Goal: Task Accomplishment & Management: Manage account settings

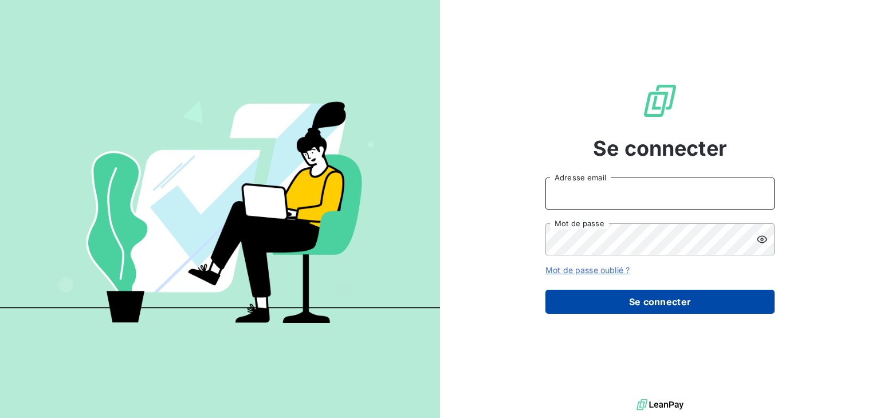
type input "[PERSON_NAME][EMAIL_ADDRESS][DOMAIN_NAME]"
click at [650, 302] on button "Se connecter" at bounding box center [659, 302] width 229 height 24
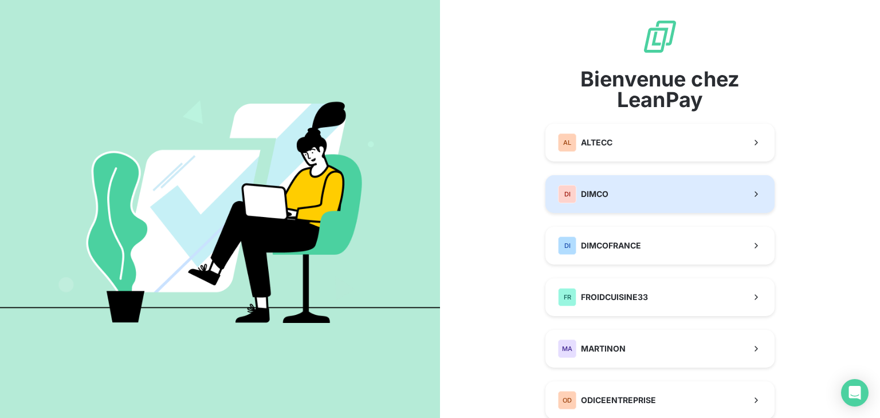
click at [616, 196] on button "DI DIMCO" at bounding box center [659, 194] width 229 height 38
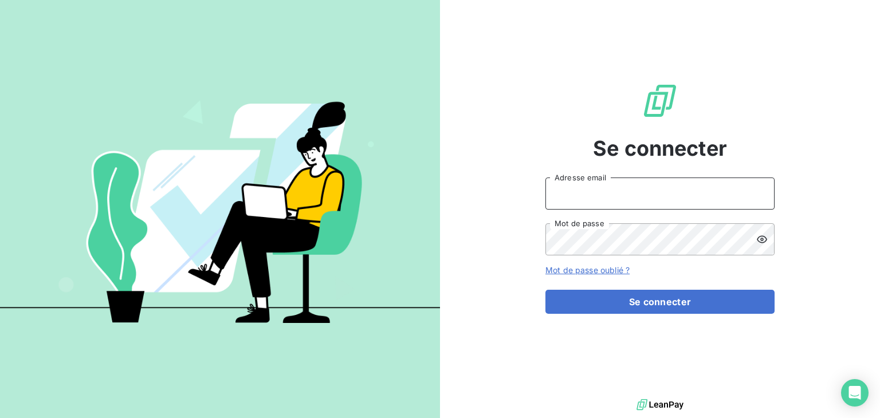
type input "[PERSON_NAME][EMAIL_ADDRESS][DOMAIN_NAME]"
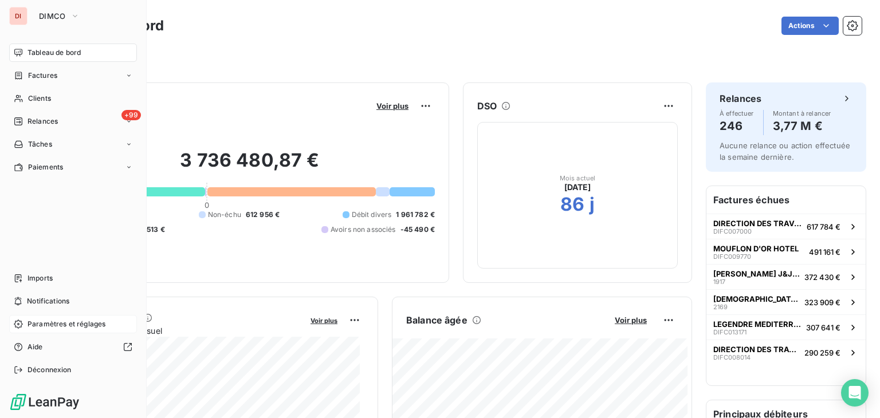
click at [18, 325] on icon at bounding box center [18, 324] width 9 height 9
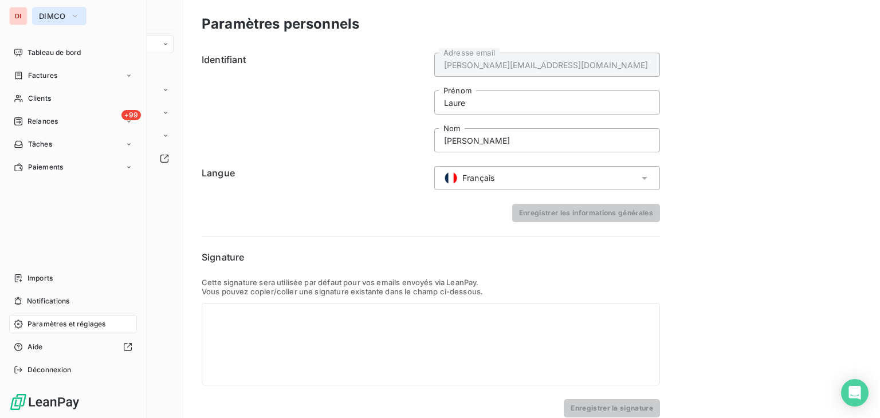
click at [72, 18] on icon "button" at bounding box center [74, 15] width 9 height 11
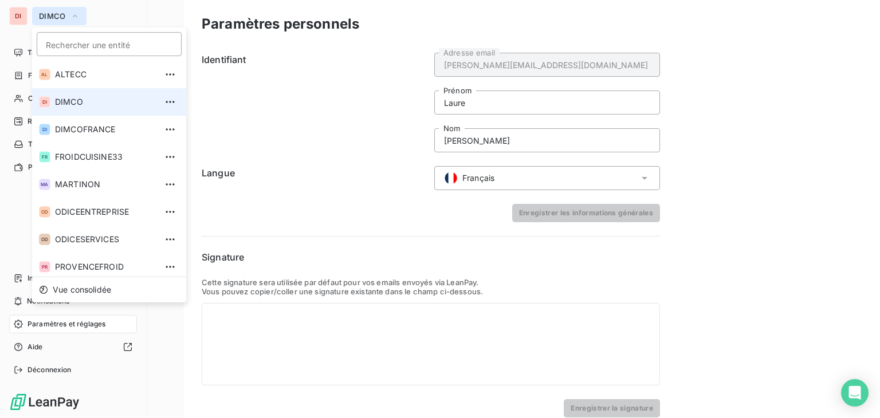
click at [72, 18] on icon "button" at bounding box center [74, 15] width 9 height 11
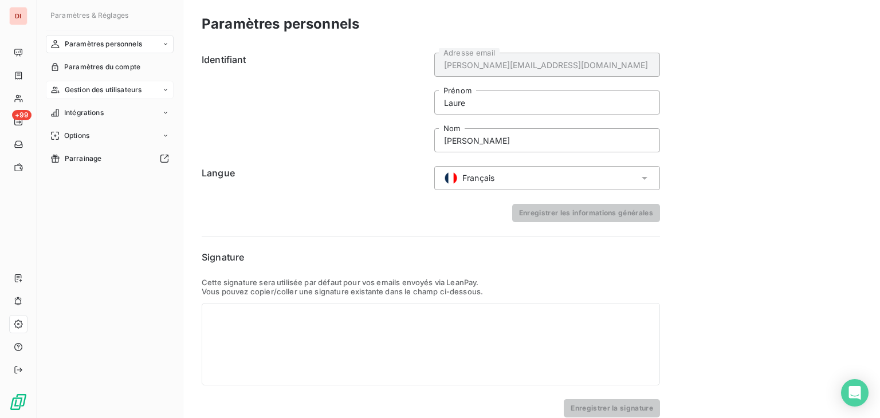
click at [92, 90] on span "Gestion des utilisateurs" at bounding box center [103, 90] width 77 height 10
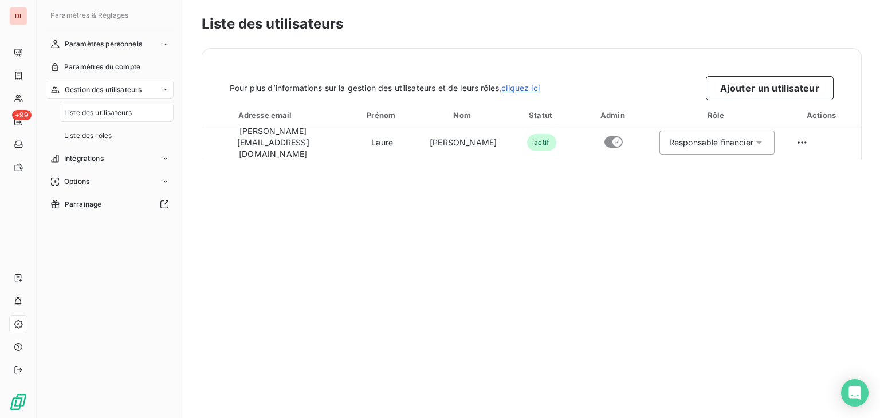
click at [93, 115] on span "Liste des utilisateurs" at bounding box center [98, 113] width 68 height 10
click at [772, 88] on button "Ajouter un utilisateur" at bounding box center [770, 88] width 128 height 24
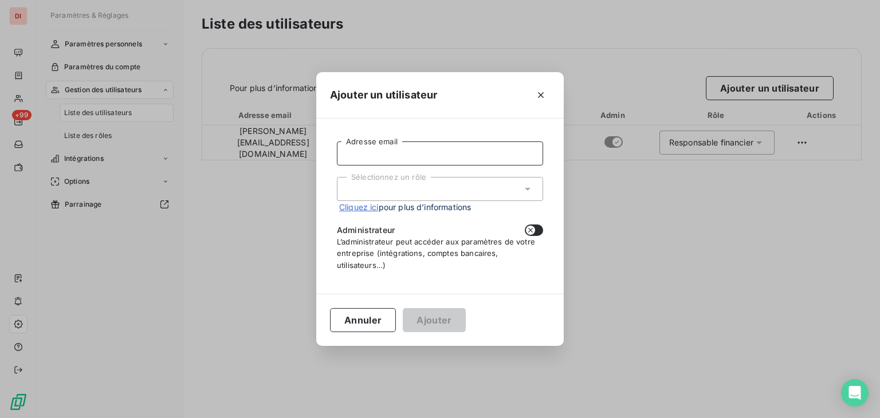
click at [399, 152] on input "Adresse email" at bounding box center [440, 153] width 206 height 24
type input "[EMAIL_ADDRESS][DOMAIN_NAME]"
click at [415, 193] on div "Sélectionnez un rôle" at bounding box center [440, 189] width 206 height 24
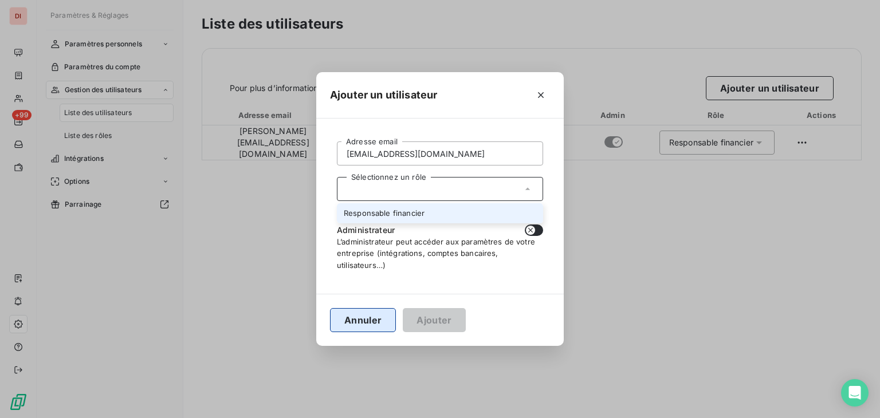
click at [380, 313] on button "Annuler" at bounding box center [363, 320] width 66 height 24
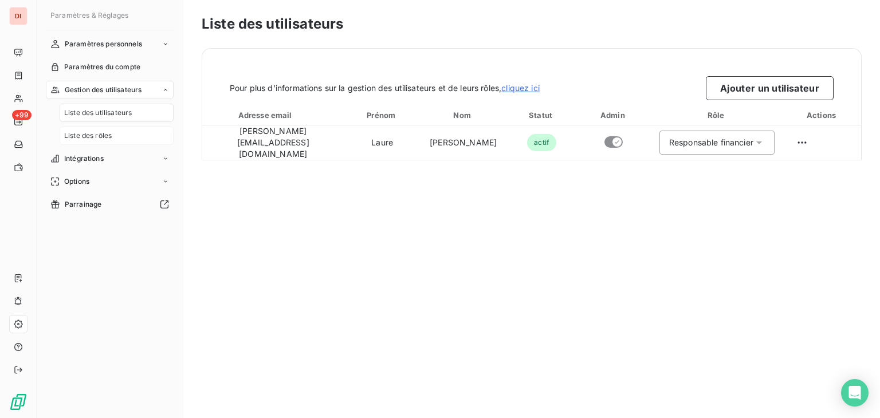
click at [90, 136] on span "Liste des rôles" at bounding box center [88, 136] width 48 height 10
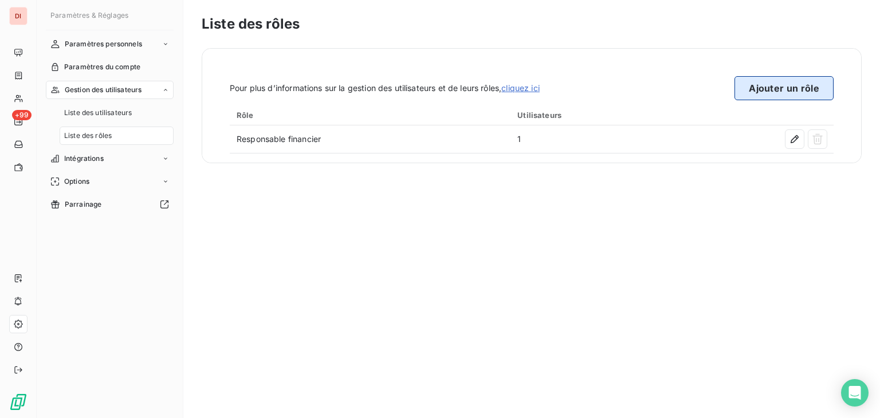
click at [763, 91] on button "Ajouter un rôle" at bounding box center [783, 88] width 99 height 24
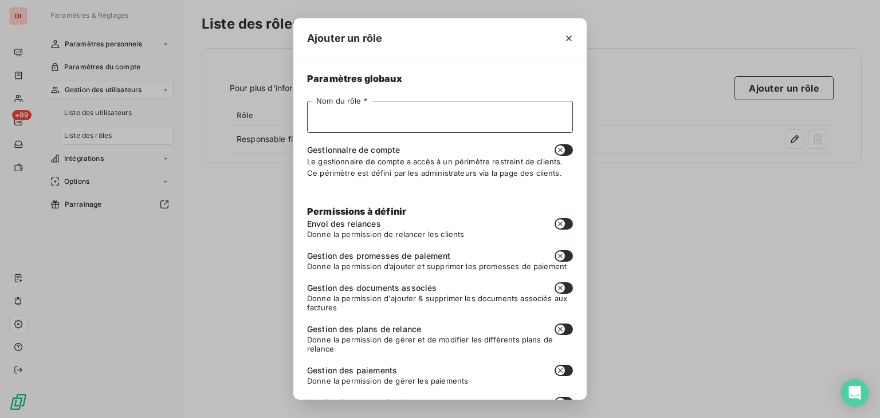
click at [362, 121] on input "Nom du rôle *" at bounding box center [440, 117] width 266 height 32
type input "Chargée de recouvrement"
click at [560, 223] on button "button" at bounding box center [563, 223] width 18 height 11
checkbox input "true"
click at [558, 258] on button "button" at bounding box center [563, 255] width 18 height 11
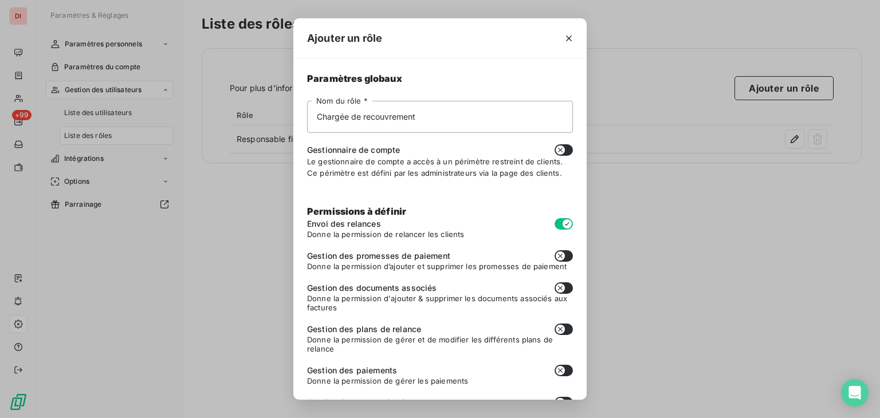
checkbox input "true"
click at [560, 289] on button "button" at bounding box center [563, 287] width 18 height 11
checkbox input "true"
click at [555, 326] on icon "button" at bounding box center [559, 329] width 9 height 9
checkbox input "true"
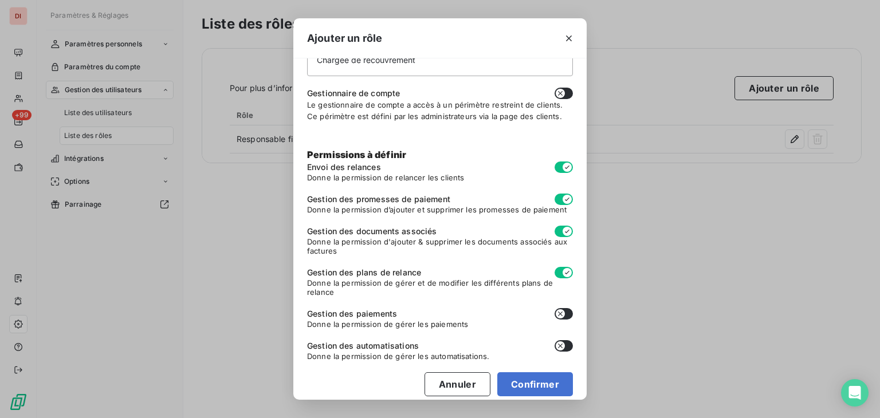
scroll to position [57, 0]
click at [559, 312] on button "button" at bounding box center [563, 313] width 18 height 11
checkbox input "true"
click at [560, 345] on button "button" at bounding box center [563, 345] width 18 height 11
checkbox input "true"
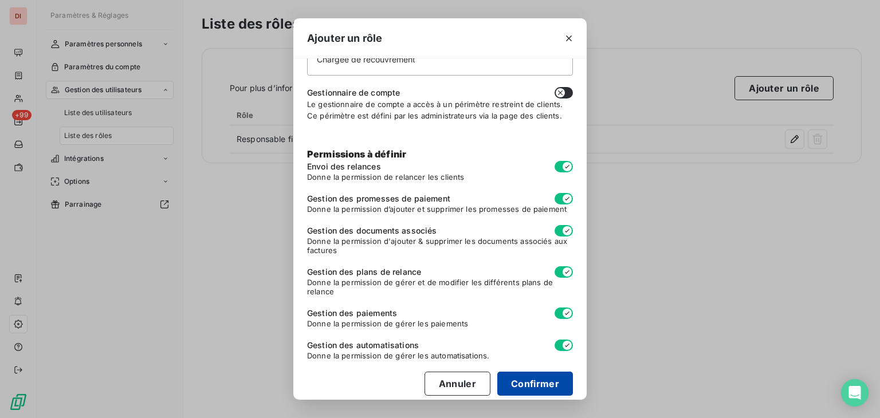
click at [535, 380] on button "Confirmer" at bounding box center [535, 384] width 76 height 24
checkbox input "false"
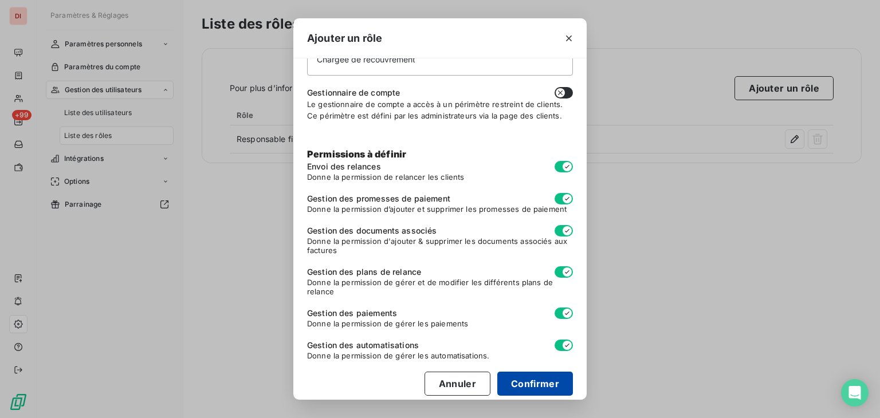
checkbox input "false"
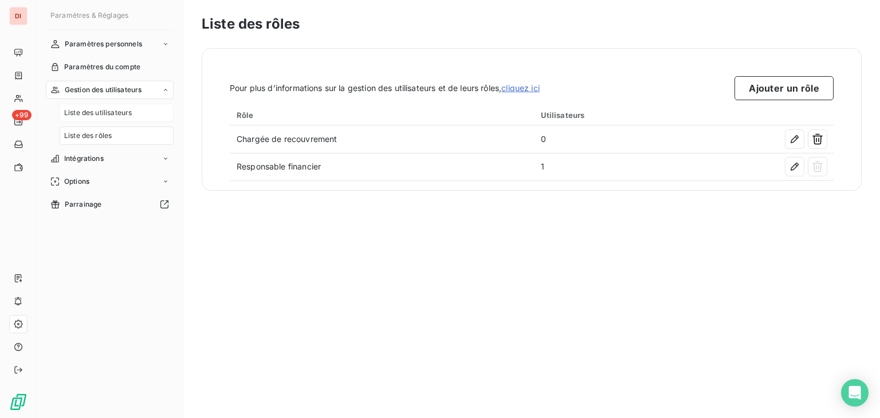
click at [88, 107] on div "Liste des utilisateurs" at bounding box center [117, 113] width 114 height 18
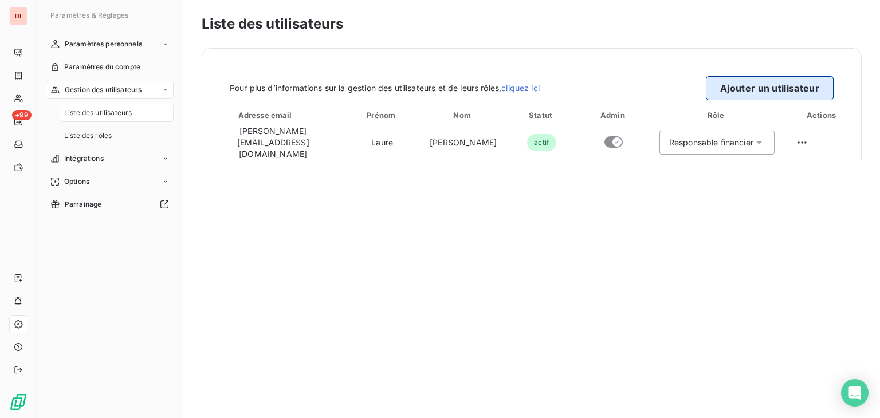
click at [758, 94] on button "Ajouter un utilisateur" at bounding box center [770, 88] width 128 height 24
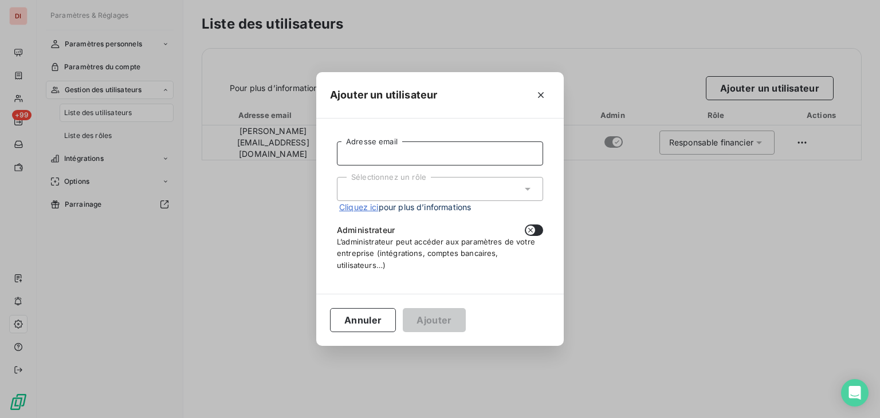
click at [385, 157] on input "Adresse email" at bounding box center [440, 153] width 206 height 24
type input "[EMAIL_ADDRESS][DOMAIN_NAME]"
click at [392, 183] on div "Sélectionnez un rôle" at bounding box center [440, 189] width 206 height 24
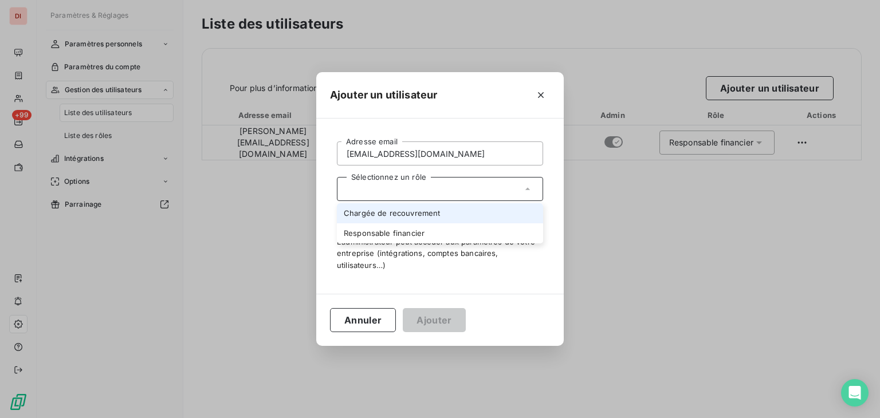
click at [396, 214] on li "Chargée de recouvrement" at bounding box center [440, 213] width 206 height 20
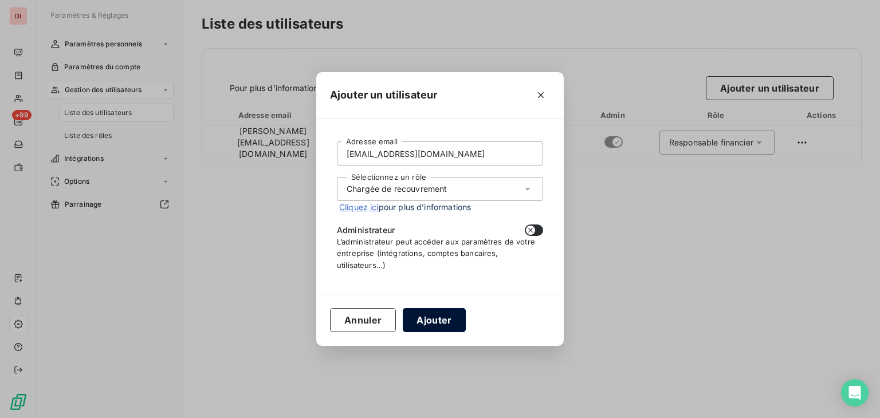
click at [447, 317] on button "Ajouter" at bounding box center [434, 320] width 62 height 24
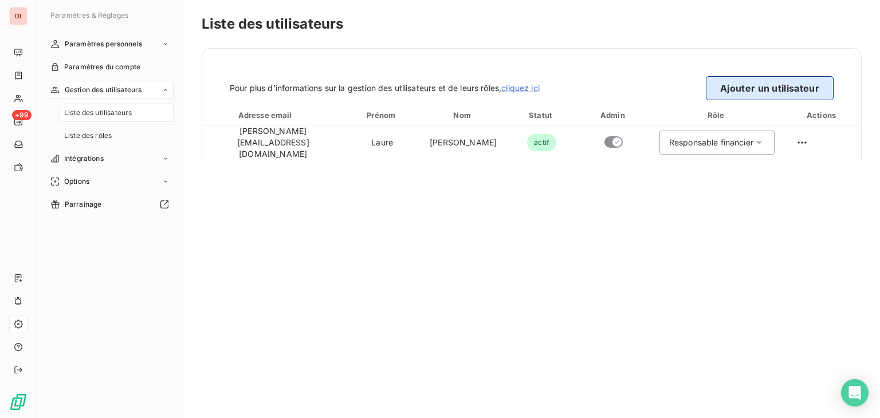
click at [750, 92] on button "Ajouter un utilisateur" at bounding box center [770, 88] width 128 height 24
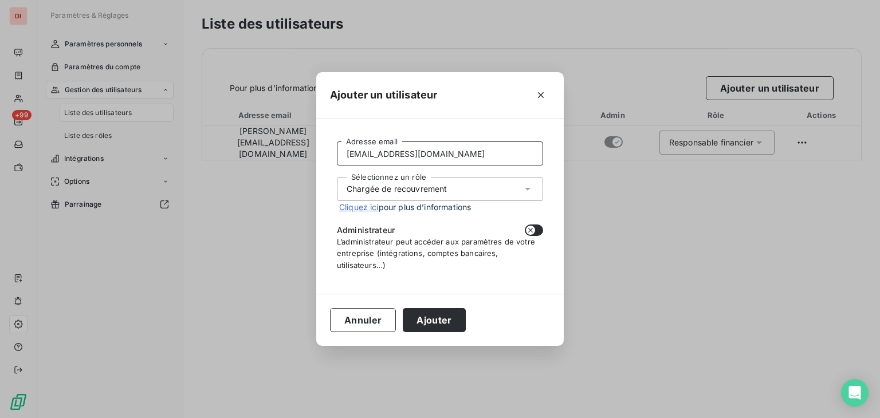
drag, startPoint x: 450, startPoint y: 159, endPoint x: 334, endPoint y: 140, distance: 117.3
click at [334, 140] on div "[EMAIL_ADDRESS][DOMAIN_NAME] Adresse email Sélectionnez un rôle Chargée de reco…" at bounding box center [440, 205] width 220 height 147
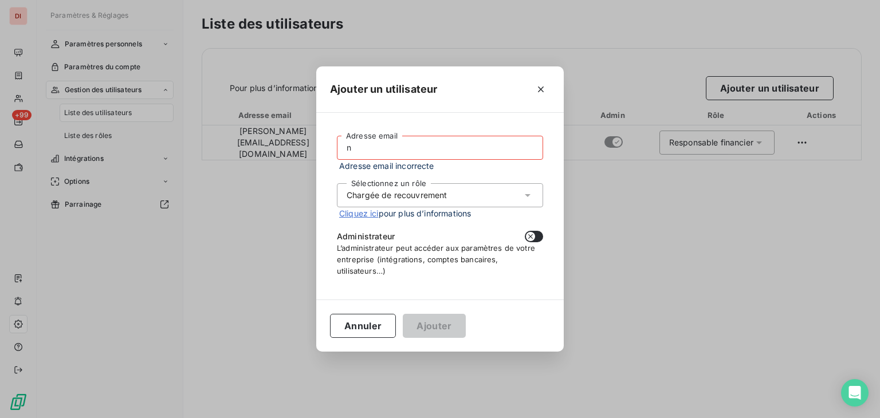
type input "[PERSON_NAME][EMAIL_ADDRESS][DOMAIN_NAME]"
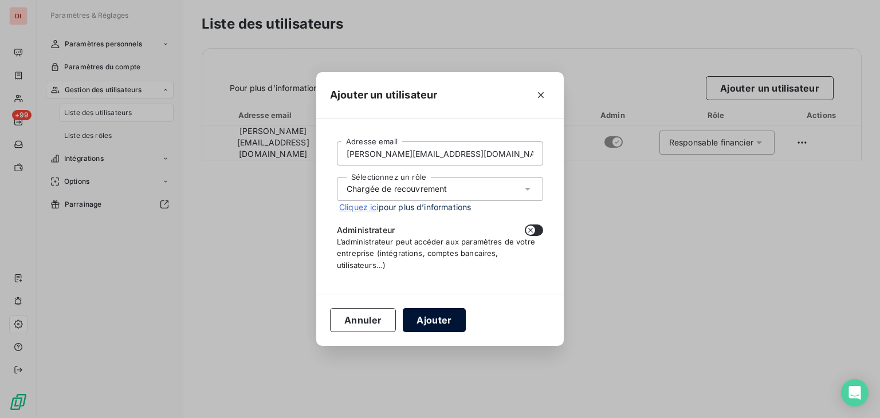
click at [427, 317] on button "Ajouter" at bounding box center [434, 320] width 62 height 24
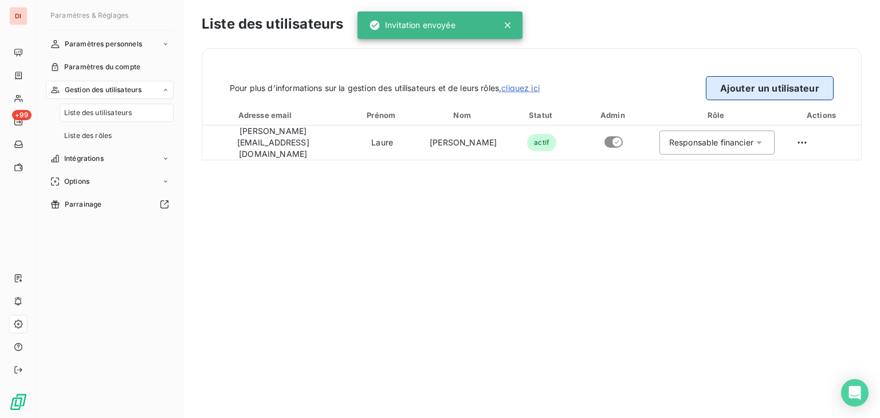
click at [760, 86] on button "Ajouter un utilisateur" at bounding box center [770, 88] width 128 height 24
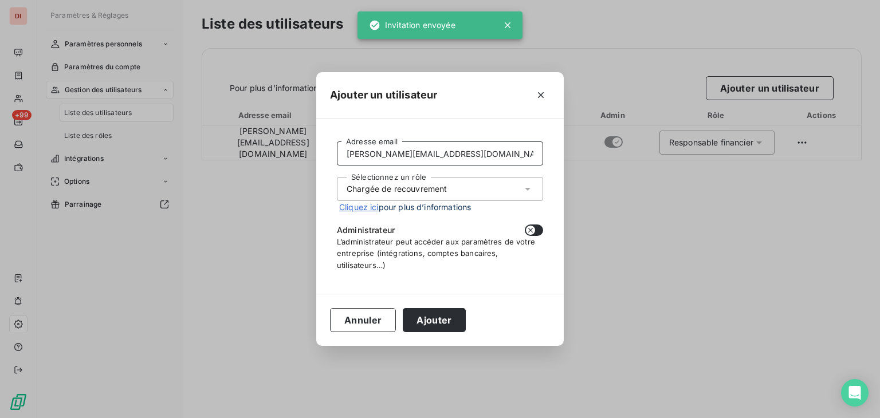
drag, startPoint x: 436, startPoint y: 161, endPoint x: 323, endPoint y: 160, distance: 112.8
click at [323, 160] on div "[PERSON_NAME][EMAIL_ADDRESS][DOMAIN_NAME] Adresse email Sélectionnez un rôle Ch…" at bounding box center [439, 206] width 247 height 175
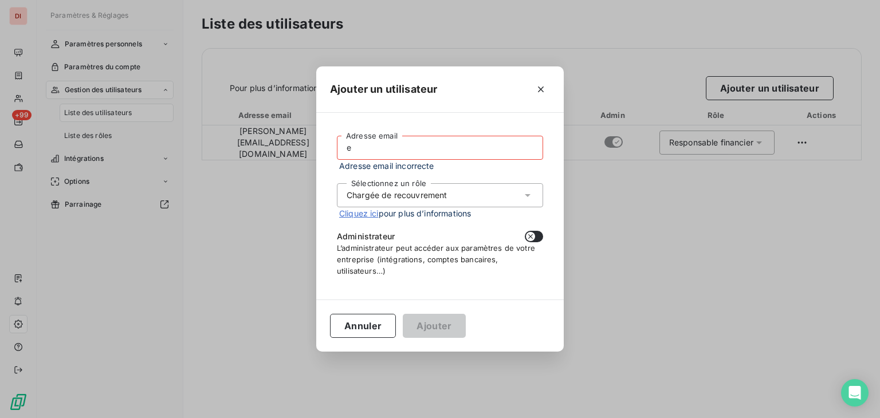
type input "[PERSON_NAME][EMAIL_ADDRESS][DOMAIN_NAME]"
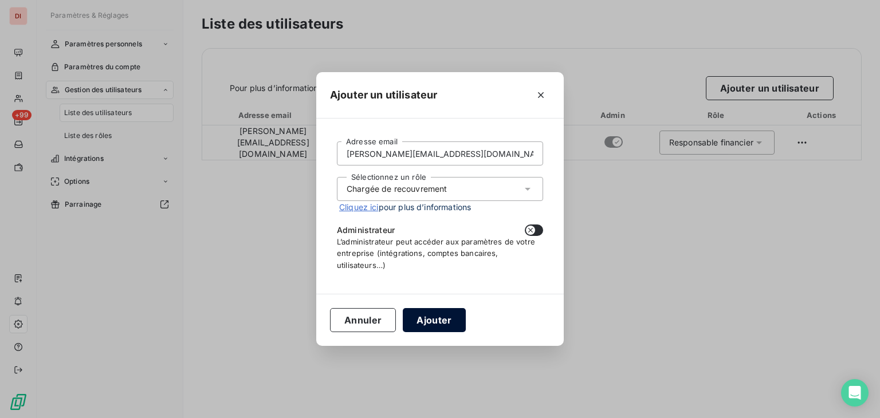
click at [440, 324] on button "Ajouter" at bounding box center [434, 320] width 62 height 24
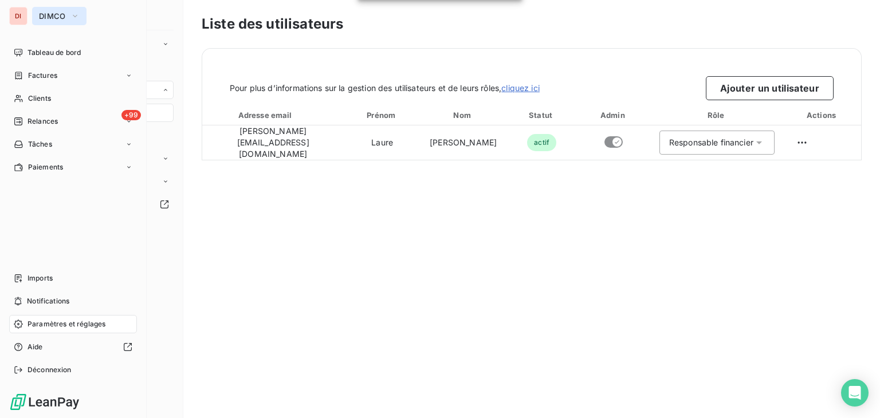
click at [53, 18] on span "DIMCO" at bounding box center [52, 15] width 27 height 9
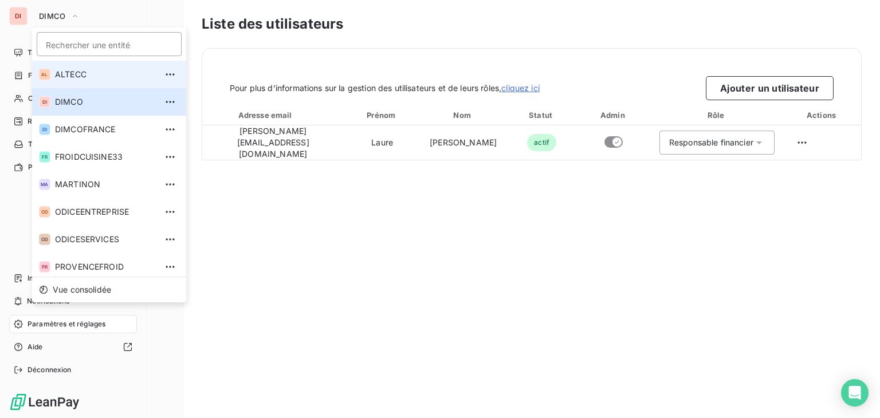
click at [81, 72] on span "ALTECC" at bounding box center [105, 74] width 101 height 11
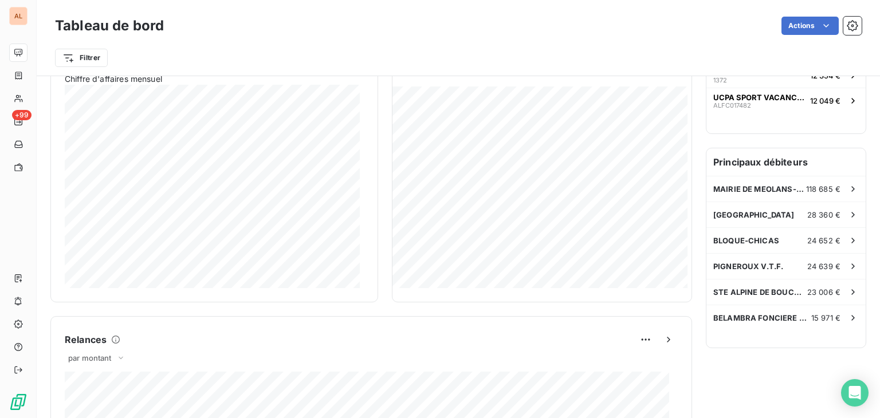
scroll to position [229, 0]
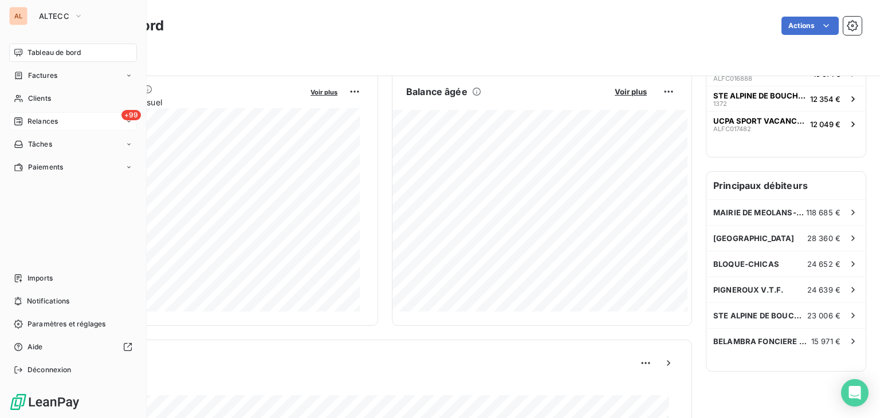
click at [46, 120] on span "Relances" at bounding box center [42, 121] width 30 height 10
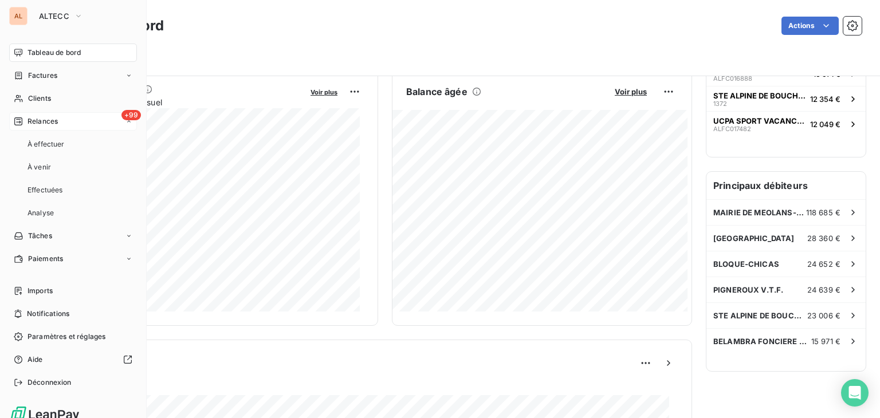
click at [46, 120] on span "Relances" at bounding box center [42, 121] width 30 height 10
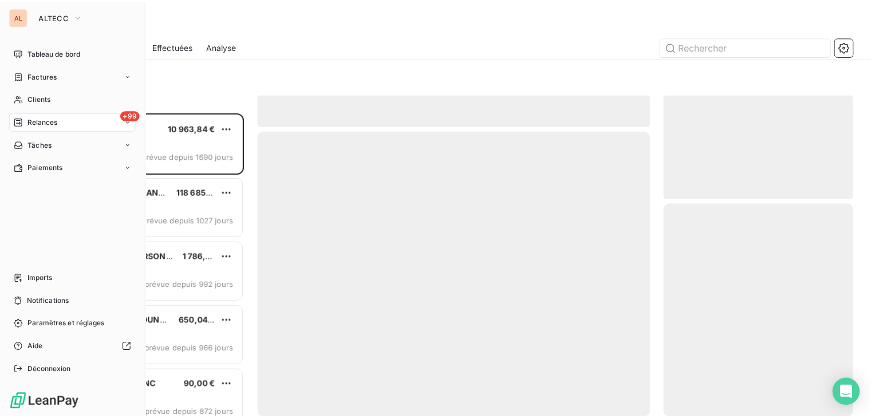
scroll to position [297, 182]
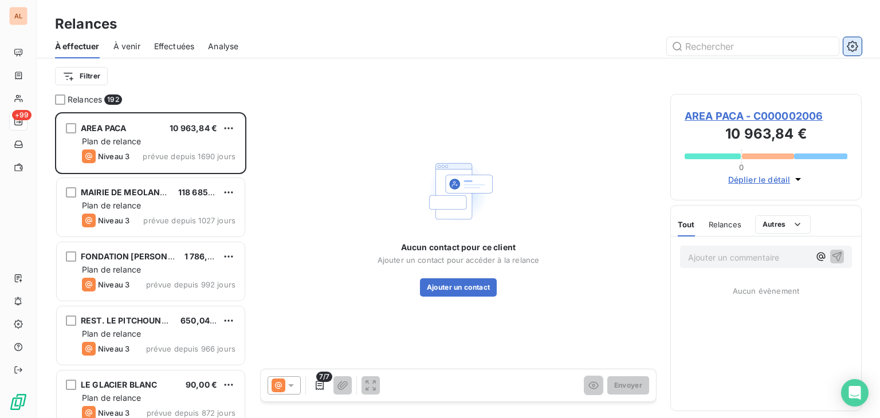
click at [850, 50] on icon "button" at bounding box center [851, 46] width 11 height 11
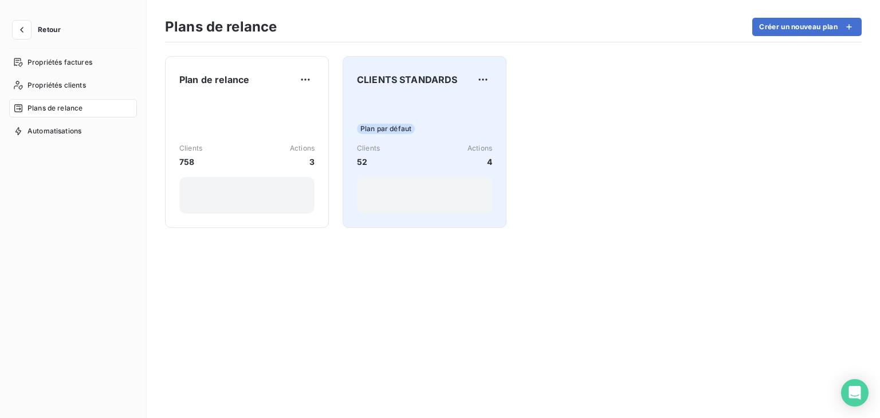
click at [403, 101] on div "Plan par défaut Clients 52 Actions 4" at bounding box center [424, 156] width 135 height 116
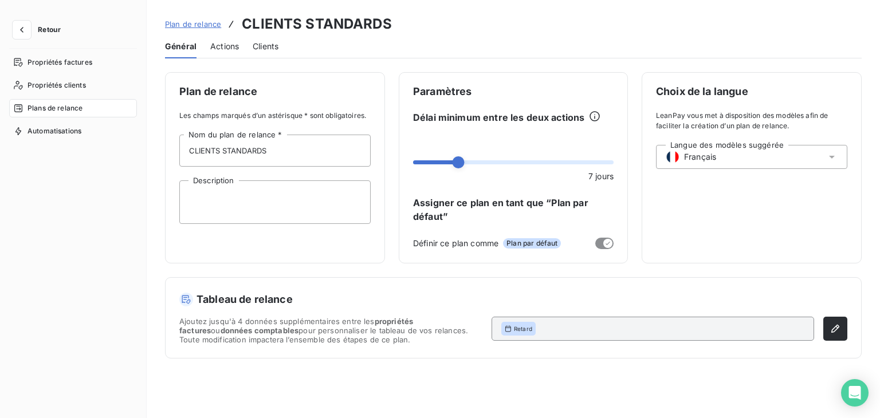
click at [223, 53] on div "Actions" at bounding box center [224, 46] width 29 height 24
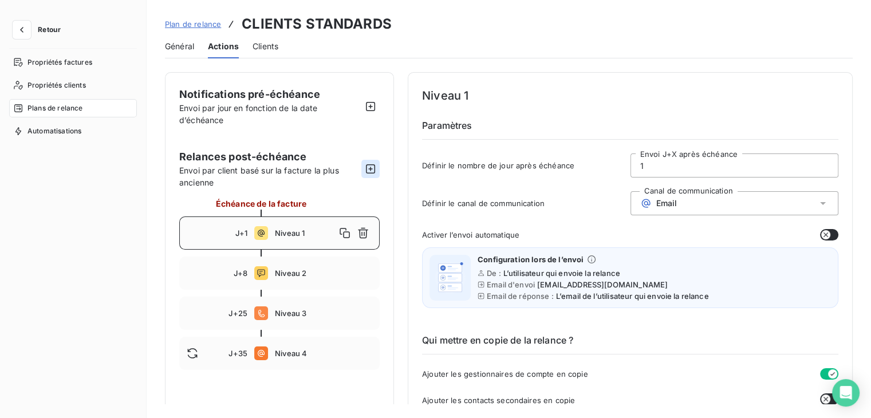
click at [369, 169] on icon "button" at bounding box center [370, 168] width 11 height 11
type input "45"
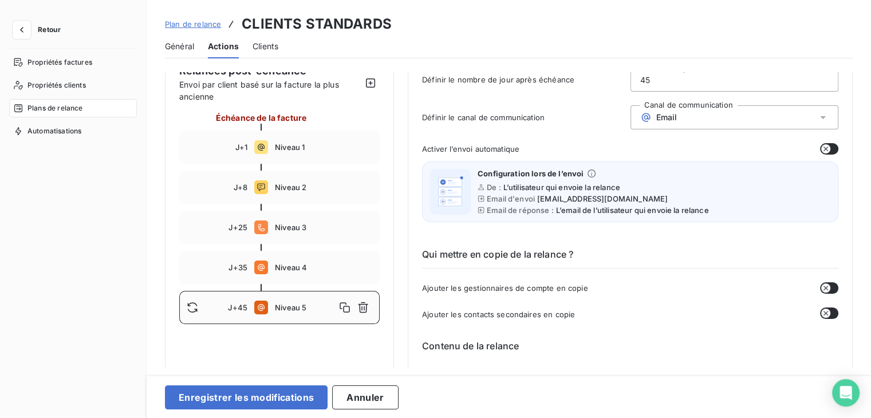
scroll to position [115, 0]
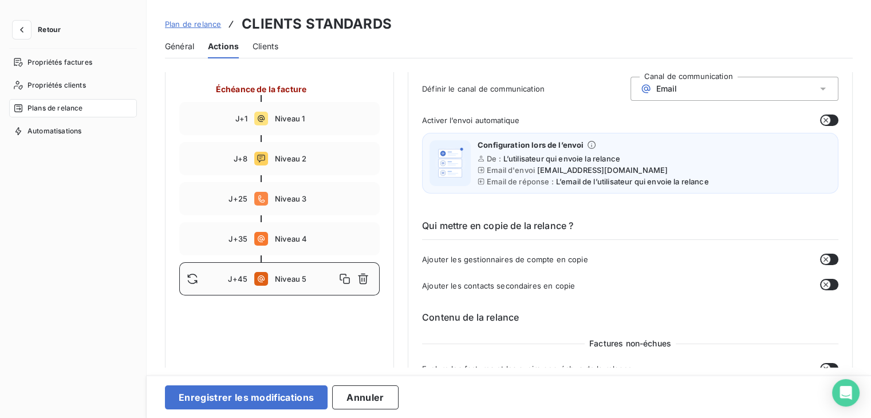
click at [309, 283] on div "Niveau 5" at bounding box center [323, 279] width 97 height 18
click at [735, 90] on div "Email" at bounding box center [735, 89] width 208 height 24
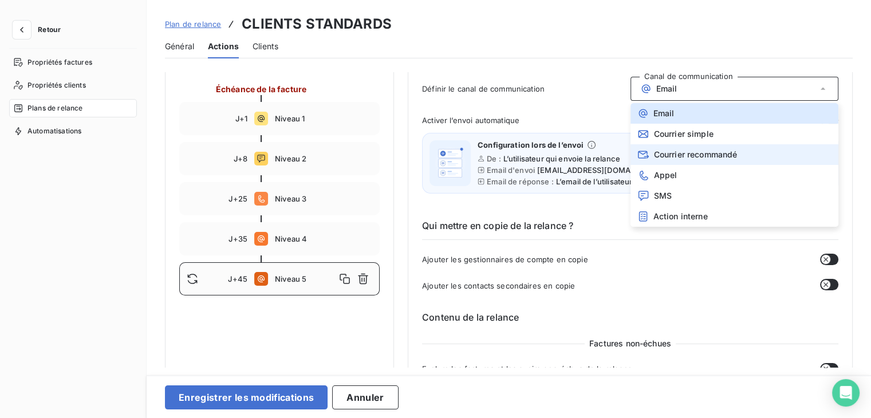
click at [710, 150] on span "Courrier recommandé" at bounding box center [696, 154] width 84 height 9
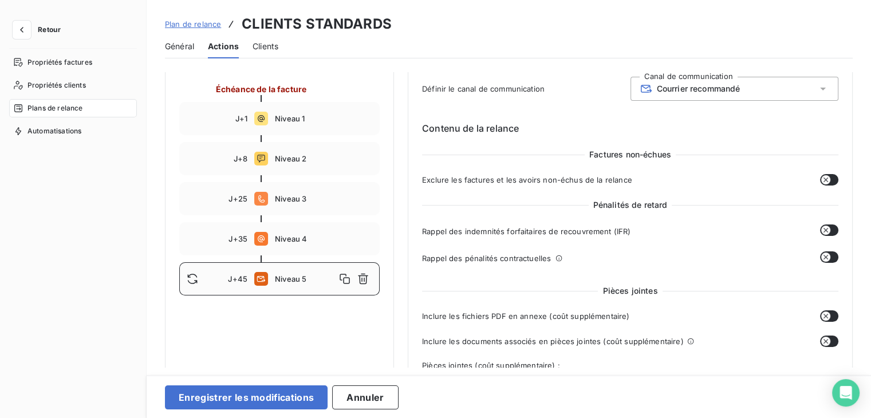
click at [827, 232] on button "button" at bounding box center [829, 229] width 18 height 11
click at [826, 258] on button "button" at bounding box center [829, 256] width 18 height 11
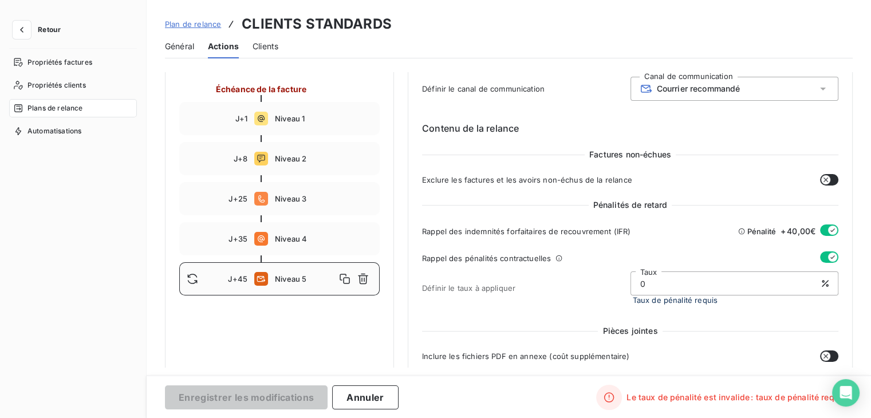
click at [820, 257] on button "button" at bounding box center [829, 256] width 18 height 11
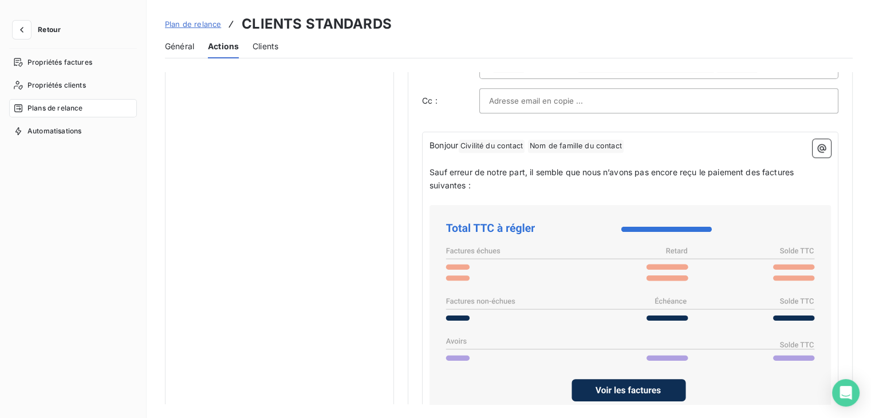
scroll to position [687, 0]
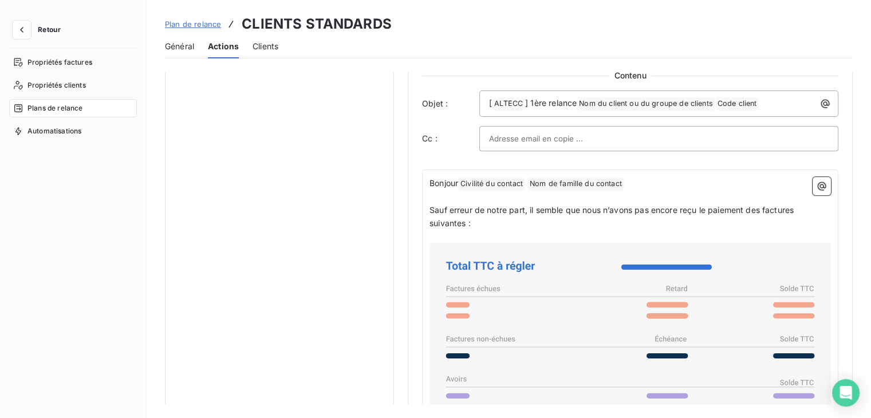
click at [428, 180] on div "Bonjour Civilité du contact ﻿ Nom de famille du contact ﻿ ﻿ ﻿ Sauf erreur de no…" at bounding box center [630, 421] width 416 height 502
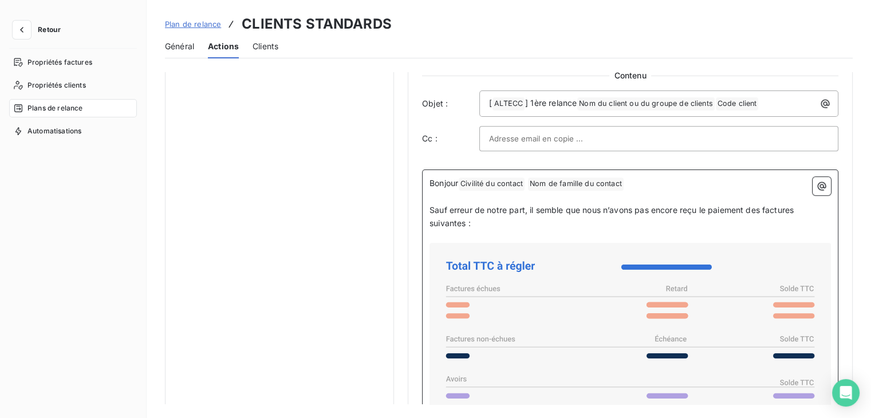
click at [430, 182] on span "Bonjour" at bounding box center [444, 183] width 29 height 10
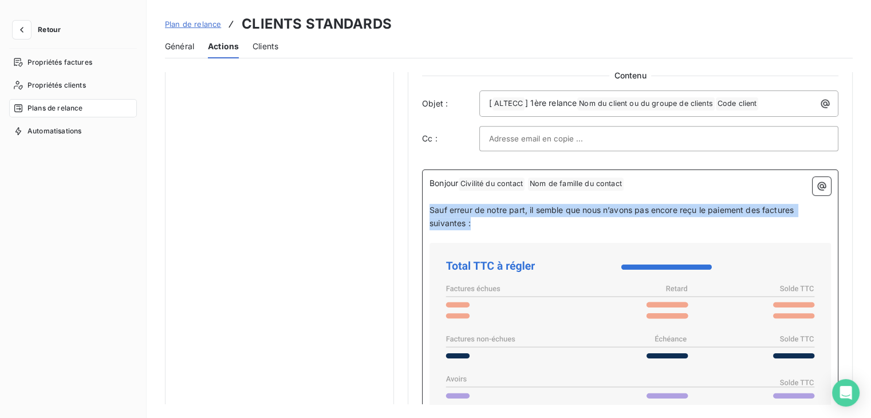
drag, startPoint x: 429, startPoint y: 207, endPoint x: 475, endPoint y: 225, distance: 49.9
click at [475, 225] on p "Sauf erreur de notre part, il semble que nous n’avons pas encore reçu le paieme…" at bounding box center [630, 217] width 401 height 26
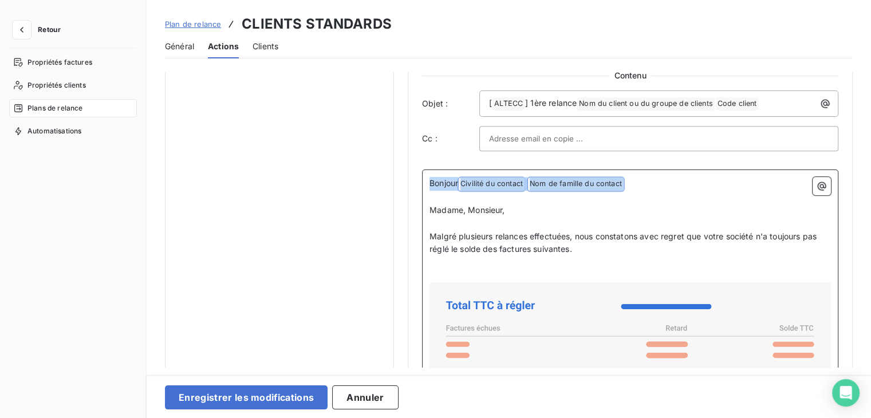
drag, startPoint x: 631, startPoint y: 183, endPoint x: 411, endPoint y: 164, distance: 220.8
click at [411, 164] on div "Niveau 1 Paramètres Définir le nombre de jour après échéance 1 Envoi J+X après …" at bounding box center [630, 55] width 445 height 1340
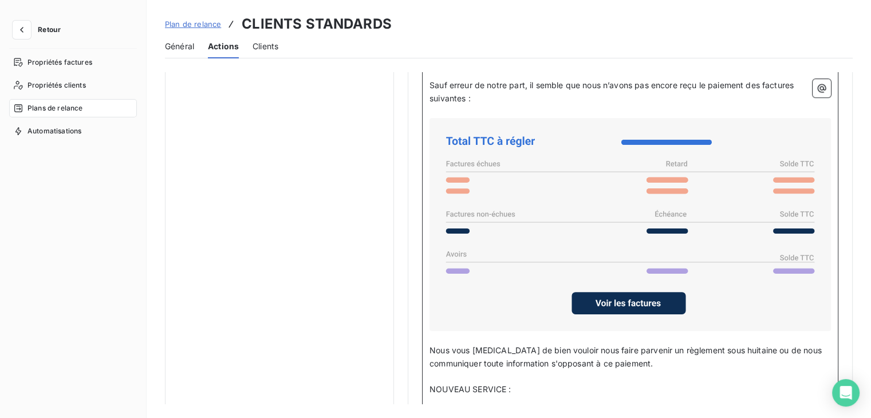
scroll to position [832, 0]
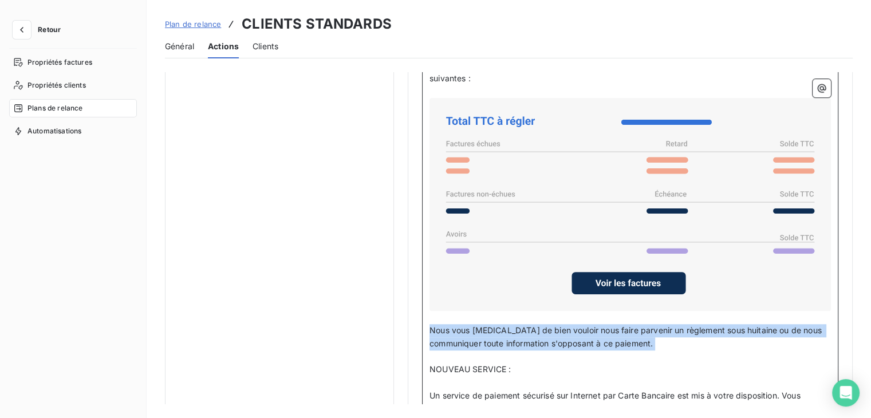
drag, startPoint x: 430, startPoint y: 322, endPoint x: 658, endPoint y: 349, distance: 229.5
click at [658, 349] on div "Bonjour Civilité du contact ﻿ Nom de famille du contact ﻿ ﻿ ﻿ Sauf erreur de no…" at bounding box center [630, 323] width 401 height 583
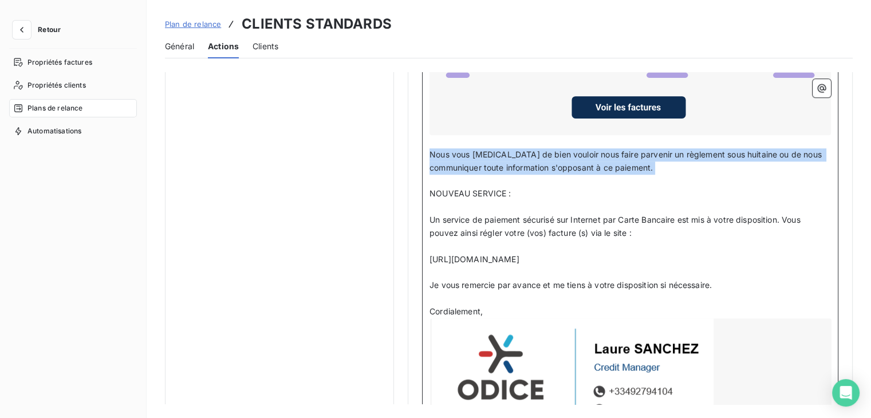
scroll to position [1004, 0]
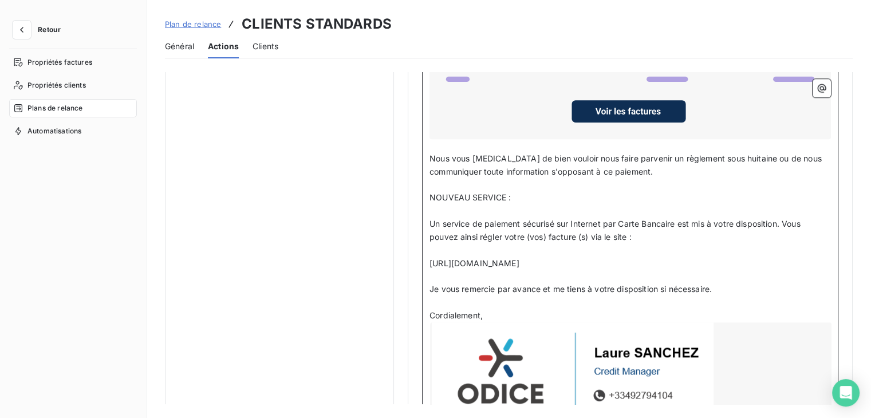
click at [489, 210] on p "﻿" at bounding box center [630, 210] width 401 height 13
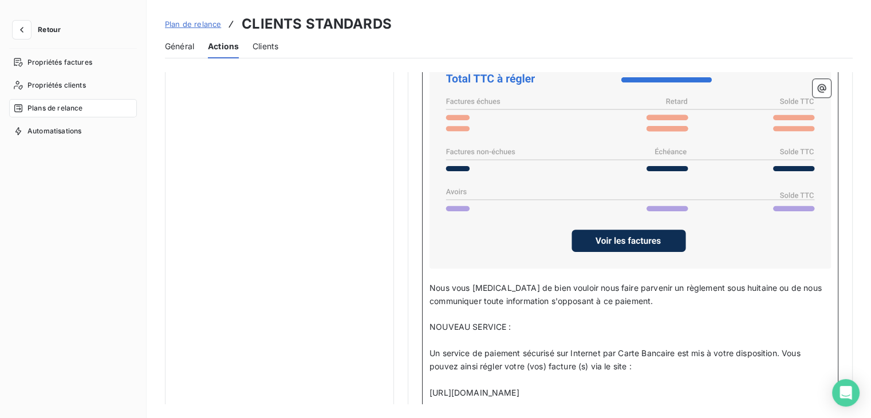
scroll to position [889, 0]
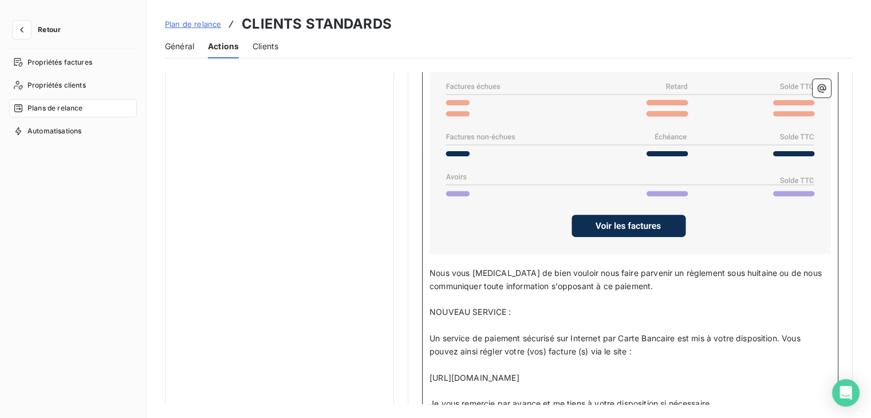
click at [515, 273] on p "Nous vous [MEDICAL_DATA] de bien vouloir nous faire parvenir un règlement sous …" at bounding box center [630, 280] width 401 height 26
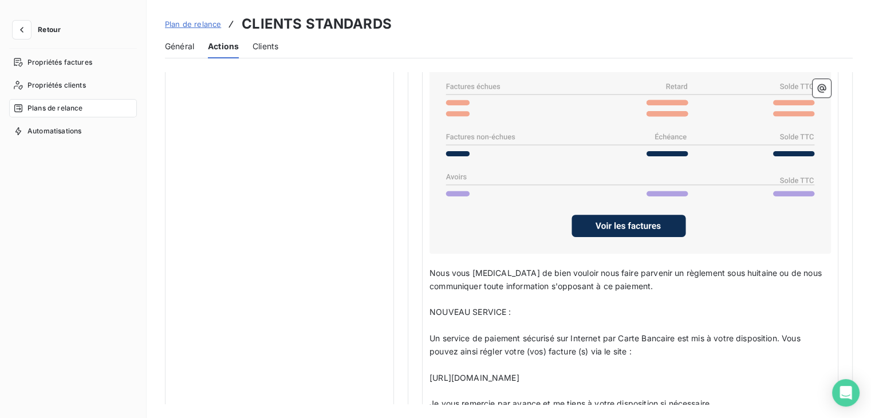
drag, startPoint x: 428, startPoint y: 264, endPoint x: 541, endPoint y: 302, distance: 118.6
click at [541, 302] on div "Bonjour Civilité du contact ﻿ Nom de famille du contact ﻿ ﻿ ﻿ Sauf erreur de no…" at bounding box center [630, 272] width 416 height 611
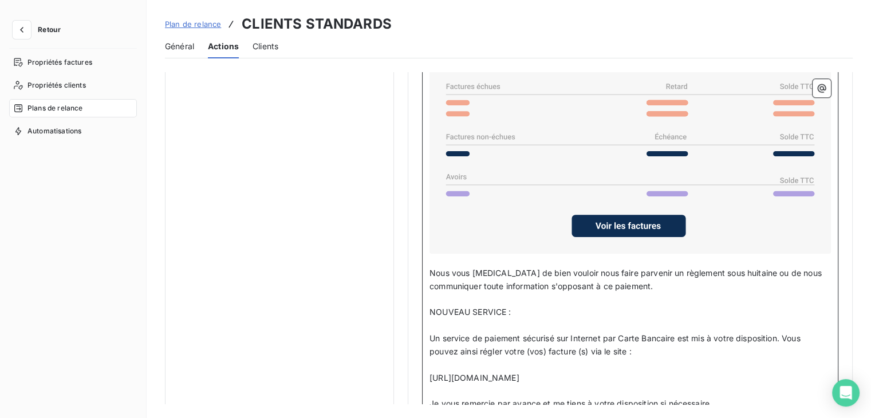
click at [486, 294] on p "﻿" at bounding box center [630, 299] width 401 height 13
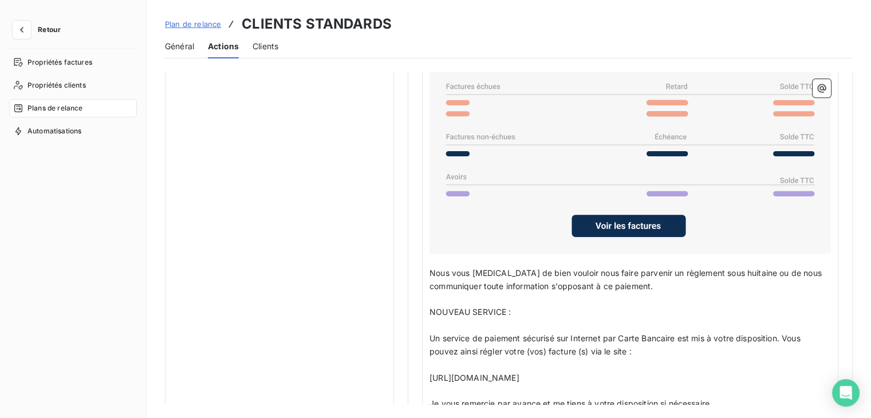
drag, startPoint x: 428, startPoint y: 267, endPoint x: 518, endPoint y: 320, distance: 103.7
click at [530, 324] on div "Bonjour Civilité du contact ﻿ Nom de famille du contact ﻿ ﻿ ﻿ Sauf erreur de no…" at bounding box center [630, 272] width 416 height 611
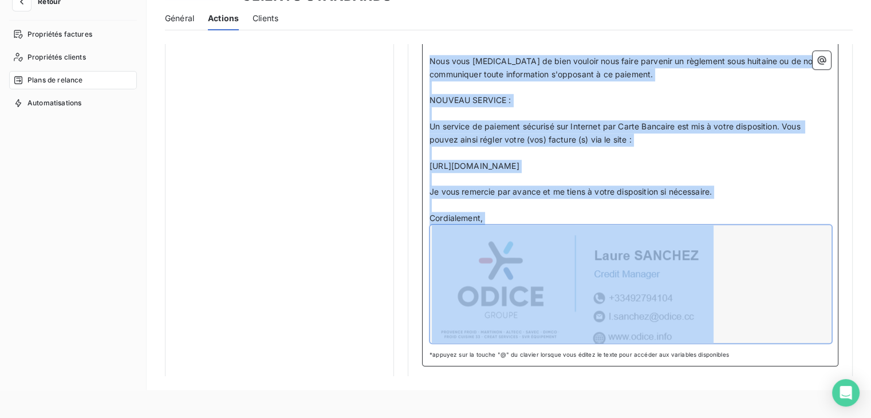
scroll to position [59, 0]
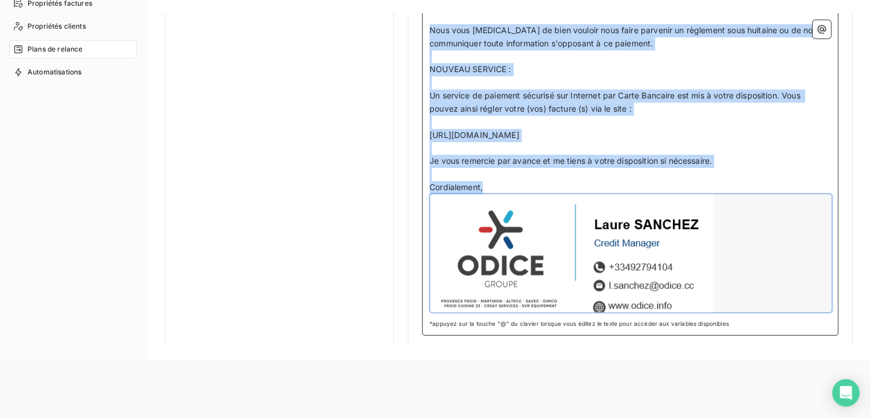
drag, startPoint x: 429, startPoint y: 269, endPoint x: 749, endPoint y: 287, distance: 320.7
click at [749, 287] on div "Bonjour Civilité du contact ﻿ Nom de famille du contact ﻿ ﻿ ﻿ Sauf erreur de no…" at bounding box center [630, 23] width 401 height 583
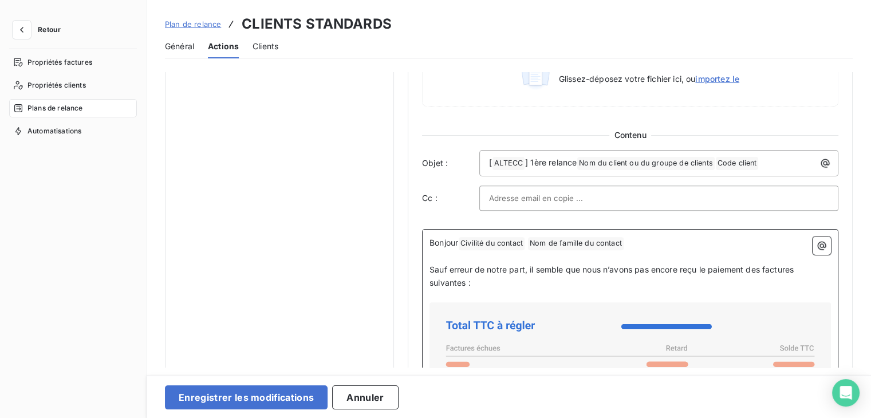
scroll to position [651, 0]
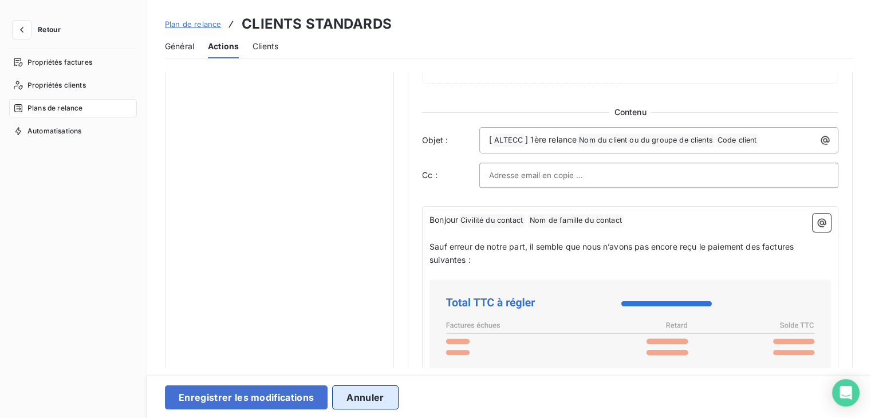
click at [351, 403] on button "Annuler" at bounding box center [365, 397] width 66 height 24
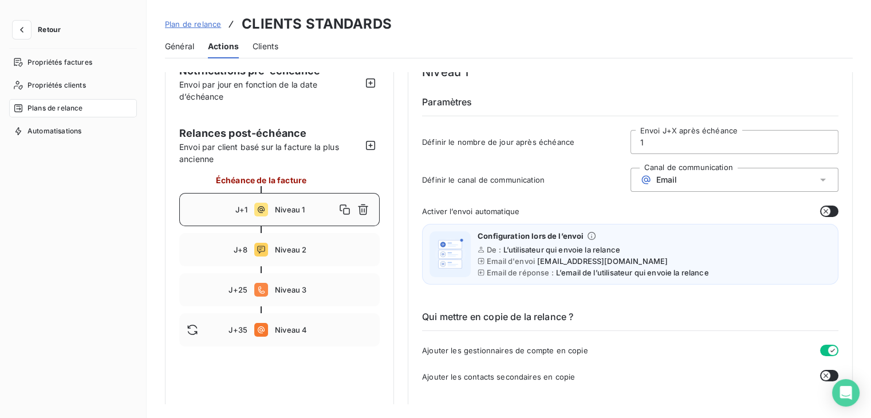
scroll to position [21, 0]
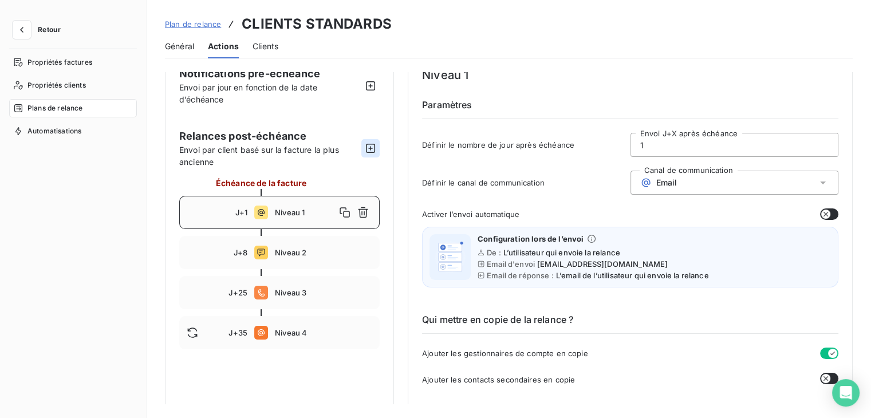
click at [371, 152] on icon "button" at bounding box center [370, 148] width 9 height 9
type input "45"
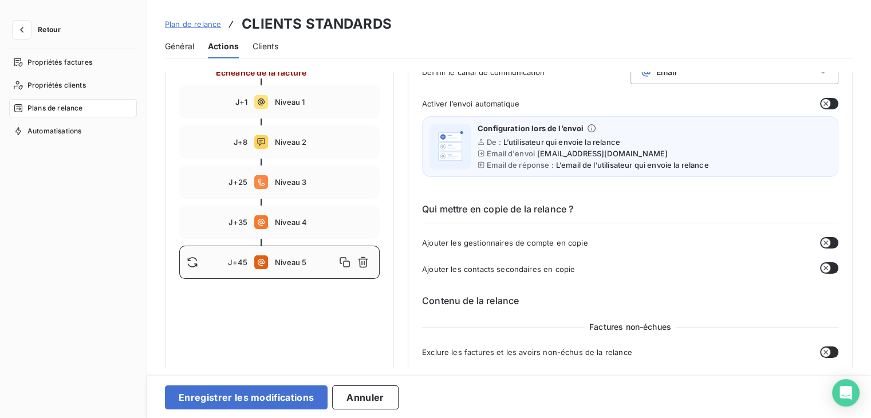
scroll to position [135, 0]
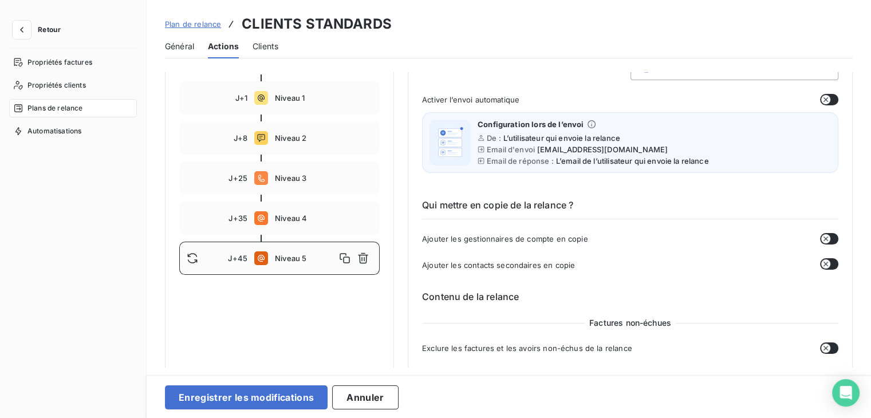
click at [290, 265] on div "Niveau 5" at bounding box center [323, 258] width 97 height 18
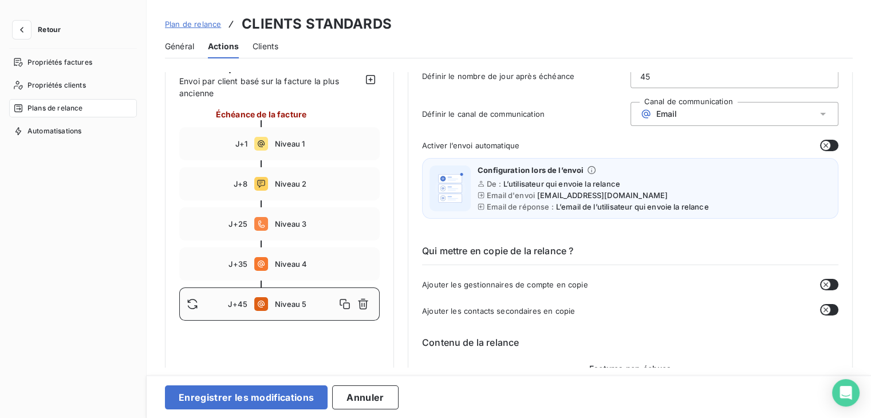
scroll to position [78, 0]
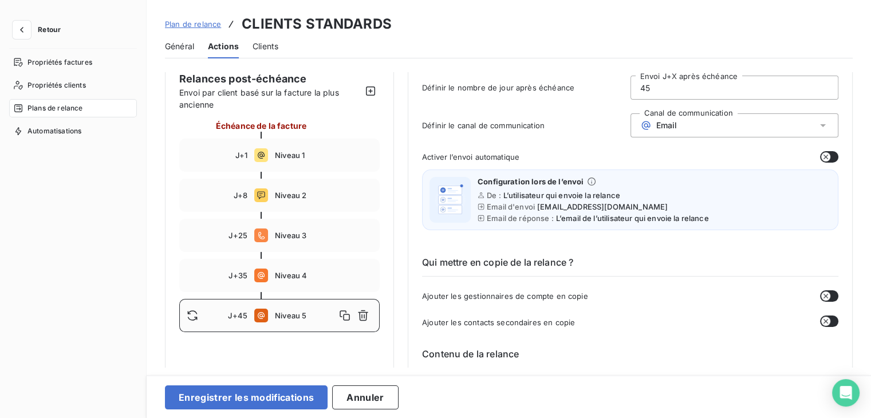
click at [683, 126] on div "Email" at bounding box center [735, 125] width 208 height 24
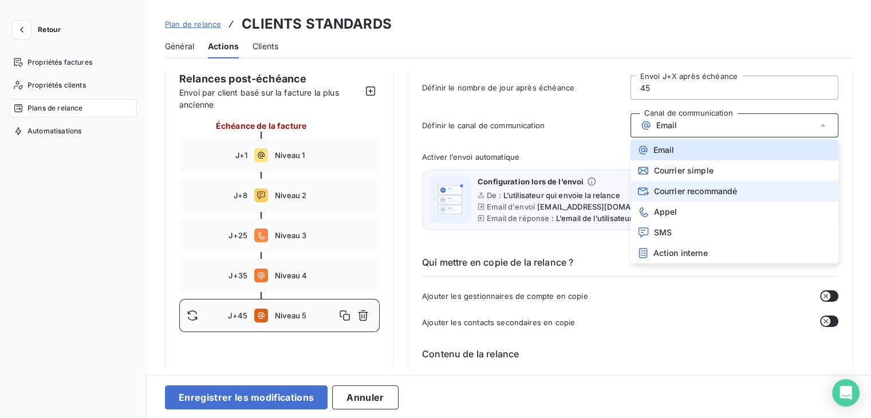
click at [683, 192] on span "Courrier recommandé" at bounding box center [696, 191] width 84 height 9
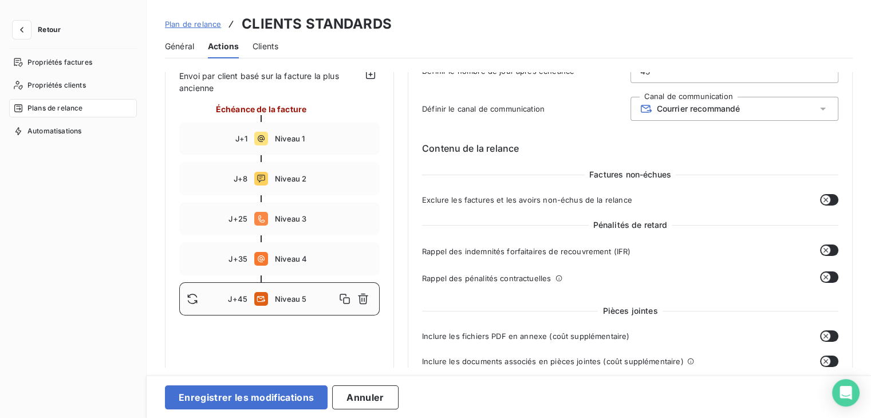
scroll to position [135, 0]
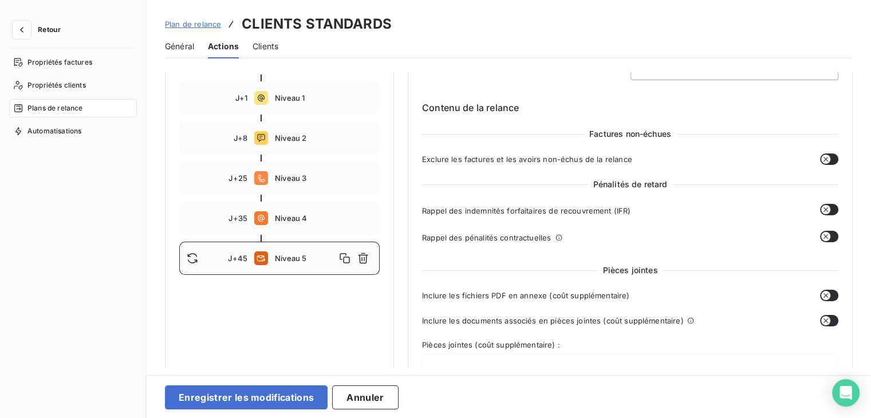
click at [829, 207] on button "button" at bounding box center [829, 209] width 18 height 11
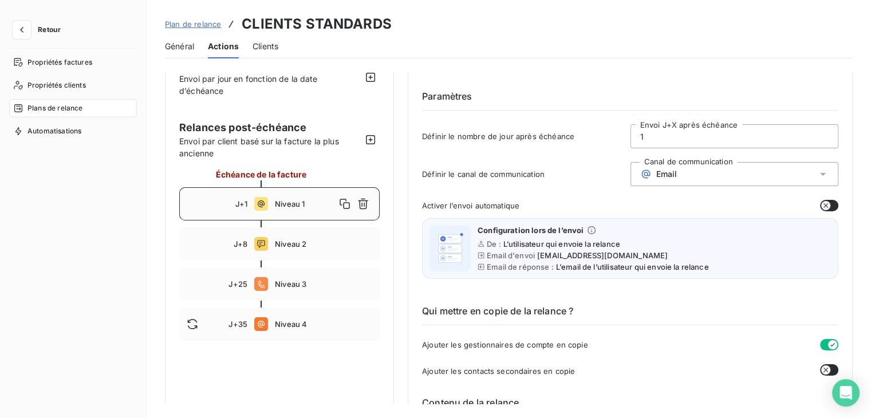
scroll to position [0, 0]
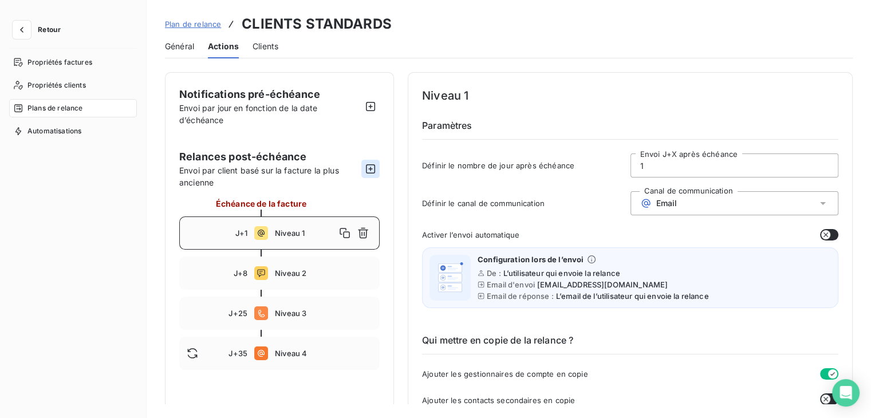
click at [369, 171] on icon "button" at bounding box center [370, 168] width 11 height 11
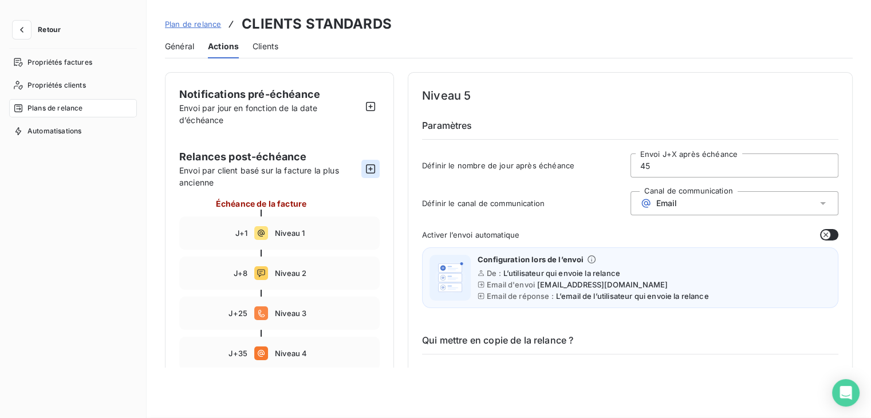
type input "45"
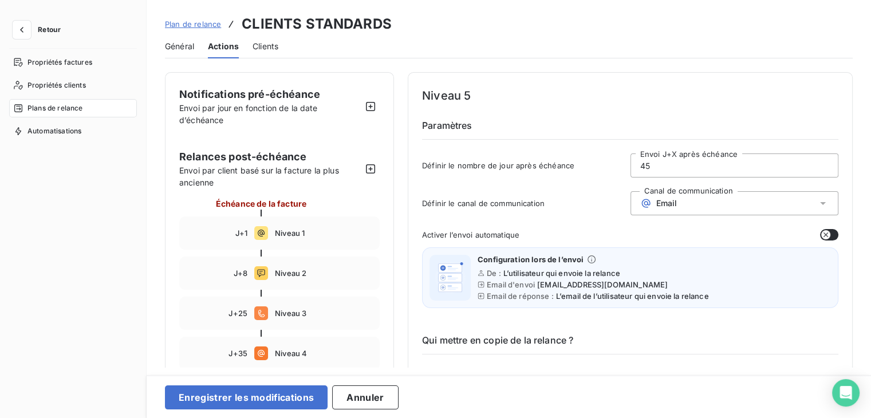
click at [678, 200] on div "Email" at bounding box center [735, 203] width 208 height 24
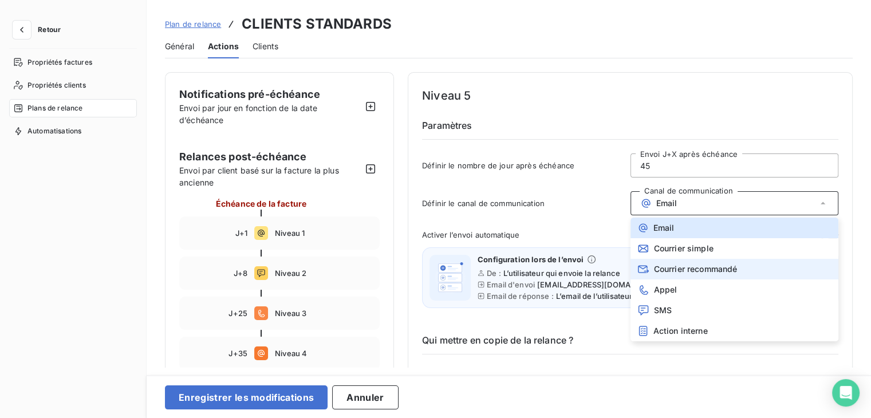
click at [680, 267] on span "Courrier recommandé" at bounding box center [696, 269] width 84 height 9
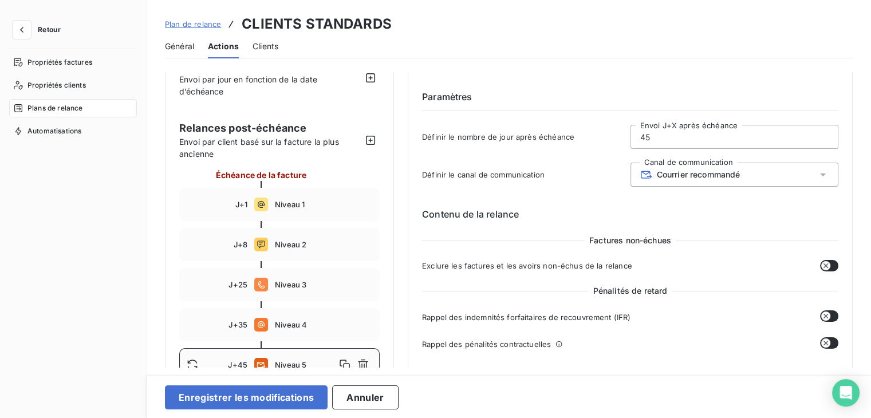
scroll to position [172, 0]
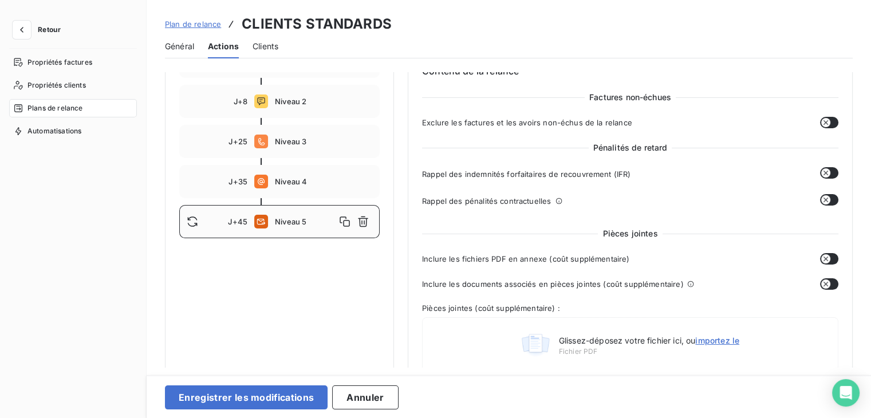
click at [825, 176] on icon "button" at bounding box center [825, 172] width 9 height 9
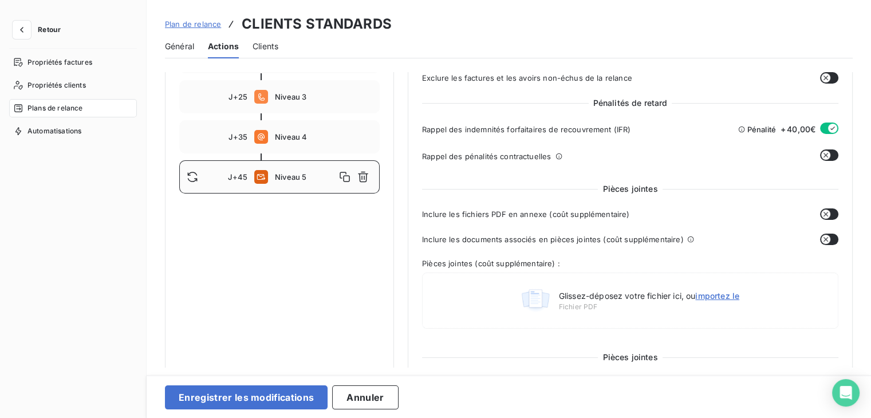
scroll to position [344, 0]
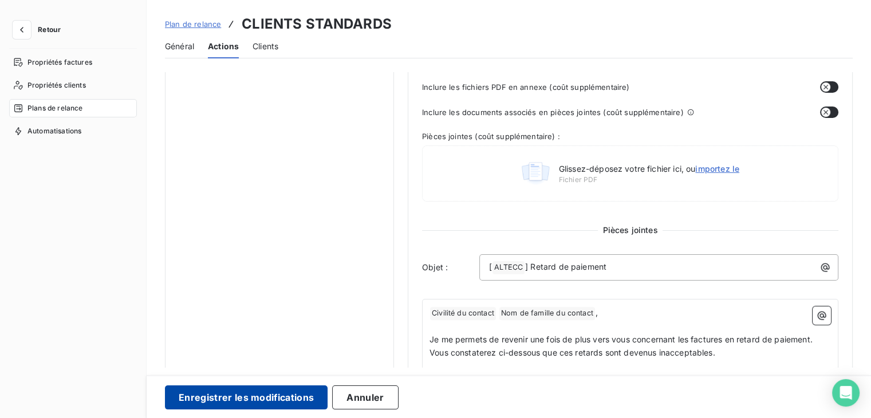
click at [242, 400] on button "Enregistrer les modifications" at bounding box center [246, 397] width 163 height 24
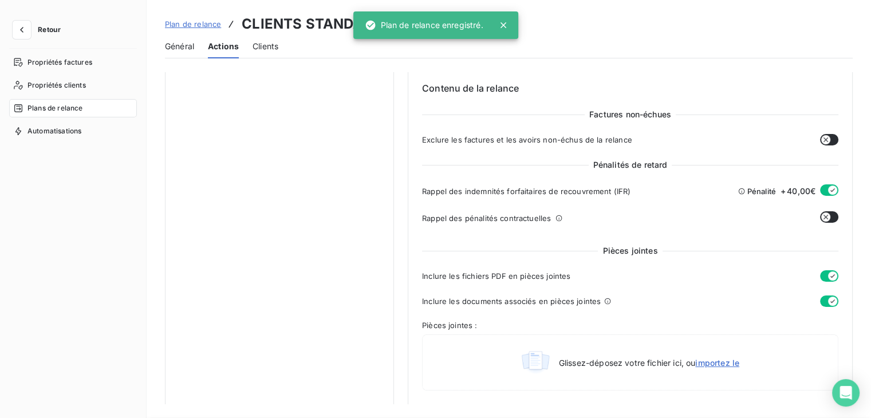
scroll to position [56, 0]
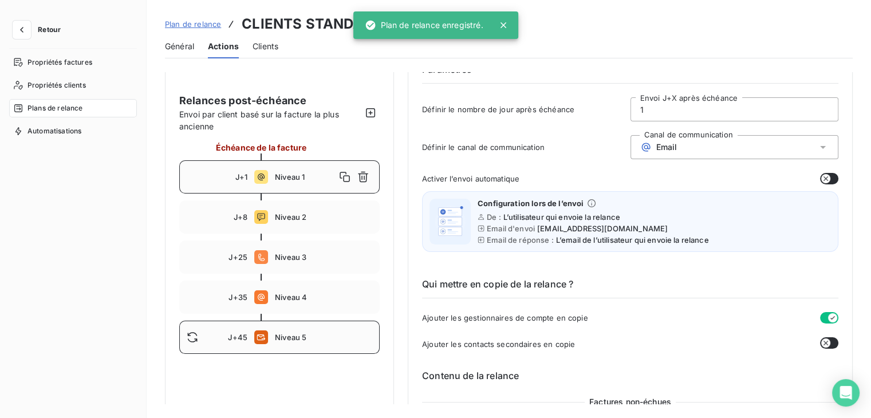
click at [287, 334] on span "Niveau 5" at bounding box center [323, 337] width 97 height 9
type input "45"
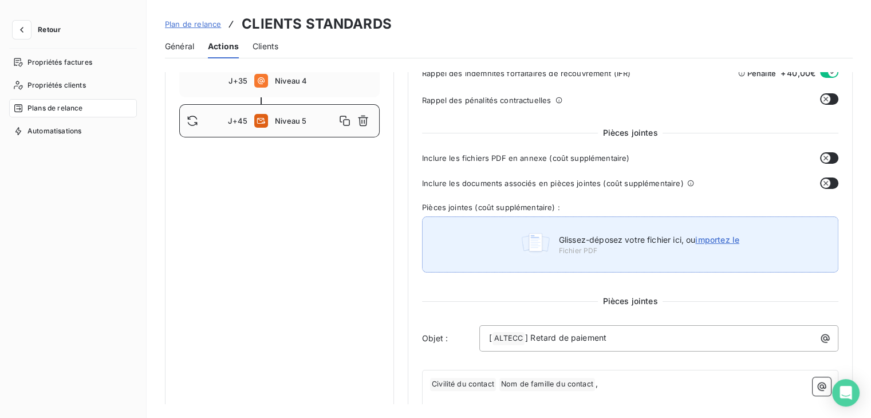
scroll to position [342, 0]
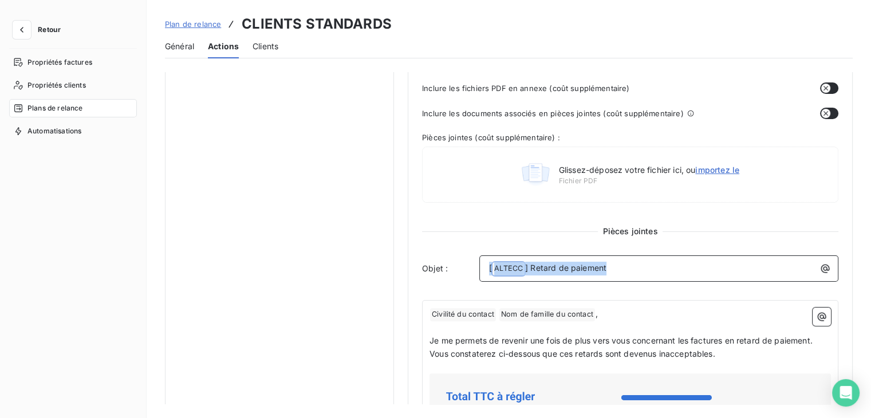
drag, startPoint x: 630, startPoint y: 267, endPoint x: 436, endPoint y: 242, distance: 195.8
click at [436, 242] on div "Pièces jointes Inclure les fichiers PDF en annexe (coût supplémentaire) Inclure…" at bounding box center [630, 410] width 416 height 706
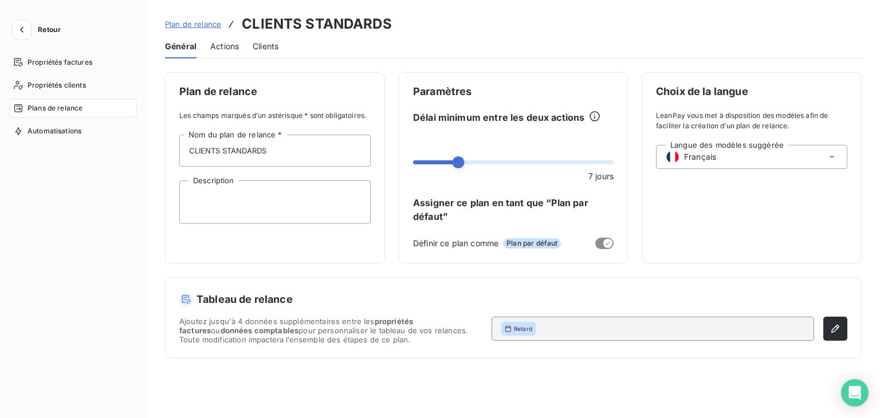
click at [234, 44] on span "Actions" at bounding box center [224, 46] width 29 height 11
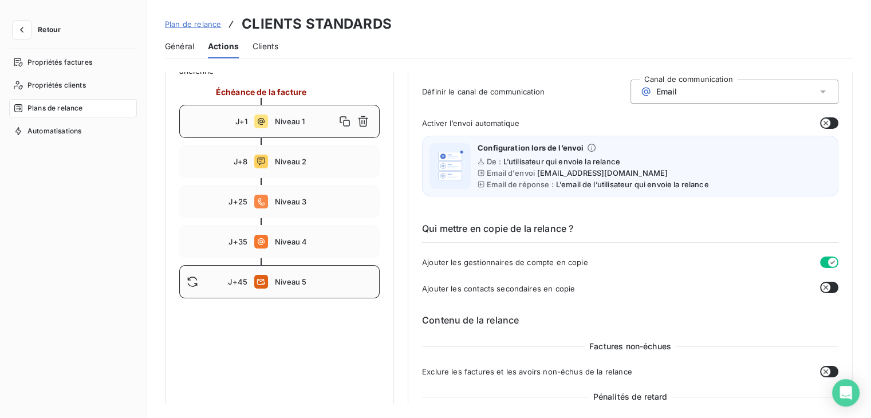
scroll to position [115, 0]
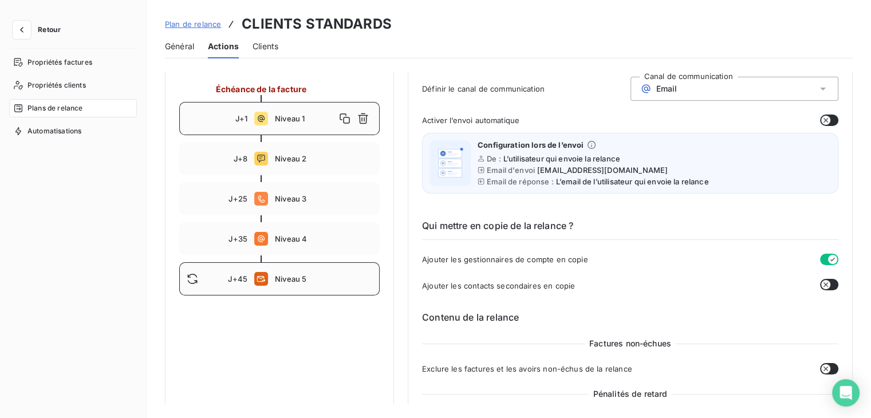
click at [325, 273] on div "J+45 Niveau 5" at bounding box center [279, 278] width 200 height 33
type input "45"
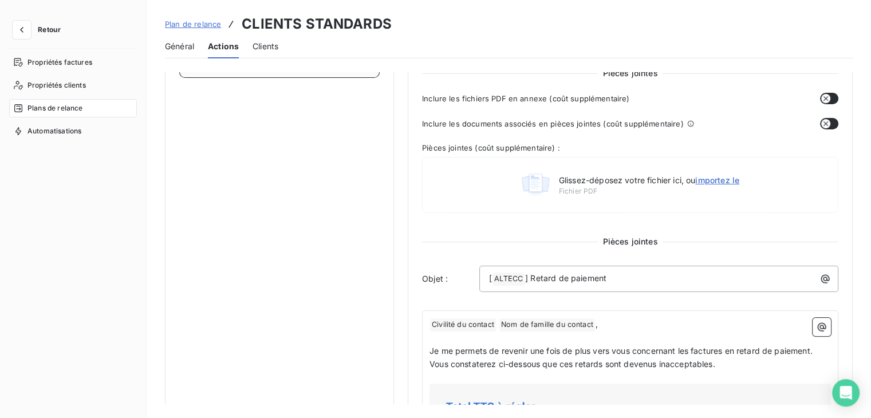
scroll to position [344, 0]
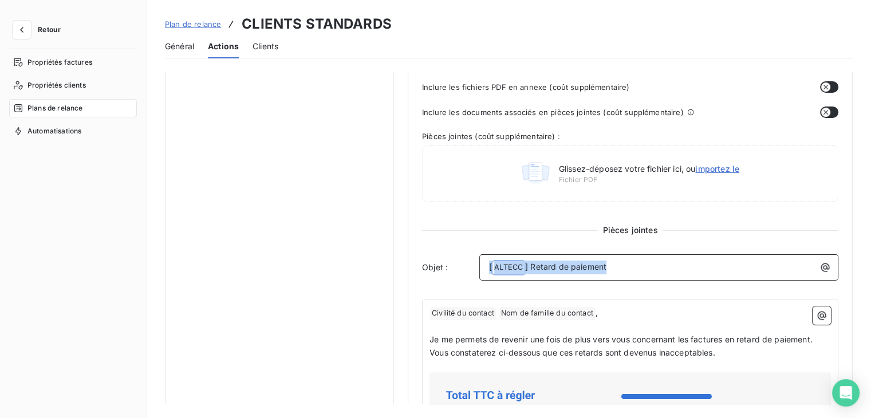
drag, startPoint x: 612, startPoint y: 269, endPoint x: 473, endPoint y: 259, distance: 138.9
click at [473, 259] on div "Objet : [ ALTECC ﻿ ] Retard de paiement" at bounding box center [630, 267] width 416 height 26
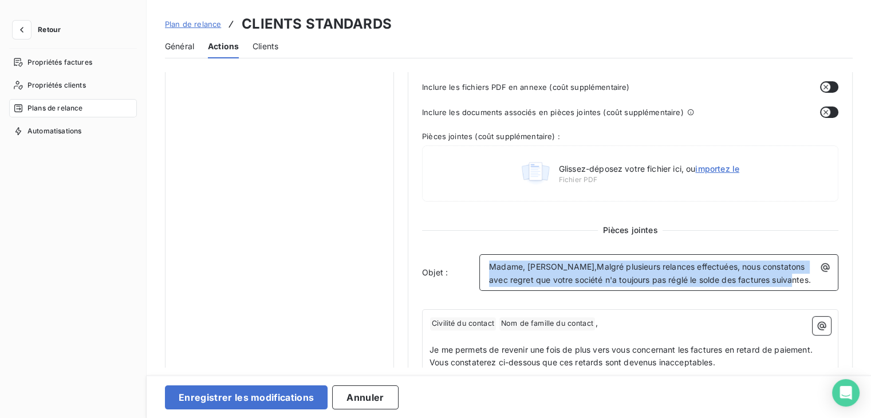
drag, startPoint x: 489, startPoint y: 265, endPoint x: 803, endPoint y: 296, distance: 315.3
click at [803, 296] on div "Pièces jointes Inclure les fichiers PDF en annexe (coût supplémentaire) Inclure…" at bounding box center [630, 414] width 416 height 716
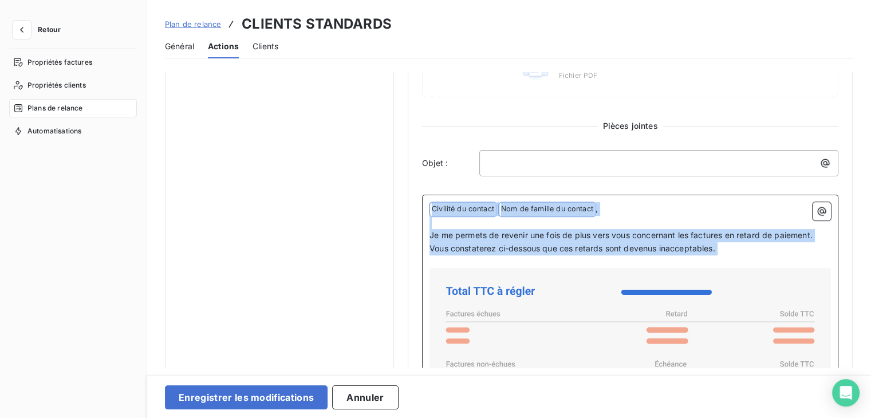
scroll to position [466, 0]
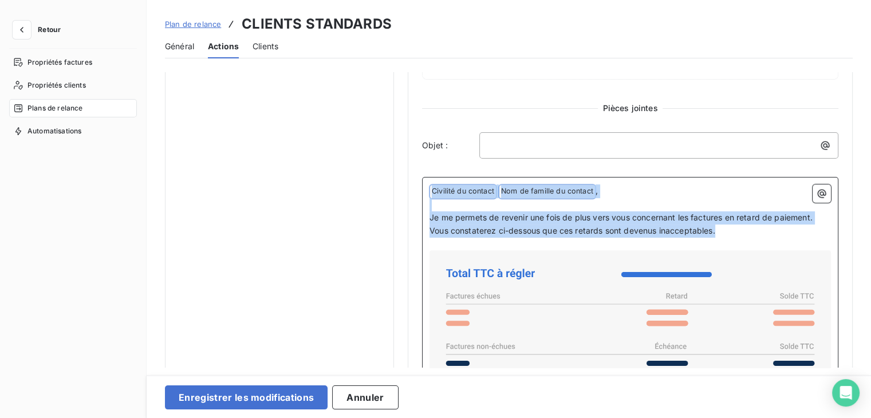
drag, startPoint x: 431, startPoint y: 311, endPoint x: 738, endPoint y: 226, distance: 318.4
click at [738, 226] on div "﻿ Civilité du contact ﻿ Nom de famille du contact ﻿ , ﻿ Je me permets de reveni…" at bounding box center [630, 402] width 401 height 436
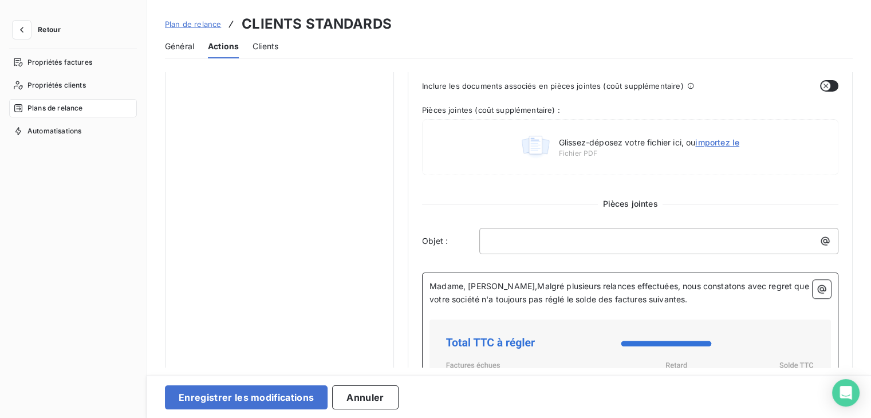
scroll to position [369, 0]
click at [503, 287] on span "Madame, Monsieur,Malgré plusieurs relances effectuées, nous constatons avec reg…" at bounding box center [621, 293] width 382 height 23
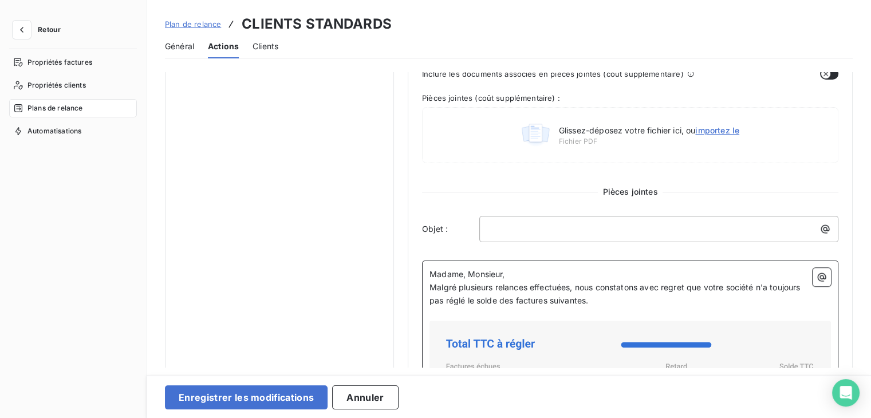
scroll to position [395, 0]
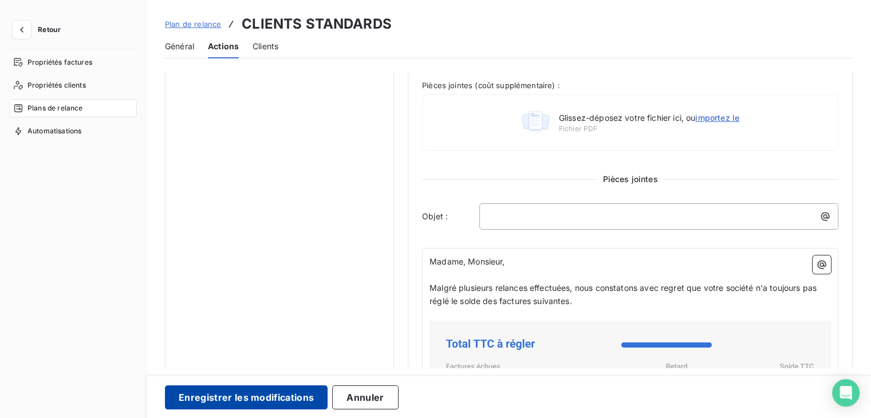
click at [229, 388] on button "Enregistrer les modifications" at bounding box center [246, 397] width 163 height 24
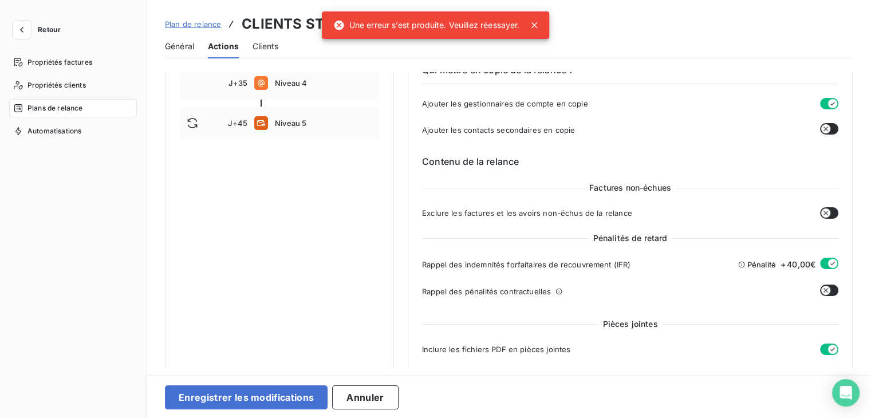
scroll to position [285, 0]
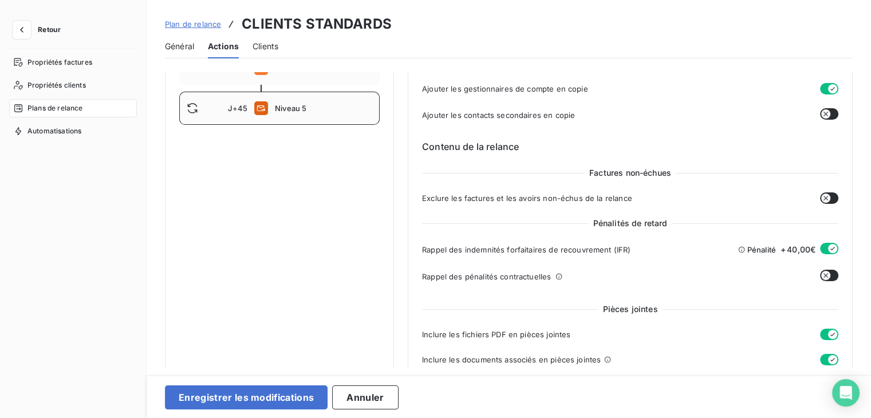
click at [318, 113] on div "J+45 Niveau 5" at bounding box center [279, 108] width 200 height 33
type input "45"
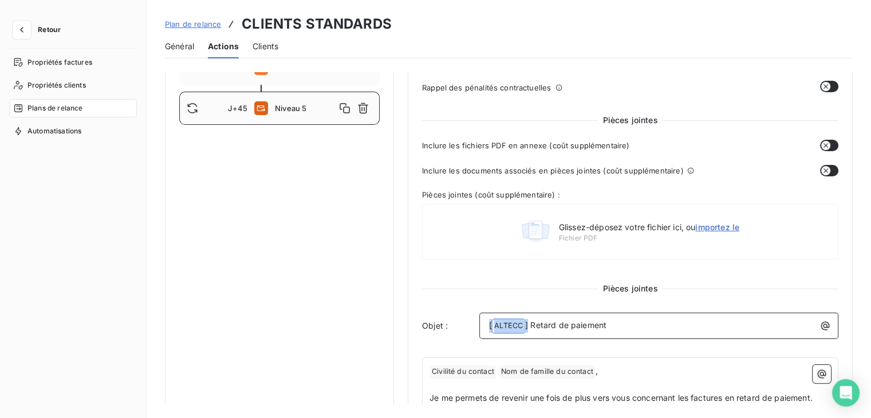
drag, startPoint x: 623, startPoint y: 324, endPoint x: 433, endPoint y: 314, distance: 190.3
click at [433, 314] on div "Objet : [ ALTECC ﻿ ] Retard de paiement" at bounding box center [630, 326] width 416 height 26
click at [637, 329] on p "[ ALTECC ﻿ ] Retard de paiement" at bounding box center [661, 326] width 345 height 14
drag, startPoint x: 625, startPoint y: 328, endPoint x: 492, endPoint y: 317, distance: 133.3
click at [492, 319] on p "[ ALTECC ﻿ ] Retard de paiement" at bounding box center [661, 326] width 345 height 14
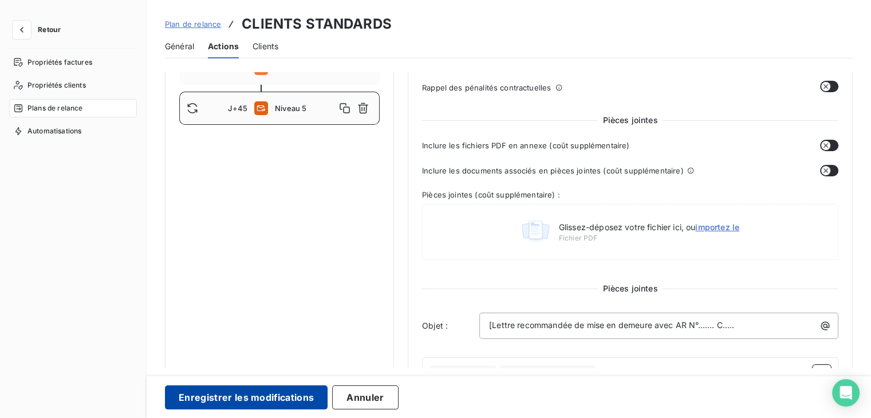
click at [299, 397] on button "Enregistrer les modifications" at bounding box center [246, 397] width 163 height 24
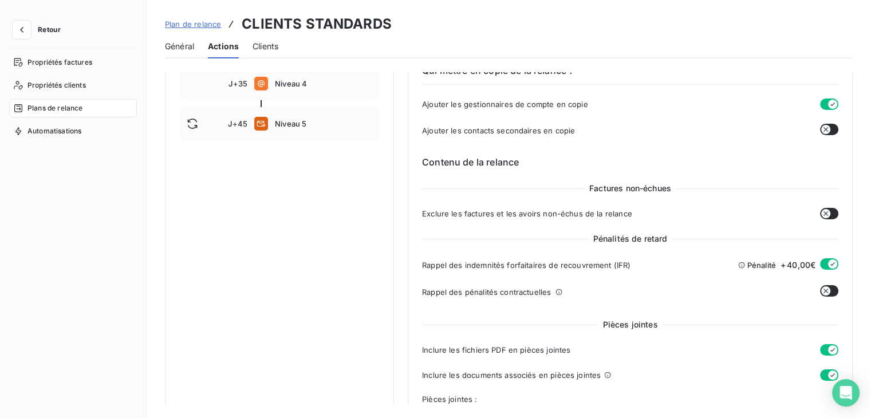
scroll to position [228, 0]
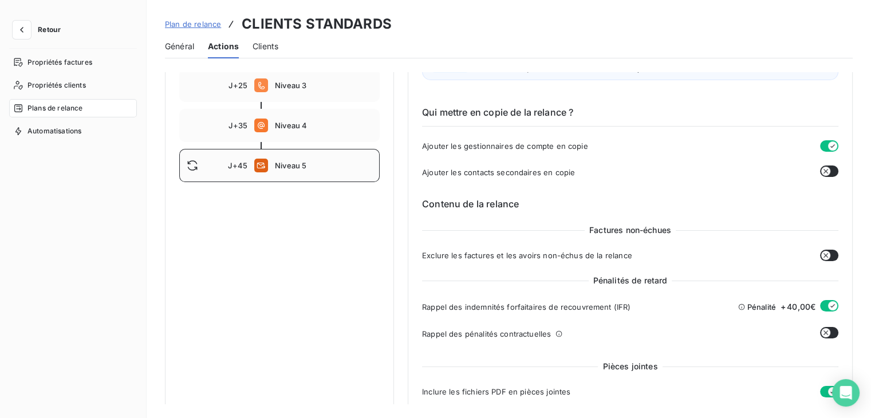
click at [297, 172] on div "J+45 Niveau 5" at bounding box center [279, 165] width 200 height 33
type input "45"
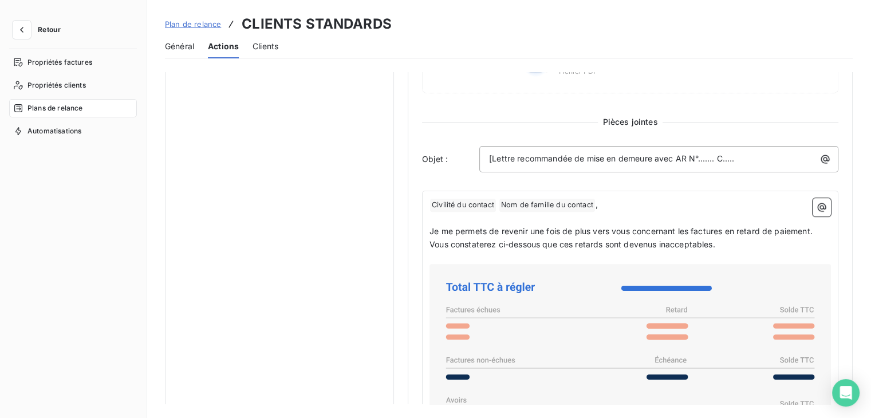
scroll to position [457, 0]
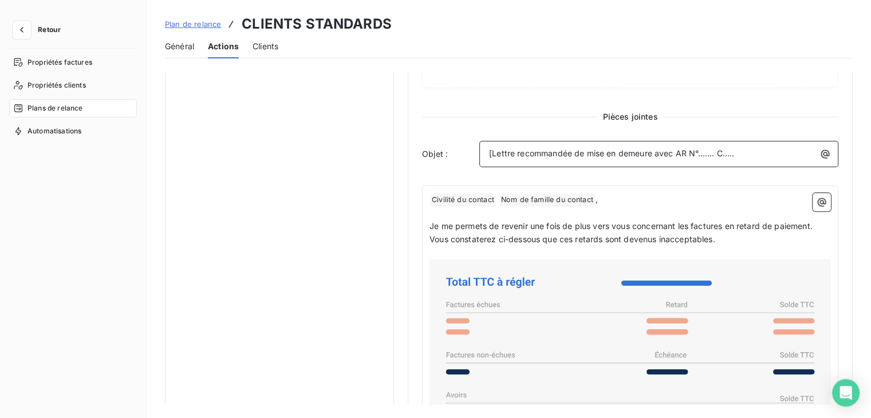
click at [490, 151] on span "[Lettre recommandée de mise en demeure avec AR N°....... C....." at bounding box center [611, 153] width 245 height 10
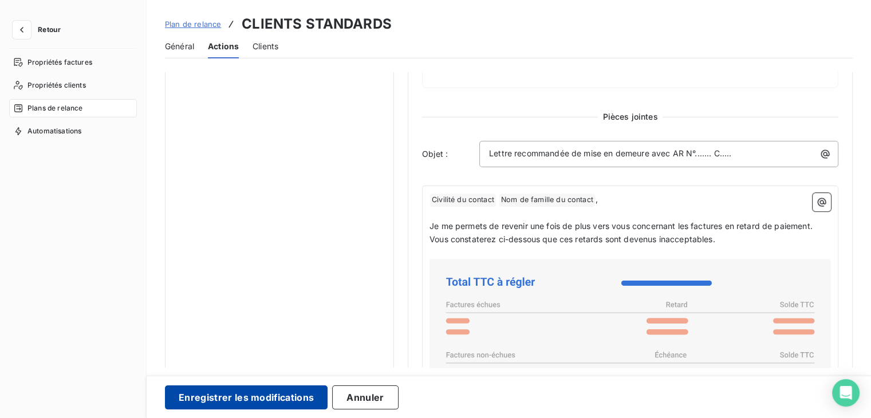
click at [270, 394] on button "Enregistrer les modifications" at bounding box center [246, 397] width 163 height 24
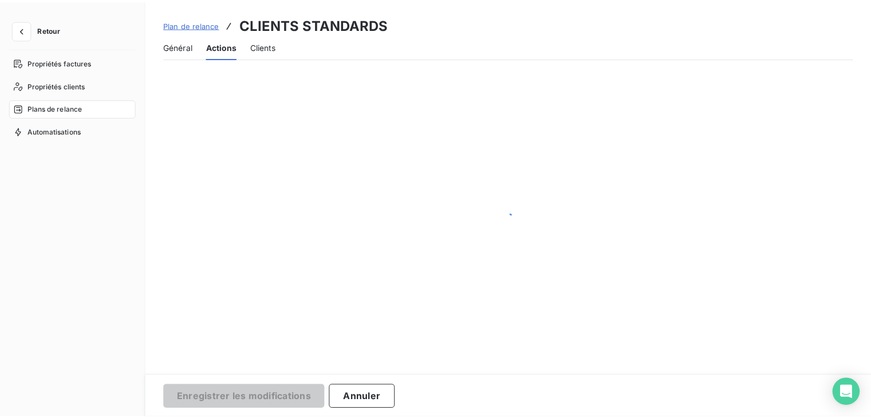
scroll to position [56, 0]
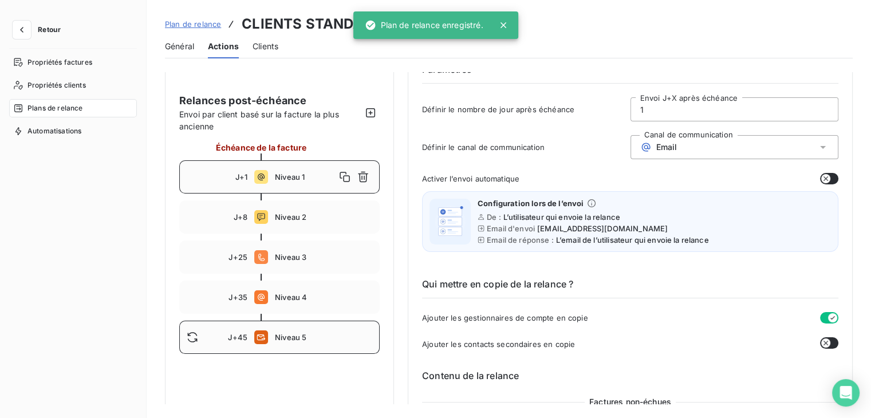
click at [321, 330] on div "J+45 Niveau 5" at bounding box center [279, 337] width 200 height 33
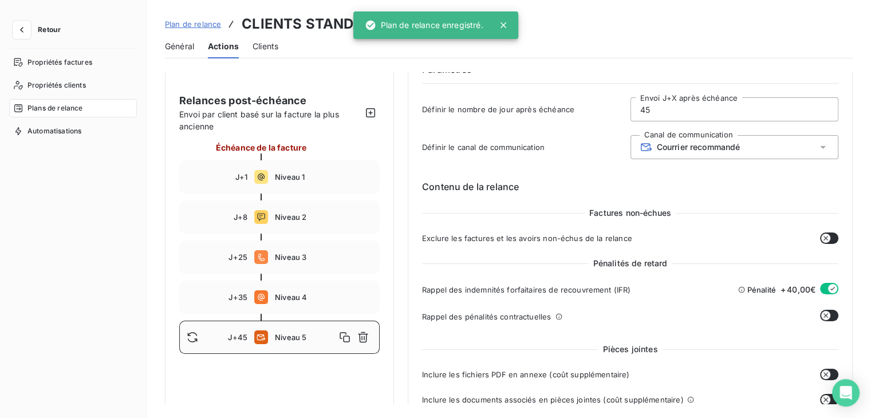
type input "45"
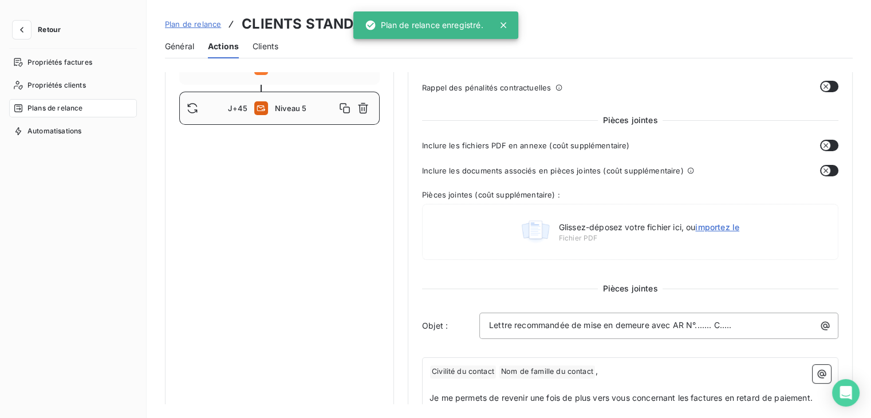
scroll to position [400, 0]
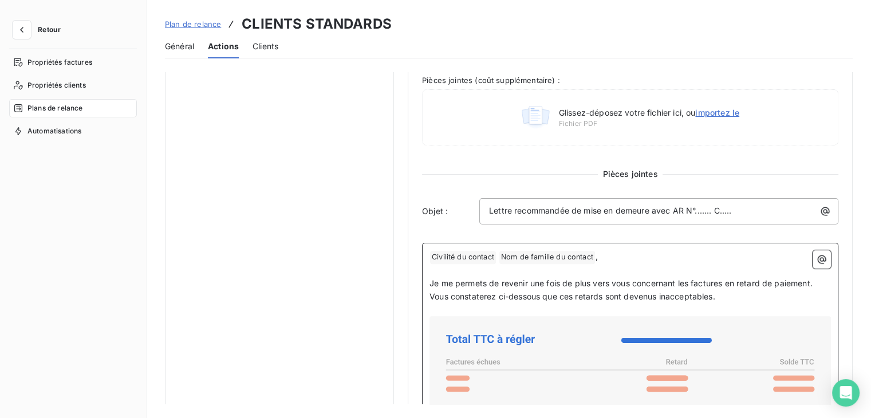
click at [459, 264] on p "﻿" at bounding box center [630, 270] width 401 height 13
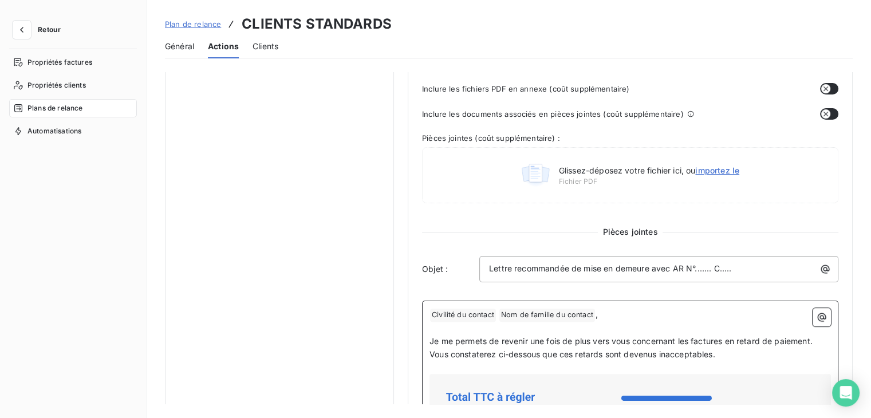
scroll to position [342, 0]
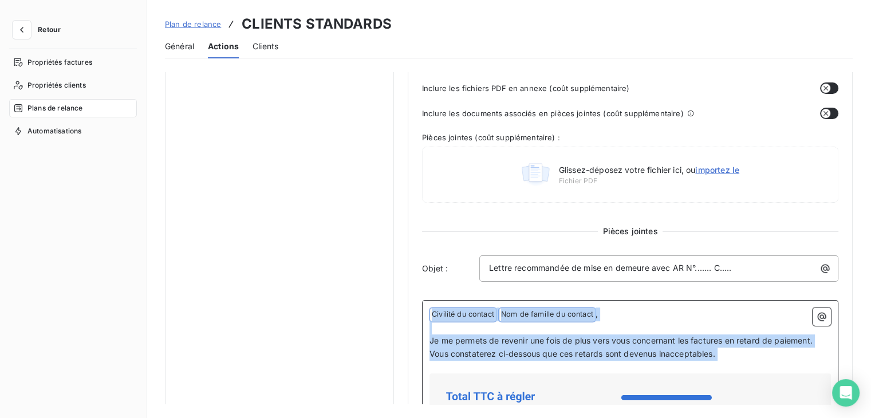
drag, startPoint x: 431, startPoint y: 312, endPoint x: 723, endPoint y: 363, distance: 296.4
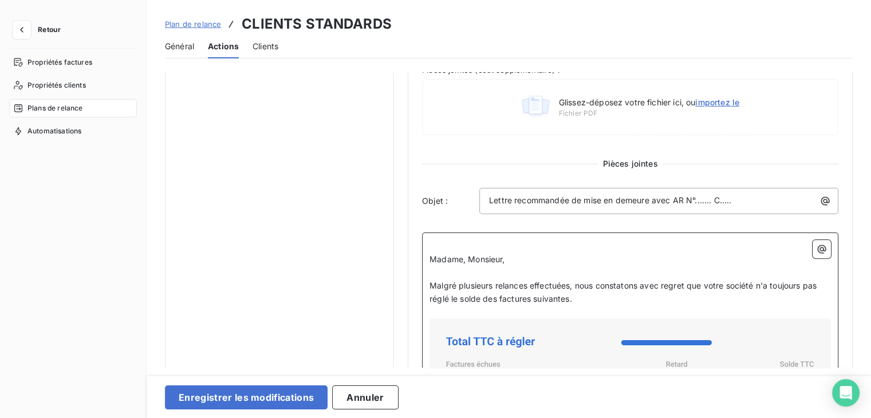
scroll to position [417, 0]
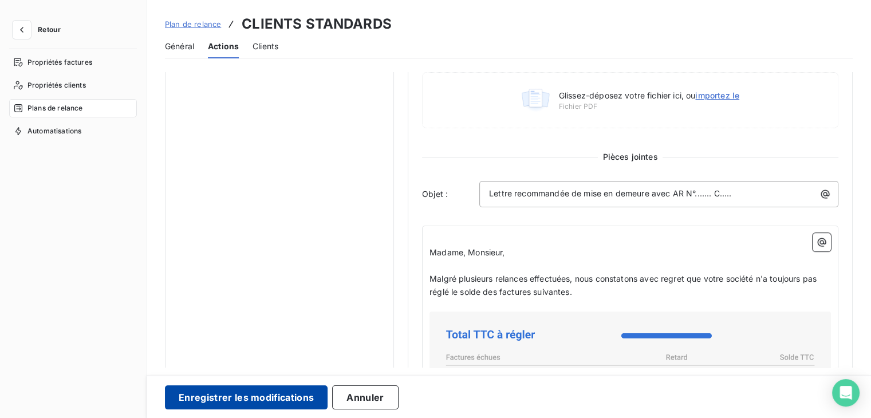
click at [306, 385] on button "Enregistrer les modifications" at bounding box center [246, 397] width 163 height 24
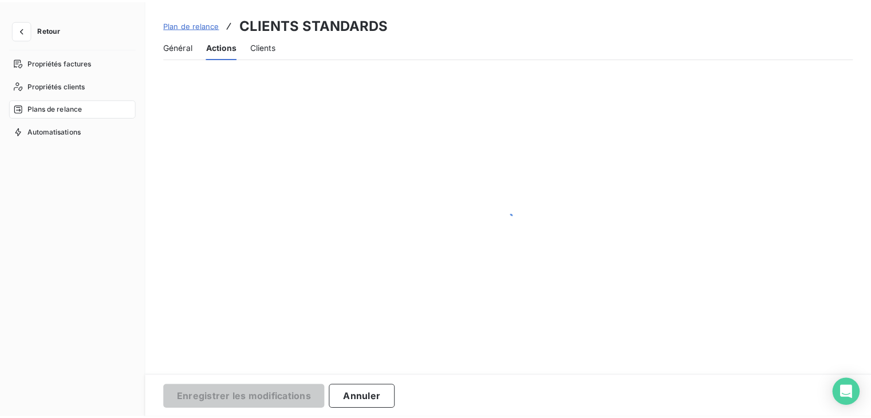
scroll to position [56, 0]
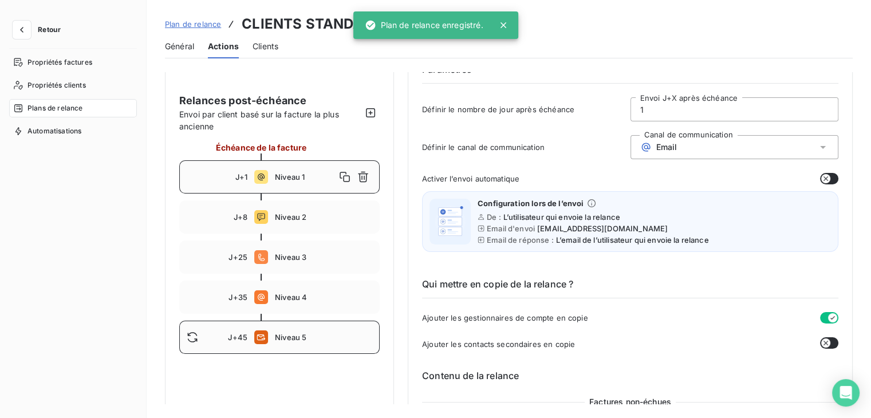
click at [297, 341] on span "Niveau 5" at bounding box center [323, 337] width 97 height 9
type input "45"
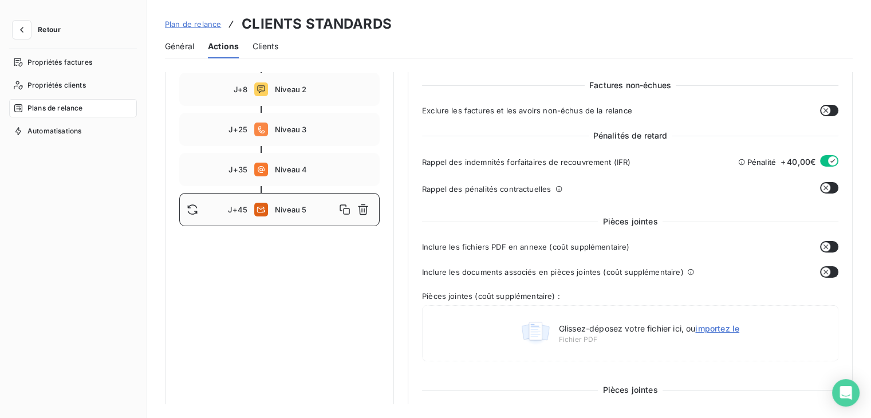
scroll to position [171, 0]
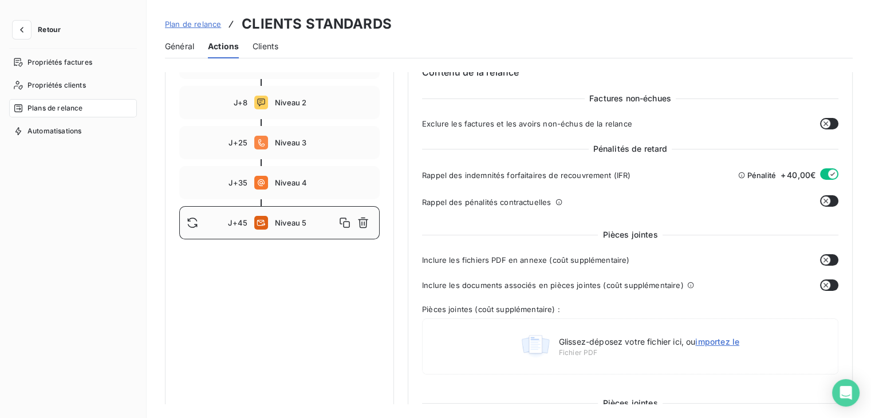
click at [318, 211] on div "J+45 Niveau 5" at bounding box center [279, 222] width 200 height 33
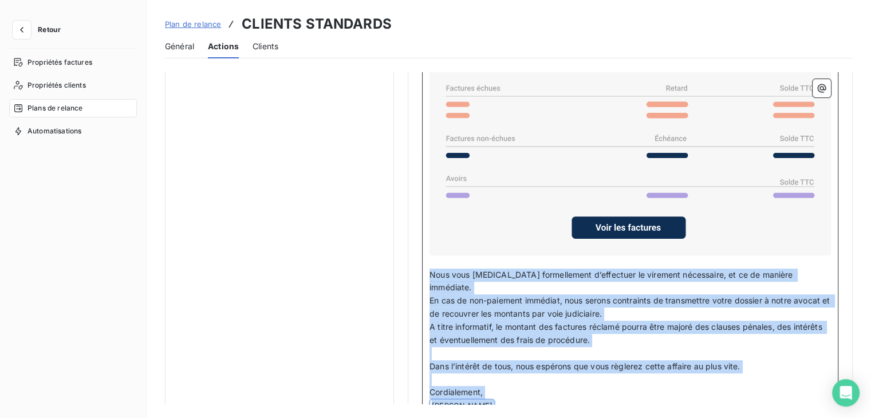
scroll to position [711, 0]
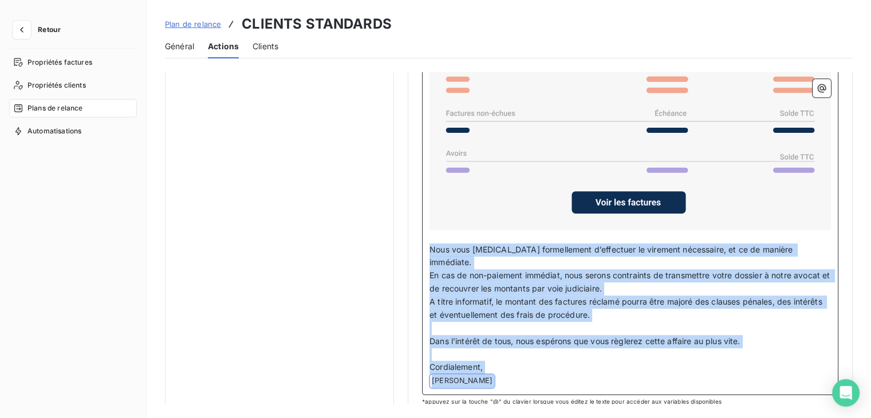
drag, startPoint x: 431, startPoint y: 269, endPoint x: 541, endPoint y: 401, distance: 172.8
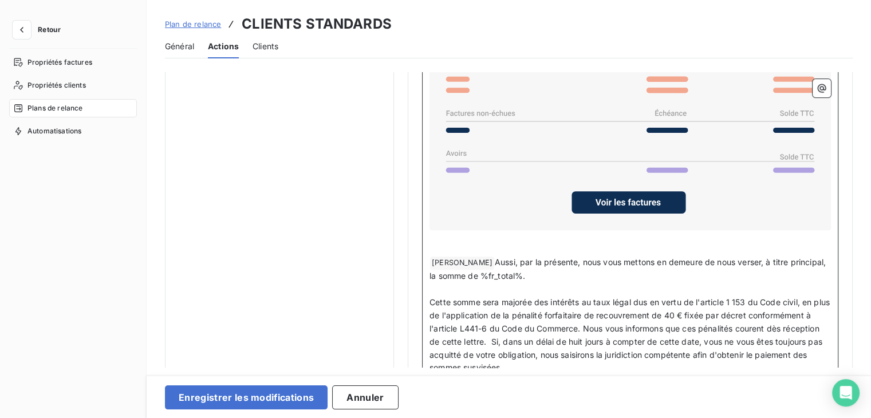
click at [493, 257] on span "Aussi, par la présente, nous vous mettons en demeure de nous verser, à titre pr…" at bounding box center [629, 268] width 399 height 23
drag, startPoint x: 492, startPoint y: 257, endPoint x: 440, endPoint y: 255, distance: 51.6
click at [440, 256] on p "﻿ Laure SANCHEZ ﻿ Aussi, par la présente, nous vous mettons en demeure de nous …" at bounding box center [630, 269] width 401 height 27
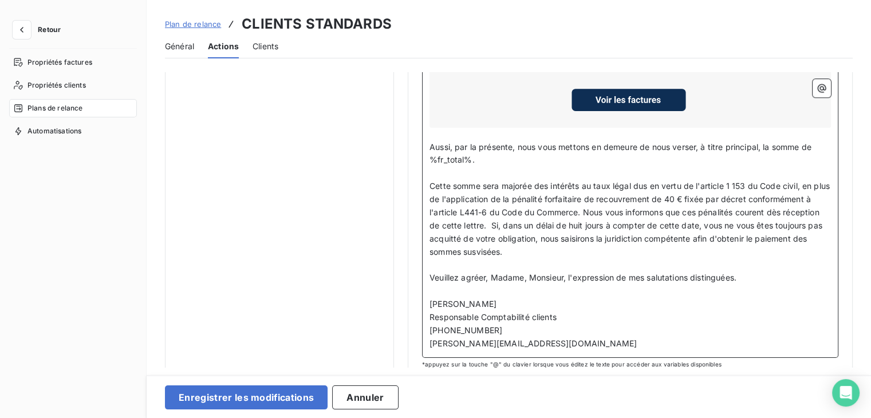
scroll to position [826, 0]
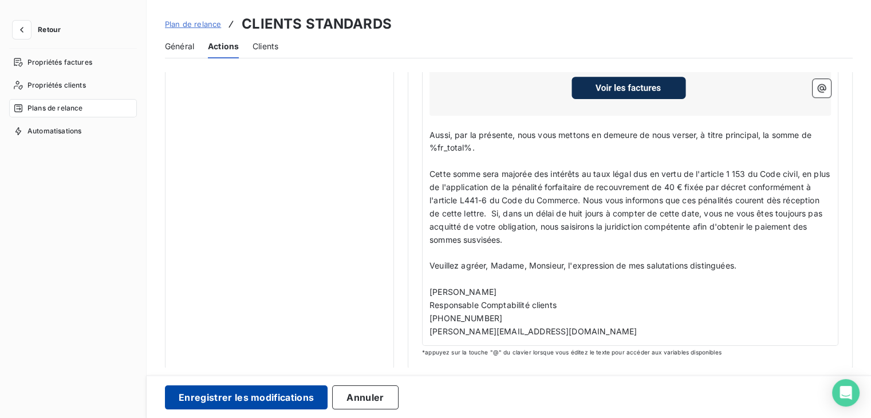
click at [289, 392] on button "Enregistrer les modifications" at bounding box center [246, 397] width 163 height 24
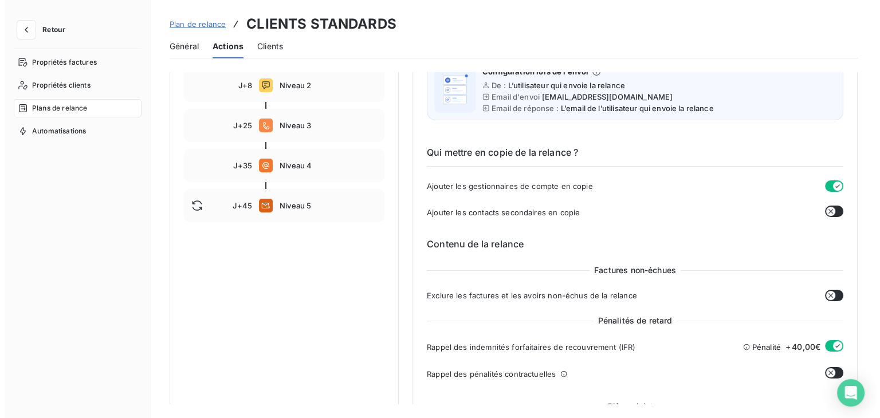
scroll to position [0, 0]
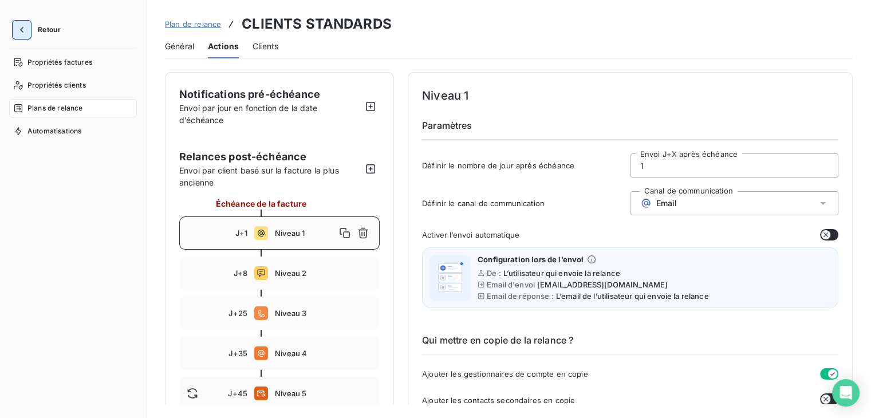
click at [19, 33] on icon "button" at bounding box center [21, 29] width 11 height 11
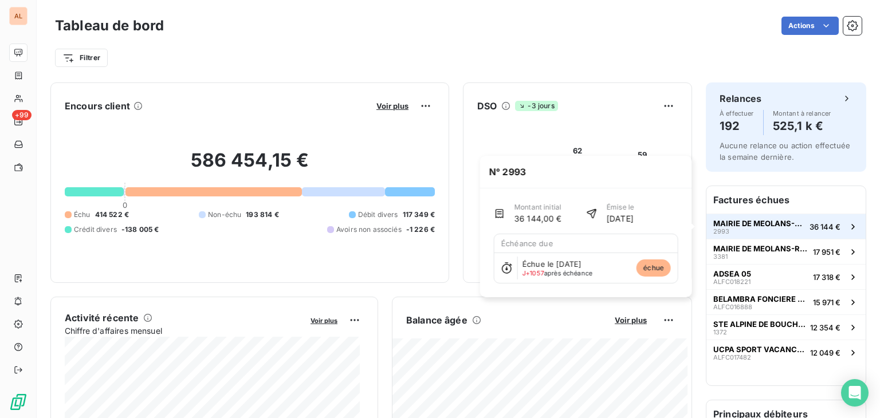
click at [754, 222] on span "MAIRIE DE MEOLANS-REVEL" at bounding box center [759, 223] width 92 height 9
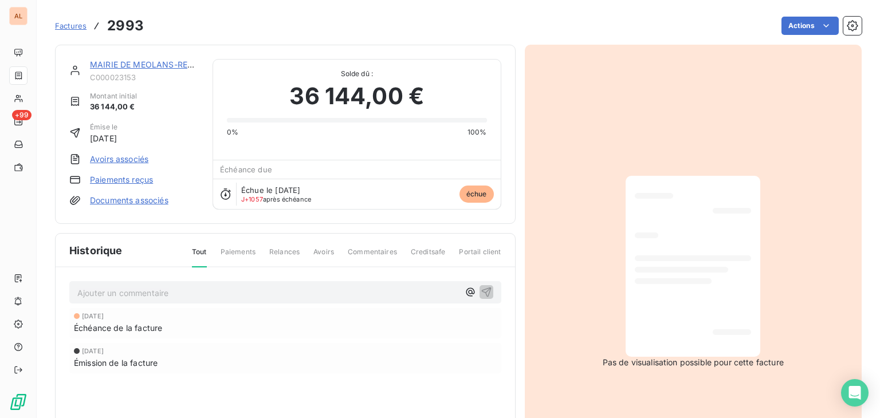
click at [139, 66] on link "MAIRIE DE MEOLANS-REVEL" at bounding box center [146, 65] width 112 height 10
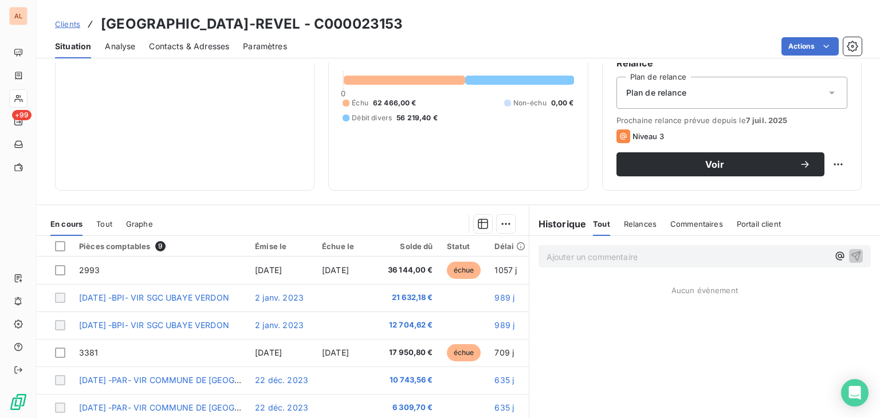
scroll to position [115, 0]
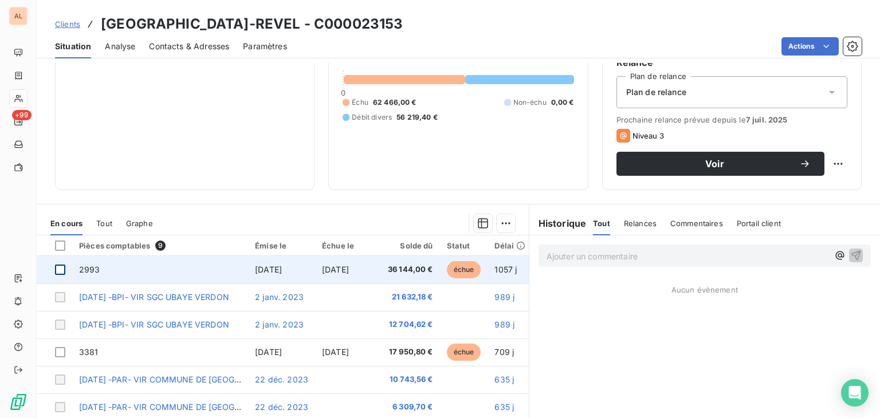
click at [57, 271] on div at bounding box center [60, 270] width 10 height 10
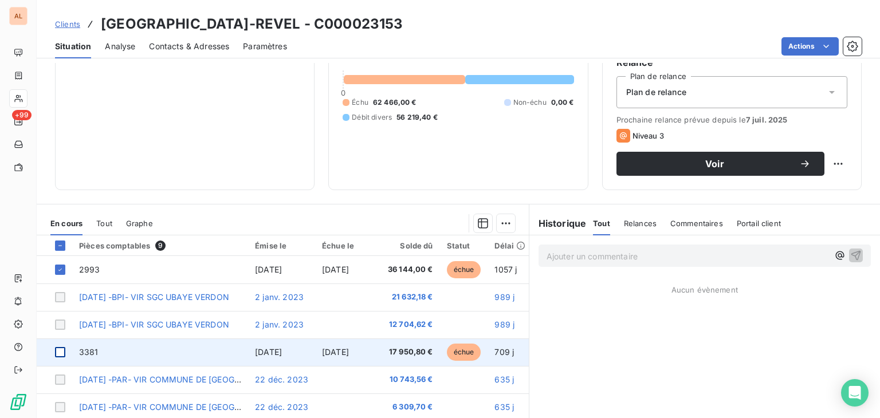
click at [60, 350] on div at bounding box center [60, 352] width 10 height 10
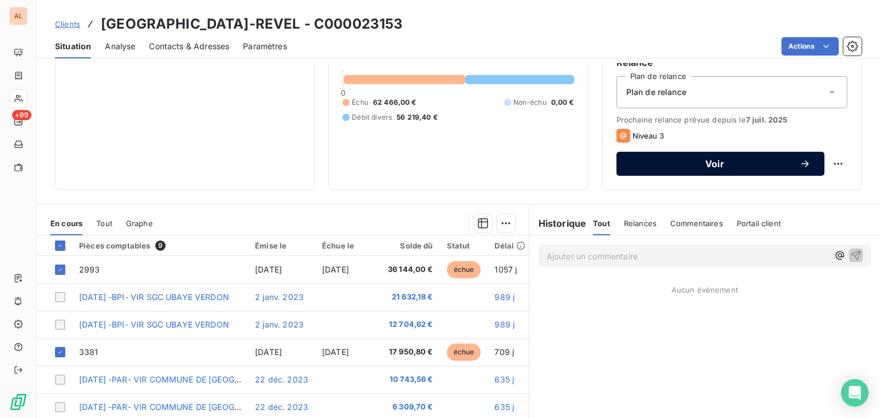
click at [801, 163] on icon "button" at bounding box center [804, 163] width 7 height 7
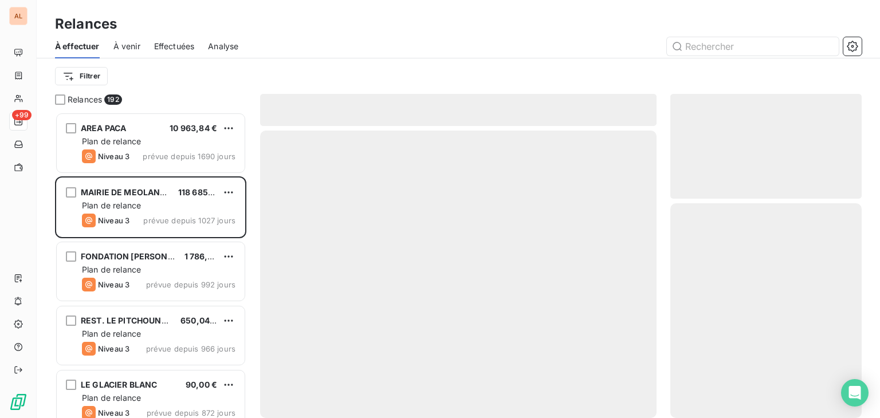
scroll to position [297, 182]
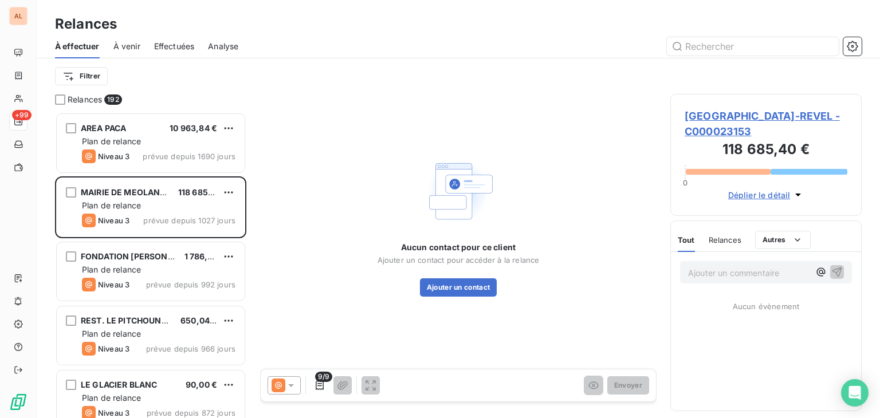
click at [717, 237] on span "Relances" at bounding box center [724, 239] width 33 height 9
click at [777, 242] on html "AL +99 Relances À effectuer À venir Effectuées Analyse Filtrer Relances 192 ARE…" at bounding box center [440, 209] width 880 height 418
click at [725, 117] on span "MAIRIE DE MEOLANS-REVEL - C000023153" at bounding box center [765, 123] width 163 height 31
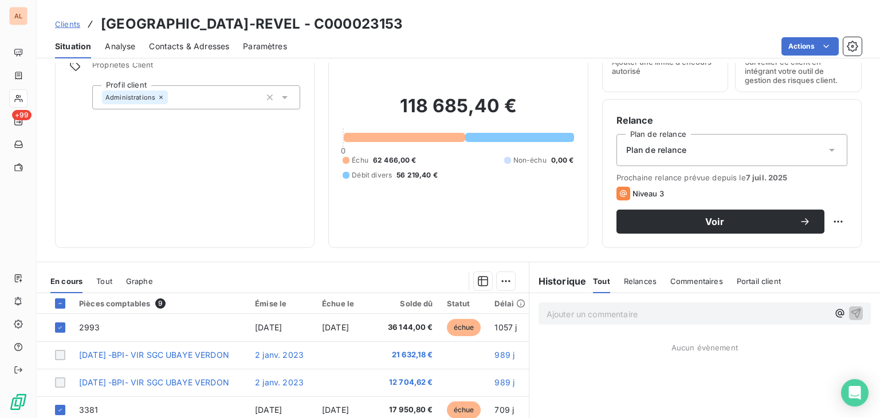
scroll to position [57, 0]
click at [790, 45] on html "AL +99 Clients MAIRIE DE MEOLANS-REVEL - C000023153 Situation Analyse Contacts …" at bounding box center [440, 209] width 880 height 418
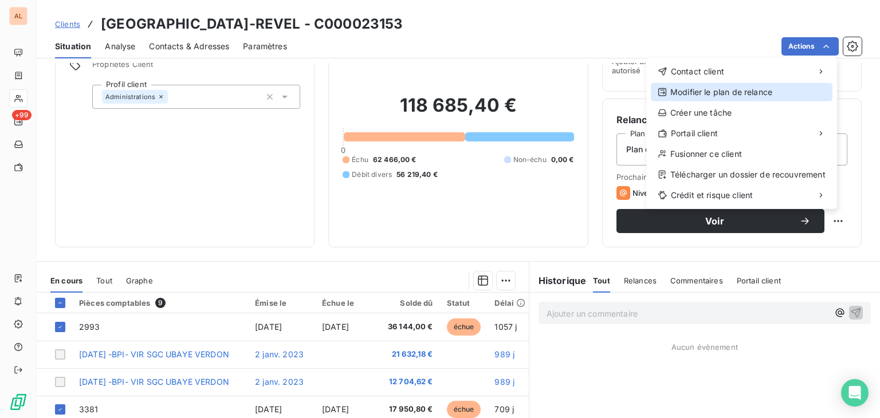
click at [726, 90] on div "Modifier le plan de relance" at bounding box center [742, 92] width 182 height 18
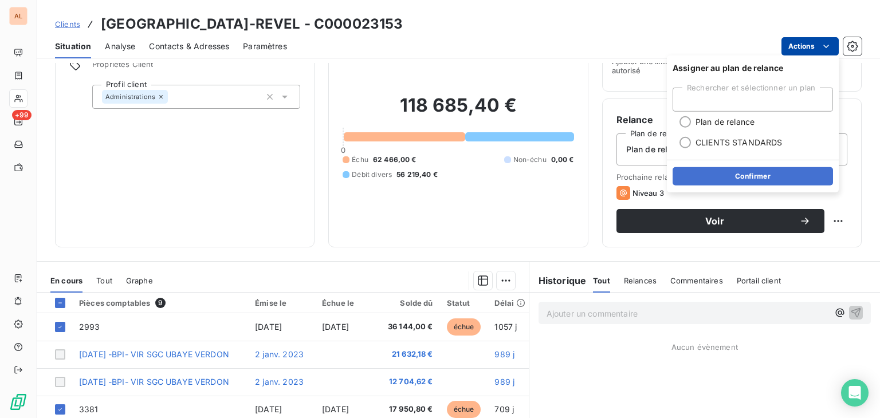
click at [793, 53] on html "AL +99 Clients MAIRIE DE MEOLANS-REVEL - C000023153 Situation Analyse Contacts …" at bounding box center [440, 209] width 880 height 418
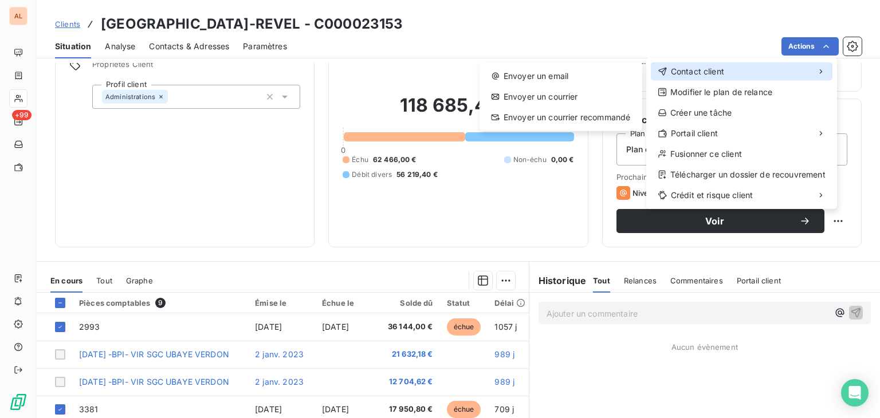
click at [710, 77] on span "Contact client" at bounding box center [697, 71] width 53 height 11
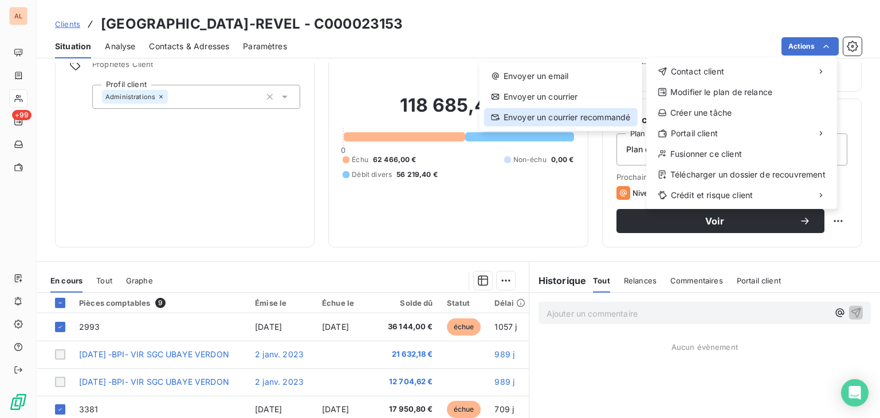
click at [549, 117] on div "Envoyer un courrier recommandé" at bounding box center [560, 117] width 153 height 18
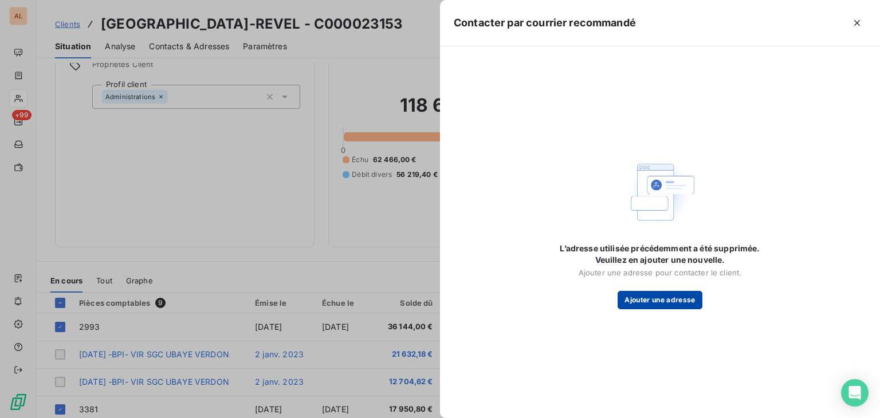
click at [685, 298] on button "Ajouter une adresse" at bounding box center [659, 300] width 84 height 18
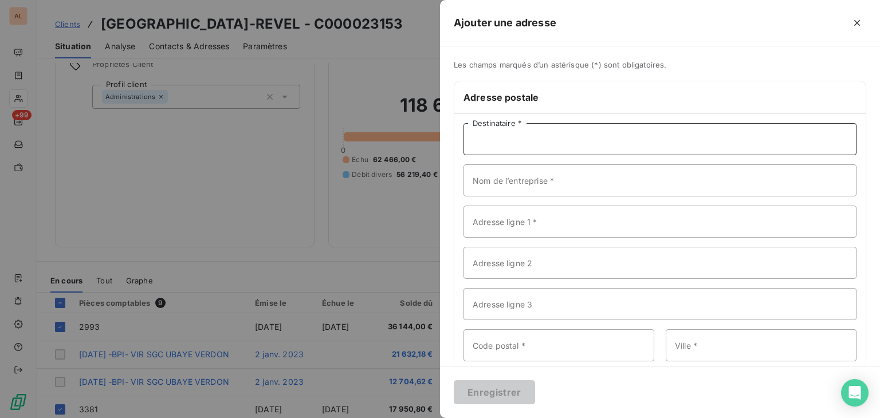
click at [505, 136] on input "Destinataire *" at bounding box center [659, 139] width 393 height 32
type input "test"
click at [534, 228] on input "Adresse ligne 1 *" at bounding box center [659, 222] width 393 height 32
type input "test"
click at [520, 344] on input "Code postal *" at bounding box center [558, 345] width 191 height 32
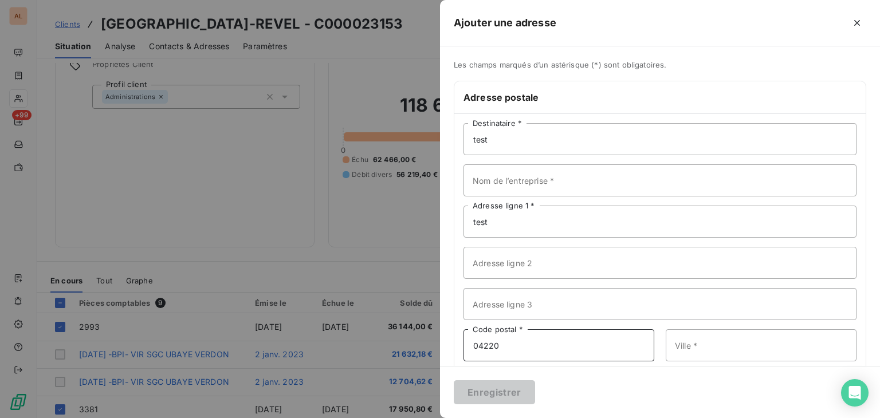
type input "04220"
type input "corbieres"
click at [633, 296] on input "Adresse ligne 3" at bounding box center [659, 304] width 393 height 32
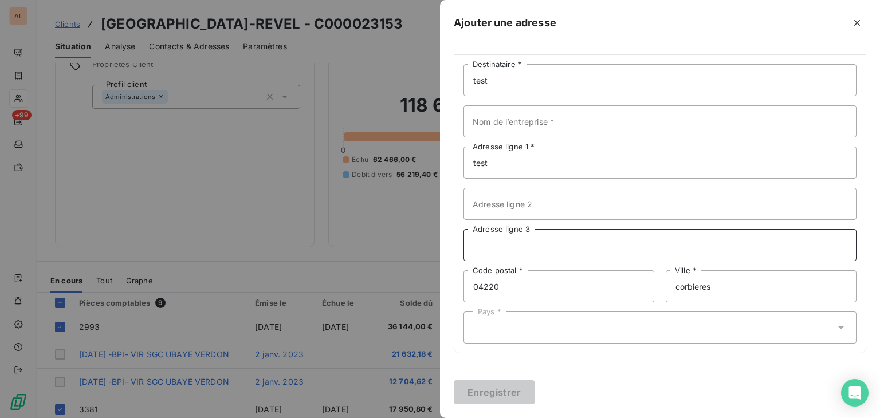
scroll to position [60, 0]
click at [567, 325] on div "Pays *" at bounding box center [659, 327] width 393 height 32
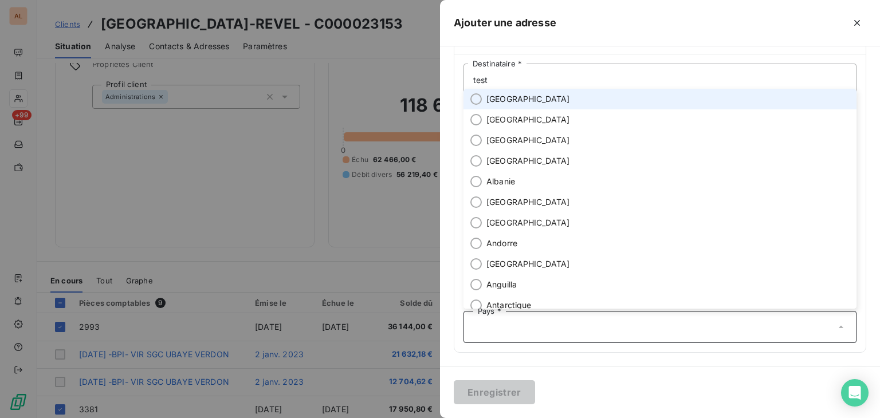
click at [503, 104] on li "France" at bounding box center [659, 99] width 393 height 21
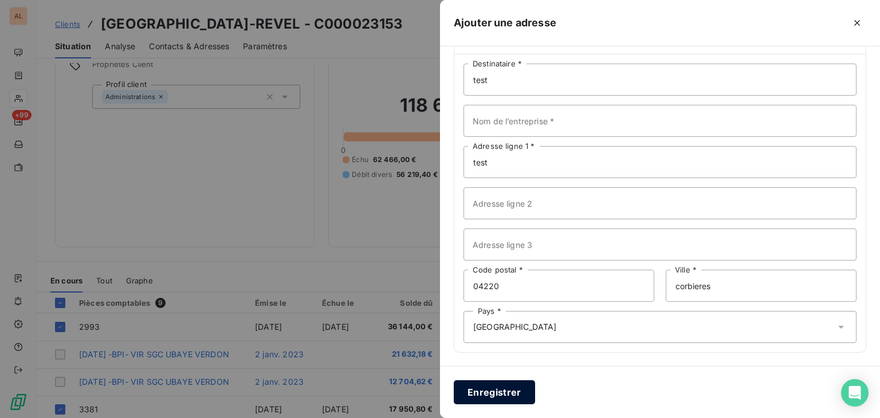
click at [518, 386] on button "Enregistrer" at bounding box center [494, 392] width 81 height 24
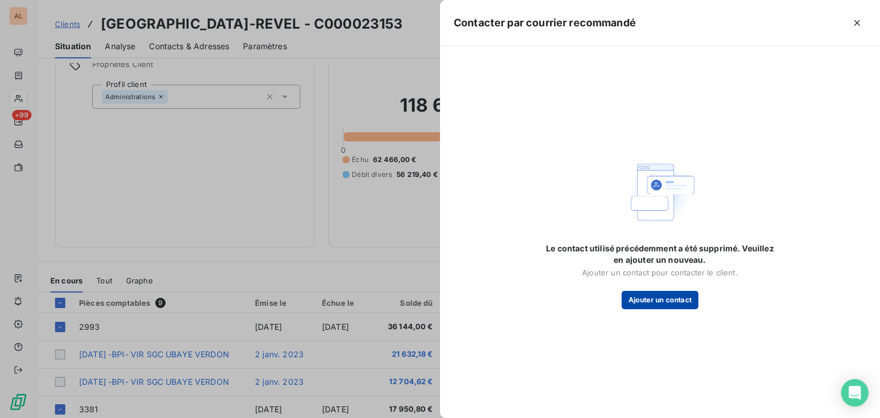
click at [658, 297] on button "Ajouter un contact" at bounding box center [659, 300] width 77 height 18
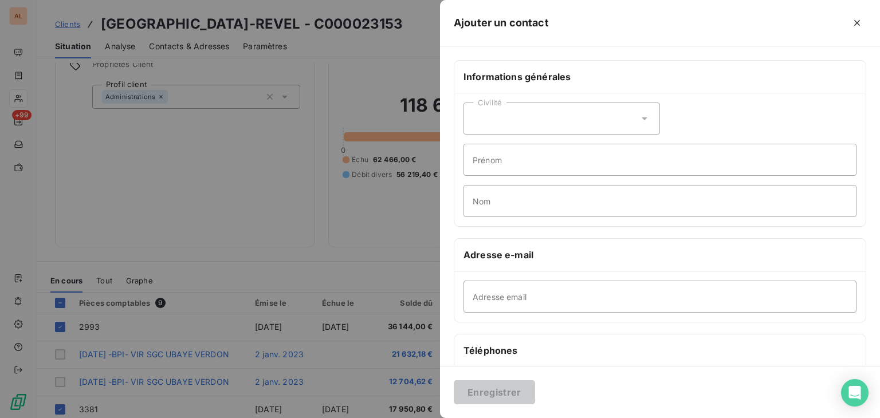
click at [527, 124] on div "Civilité" at bounding box center [561, 119] width 196 height 32
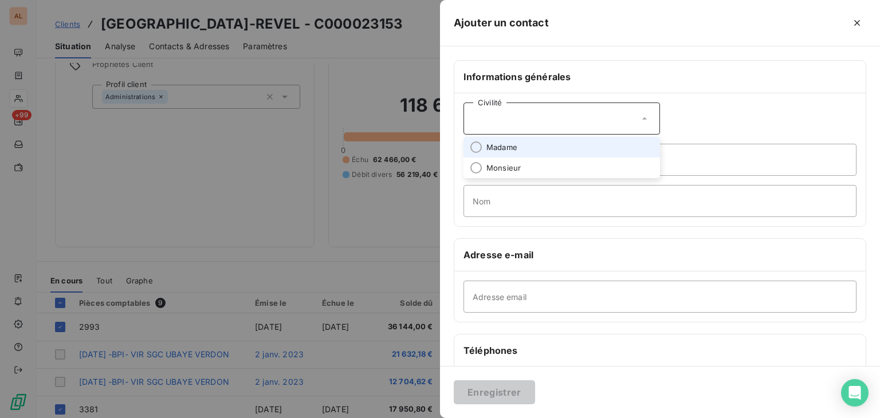
click at [514, 142] on span "Madame" at bounding box center [501, 147] width 31 height 11
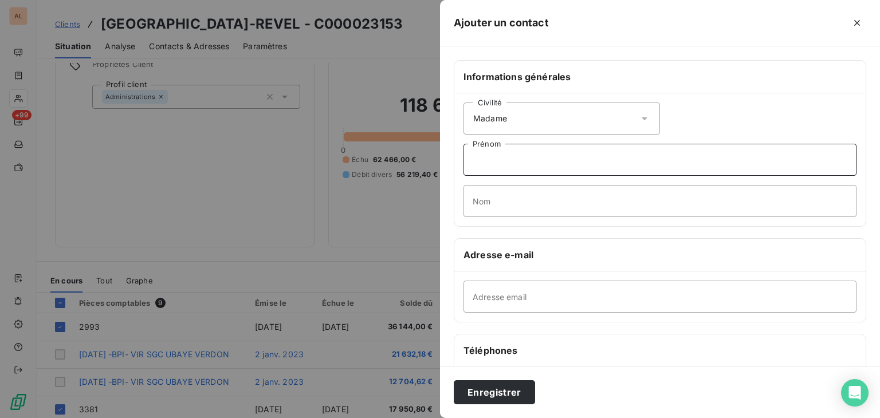
click at [511, 161] on input "Prénom" at bounding box center [659, 160] width 393 height 32
type input "test"
click at [624, 286] on input "Adresse email" at bounding box center [659, 297] width 393 height 32
type input "[PERSON_NAME][EMAIL_ADDRESS][DOMAIN_NAME]"
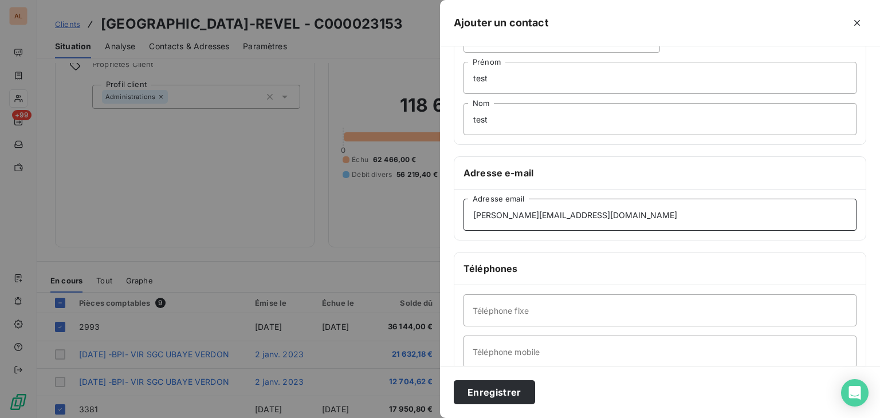
scroll to position [115, 0]
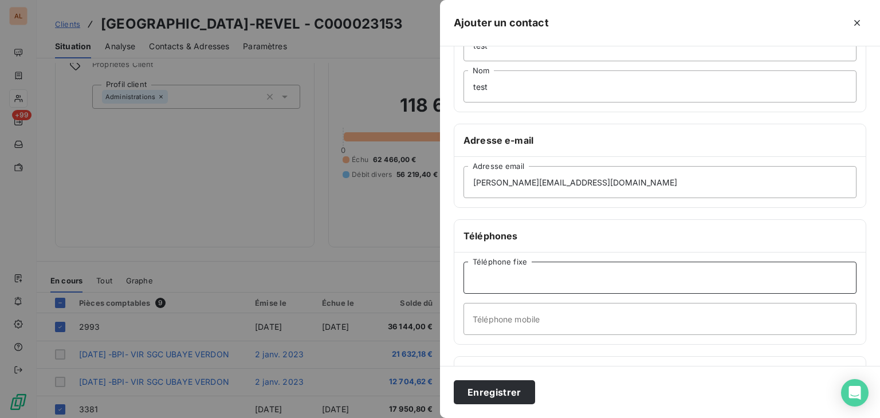
click at [527, 273] on input "Téléphone fixe" at bounding box center [659, 278] width 393 height 32
click at [493, 385] on button "Enregistrer" at bounding box center [494, 392] width 81 height 24
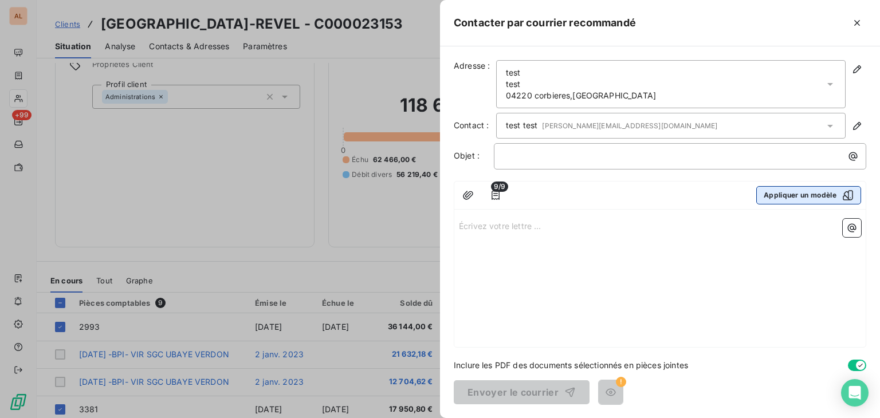
click at [829, 203] on button "Appliquer un modèle" at bounding box center [808, 195] width 105 height 18
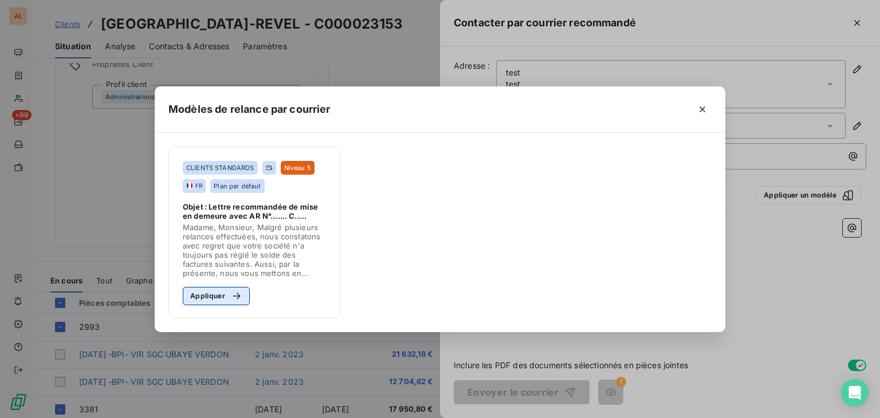
click at [220, 290] on button "Appliquer" at bounding box center [216, 296] width 67 height 18
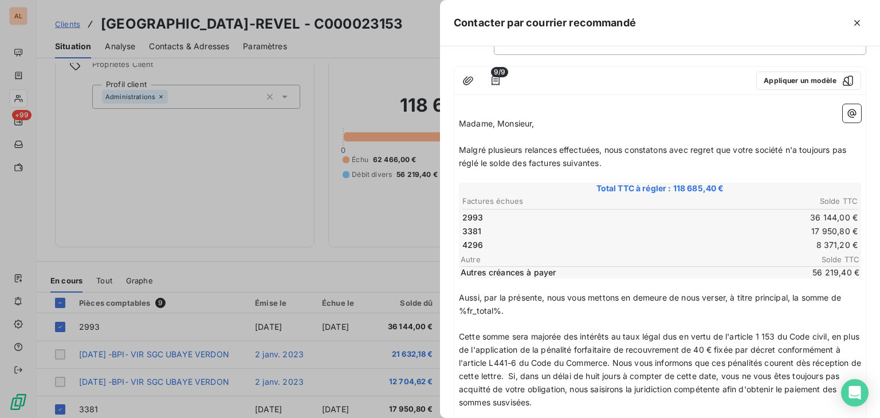
click at [485, 308] on span "Aussi, par la présente, nous vous mettons en demeure de nous verser, à titre pr…" at bounding box center [651, 304] width 384 height 23
drag, startPoint x: 499, startPoint y: 309, endPoint x: 458, endPoint y: 308, distance: 41.8
click at [458, 308] on div "﻿ Madame, Monsieur, ﻿ Malgré plusieurs relances effectuées, nous constatons ave…" at bounding box center [659, 303] width 411 height 406
click at [586, 305] on p "Aussi, par la présente, nous vous mettons en demeure de nous verser, à titre pr…" at bounding box center [660, 304] width 402 height 26
drag, startPoint x: 683, startPoint y: 296, endPoint x: 848, endPoint y: 304, distance: 165.2
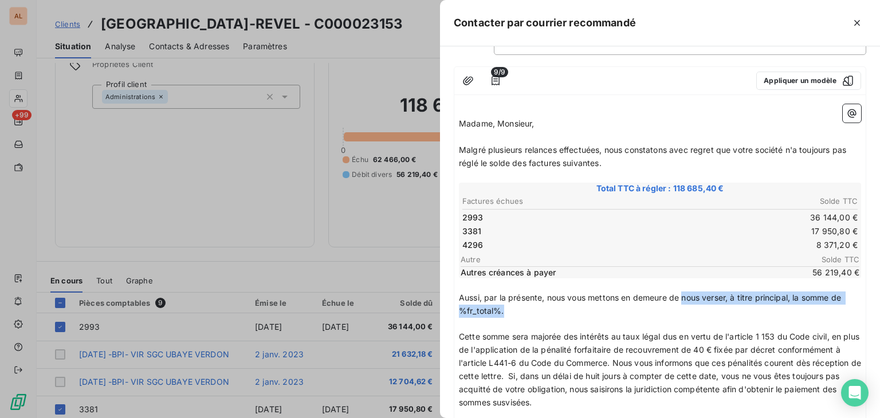
click at [848, 304] on p "Aussi, par la présente, nous vous mettons en demeure de nous verser, à titre pr…" at bounding box center [660, 304] width 402 height 26
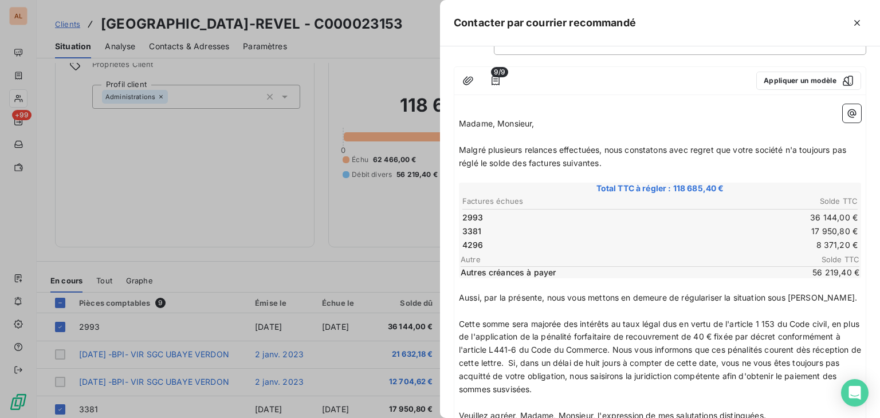
click at [605, 333] on span "Cette somme sera majorée des intérêts au taux légal dus en vertu de l'article 1…" at bounding box center [661, 356] width 404 height 75
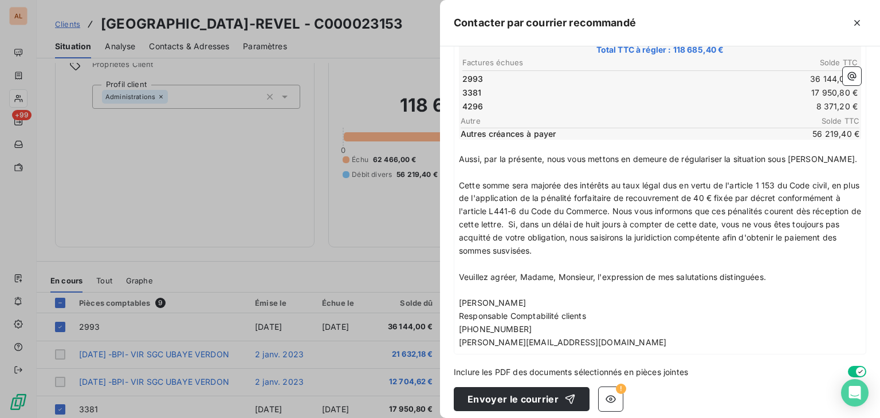
scroll to position [257, 0]
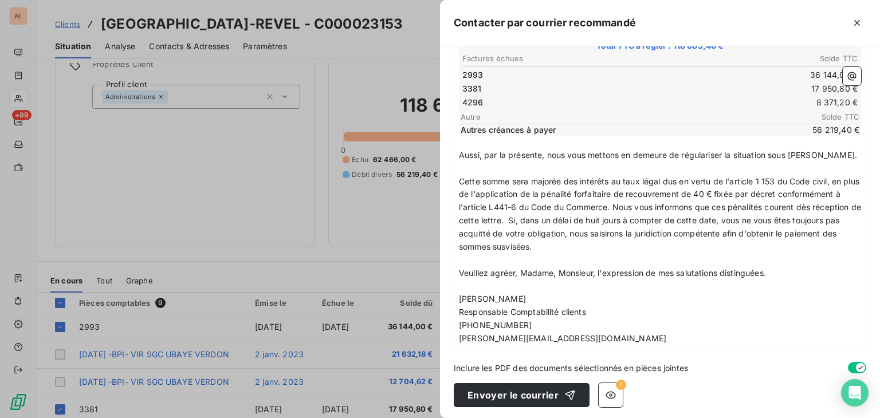
click at [618, 157] on p "Aussi, par la présente, nous vous mettons en demeure de régulariser la situatio…" at bounding box center [660, 155] width 402 height 13
drag, startPoint x: 671, startPoint y: 152, endPoint x: 836, endPoint y: 156, distance: 165.0
click at [836, 156] on p "Aussi, par la présente, nous vous mettons en demeure de régulariser la situatio…" at bounding box center [660, 155] width 402 height 13
copy span "de régulariser la situation sous huitaine."
click at [598, 389] on button "button" at bounding box center [610, 395] width 24 height 24
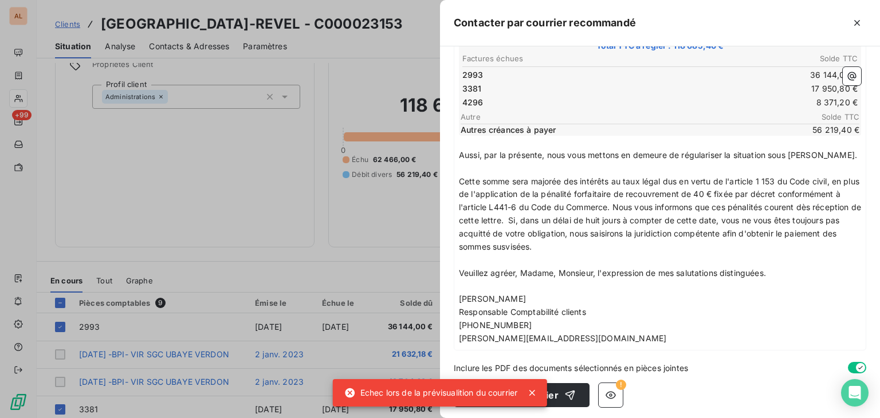
click at [576, 353] on div "Adresse : test test 04220 corbieres , France Contact : test test l.sanchez@odic…" at bounding box center [660, 232] width 440 height 372
click at [564, 383] on button "Envoyer le courrier" at bounding box center [522, 395] width 136 height 24
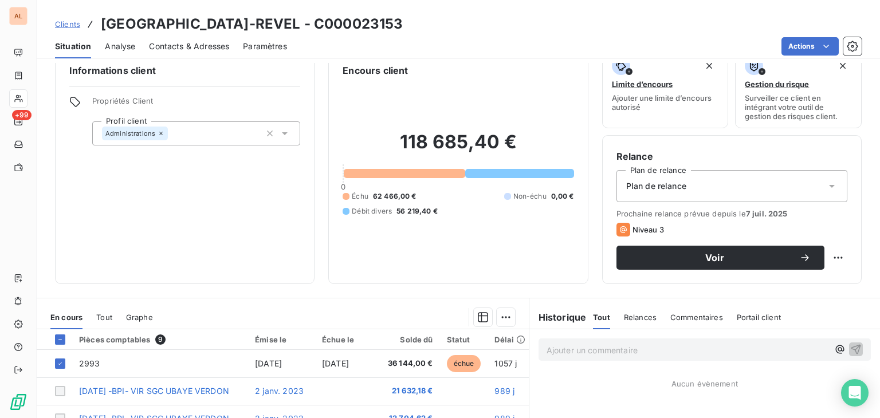
scroll to position [0, 0]
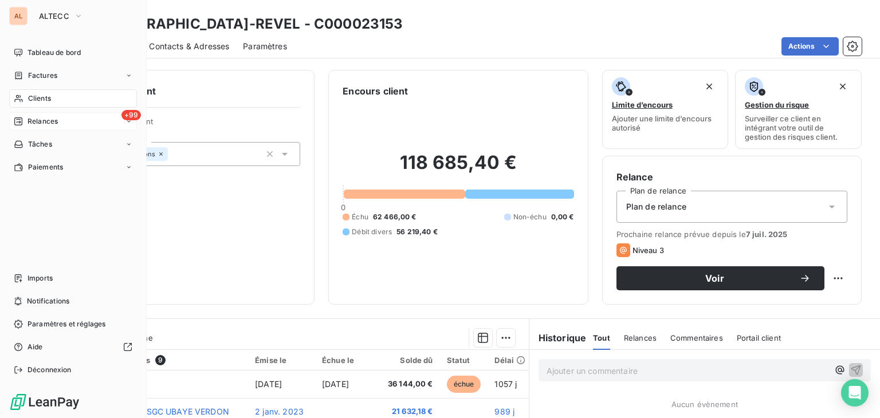
click at [29, 119] on span "Relances" at bounding box center [42, 121] width 30 height 10
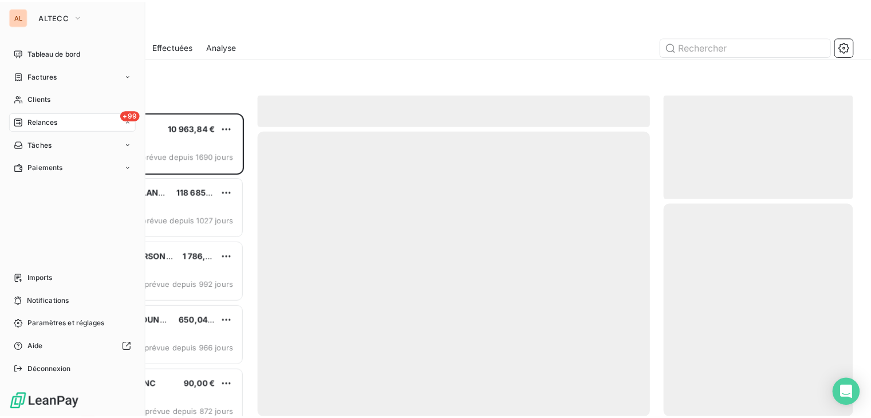
scroll to position [297, 182]
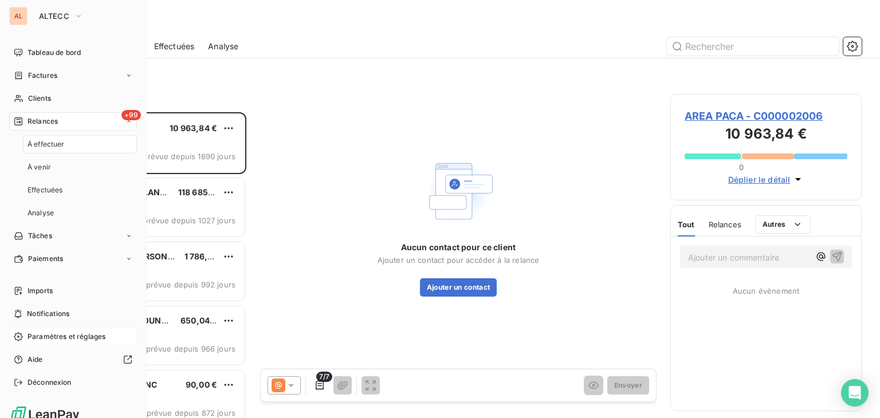
click at [56, 340] on span "Paramètres et réglages" at bounding box center [66, 337] width 78 height 10
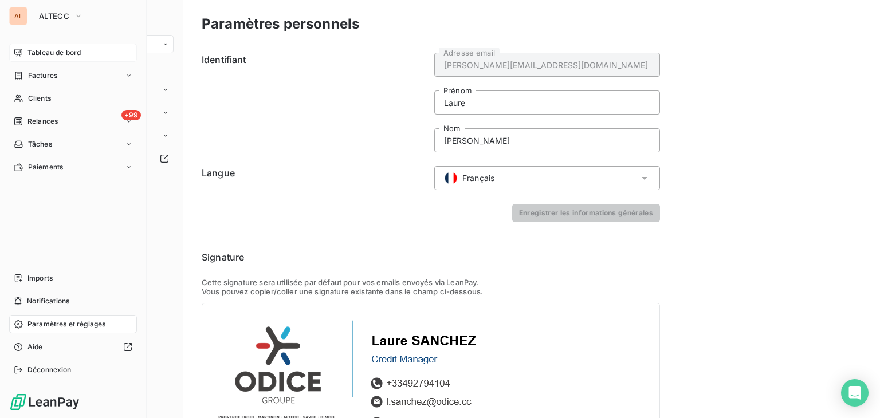
click at [49, 57] on span "Tableau de bord" at bounding box center [53, 53] width 53 height 10
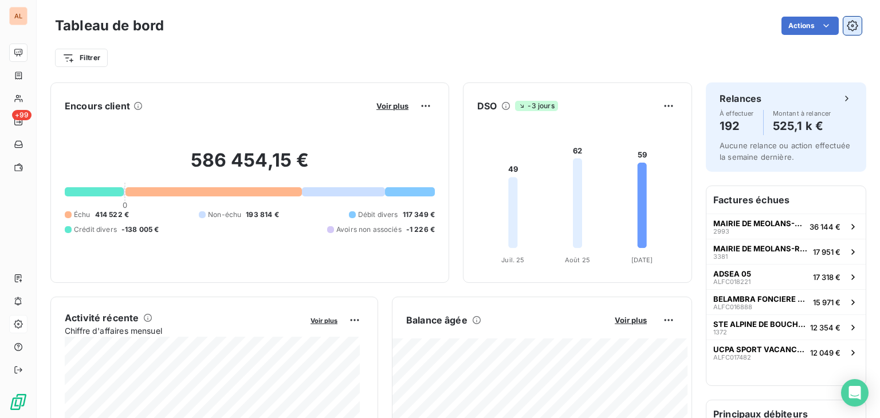
click at [850, 30] on button "button" at bounding box center [852, 26] width 18 height 18
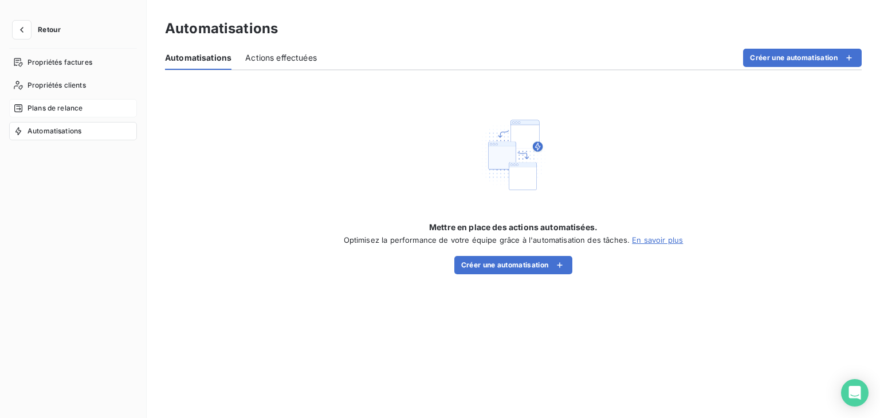
click at [68, 108] on span "Plans de relance" at bounding box center [54, 108] width 55 height 10
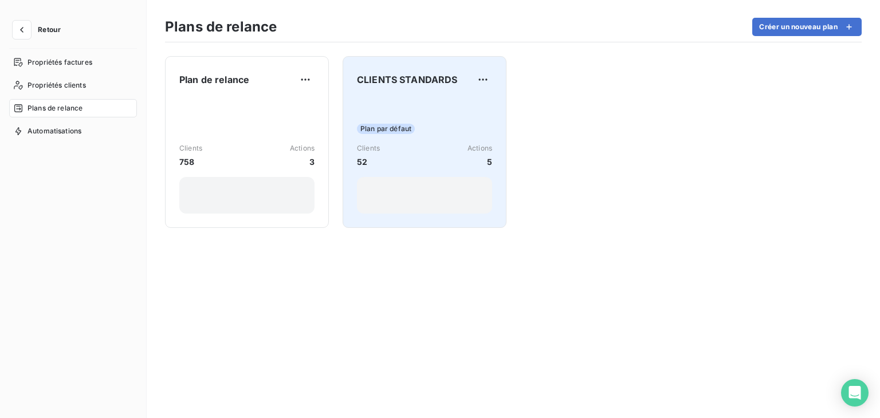
click at [415, 84] on span "CLIENTS STANDARDS" at bounding box center [407, 80] width 101 height 14
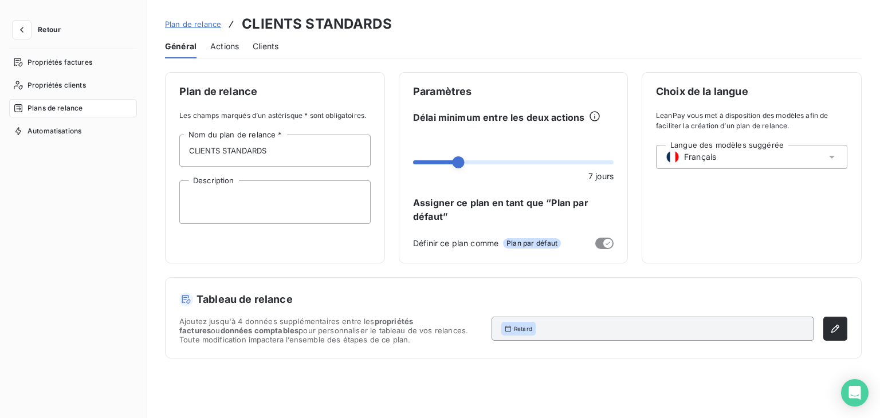
click at [215, 42] on span "Actions" at bounding box center [224, 46] width 29 height 11
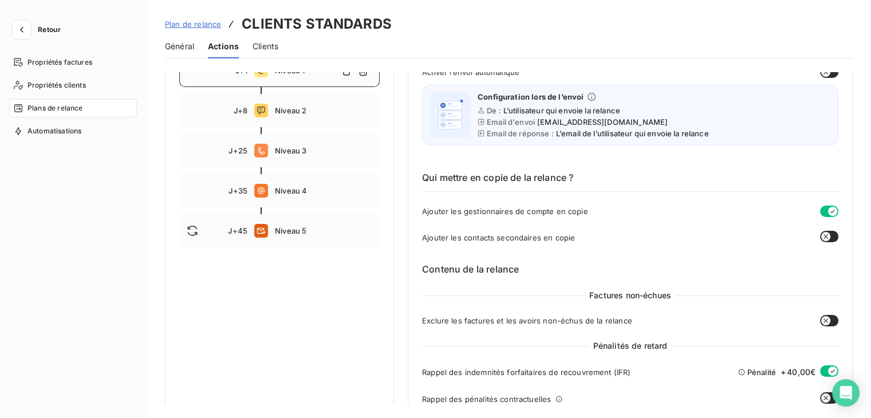
scroll to position [172, 0]
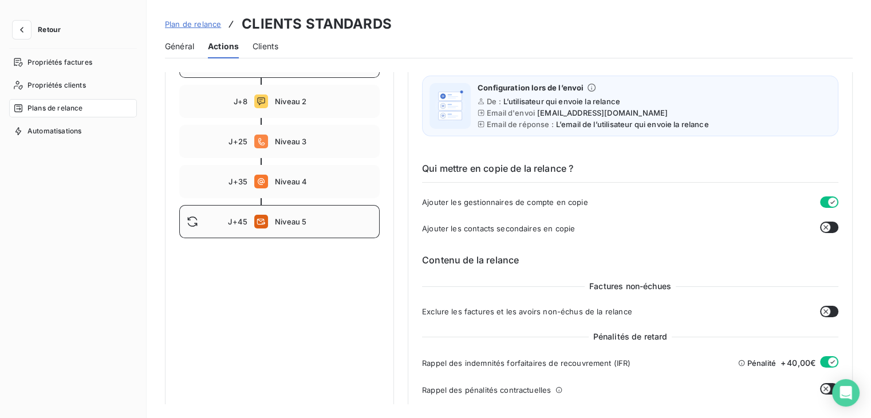
click at [328, 225] on span "Niveau 5" at bounding box center [323, 221] width 97 height 9
type input "45"
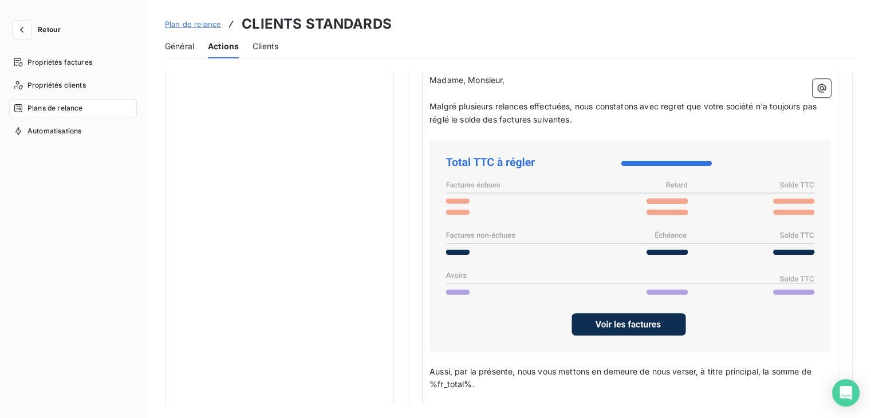
scroll to position [687, 0]
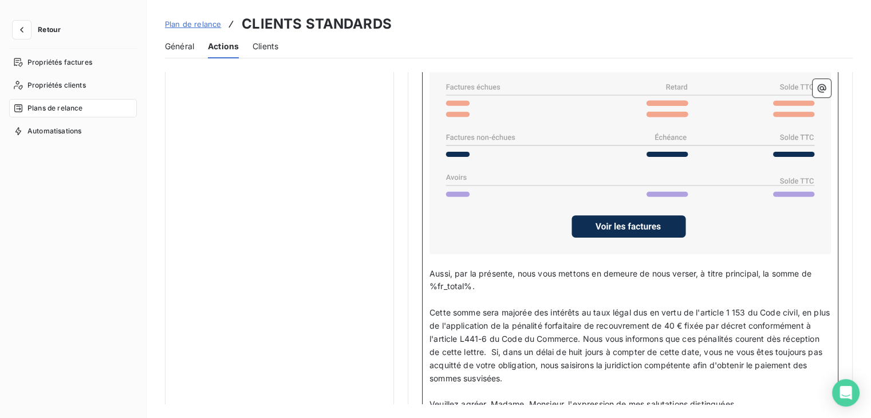
click at [676, 278] on p "Aussi, par la présente, nous vous mettons en demeure de nous verser, à titre pr…" at bounding box center [630, 280] width 401 height 26
drag, startPoint x: 644, startPoint y: 270, endPoint x: 704, endPoint y: 274, distance: 59.7
click at [704, 274] on span "Aussi, par la présente, nous vous mettons en demeure de nous verser, à titre pr…" at bounding box center [622, 280] width 384 height 23
click at [662, 272] on span "Aussi, par la présente, nous vous mettons en demeure de nous verser, à titre pr…" at bounding box center [622, 280] width 384 height 23
drag, startPoint x: 643, startPoint y: 271, endPoint x: 750, endPoint y: 282, distance: 107.7
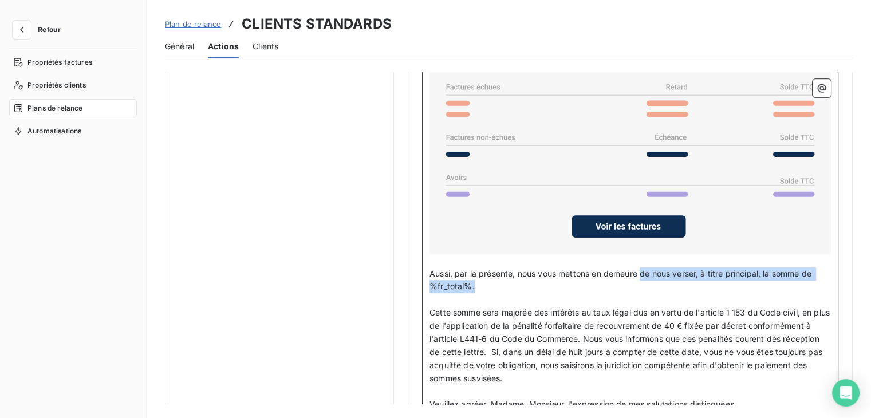
click at [750, 282] on p "Aussi, par la présente, nous vous mettons en demeure de nous verser, à titre pr…" at bounding box center [630, 280] width 401 height 26
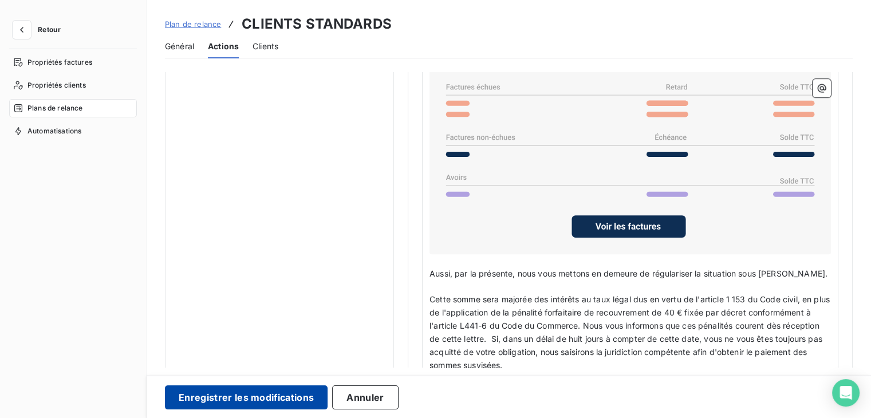
click at [298, 388] on button "Enregistrer les modifications" at bounding box center [246, 397] width 163 height 24
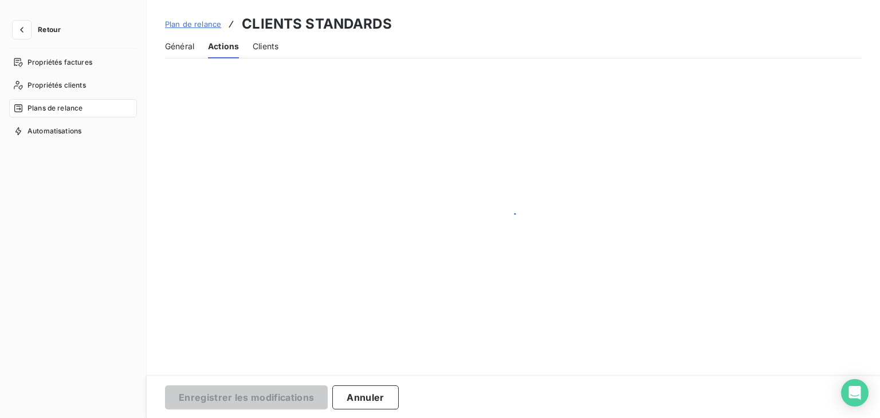
scroll to position [56, 0]
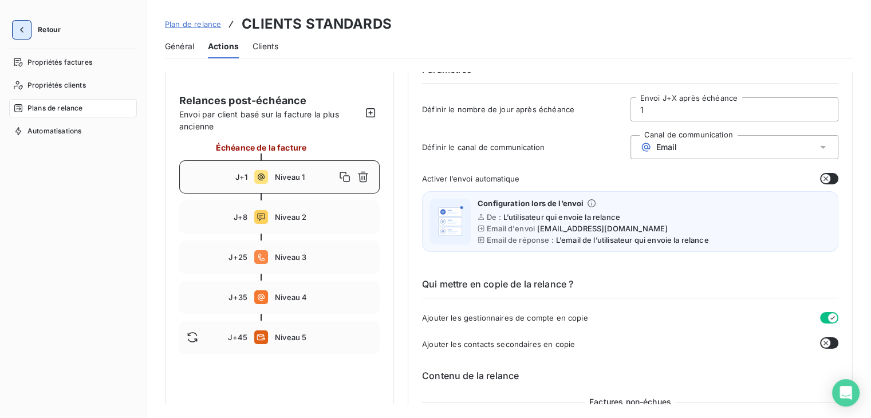
click at [21, 22] on button "button" at bounding box center [22, 30] width 18 height 18
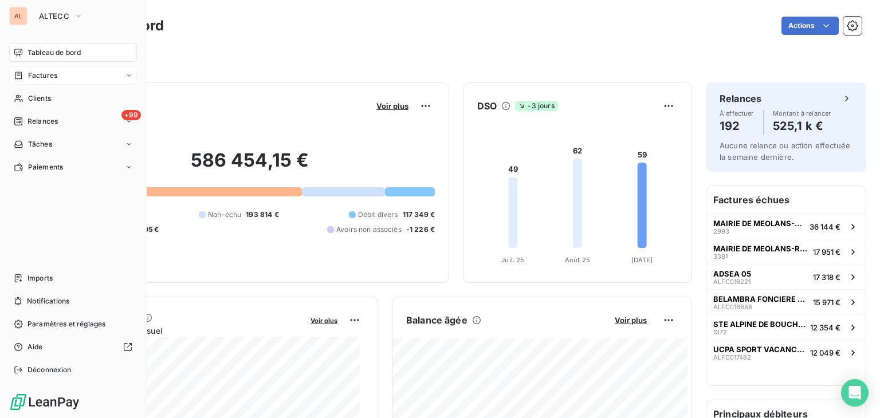
click at [78, 77] on div "Factures" at bounding box center [73, 75] width 128 height 18
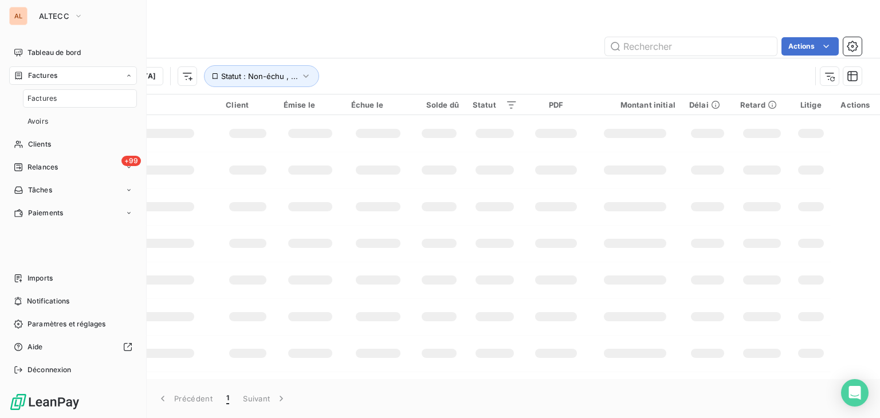
click at [78, 77] on div "Factures" at bounding box center [73, 75] width 128 height 18
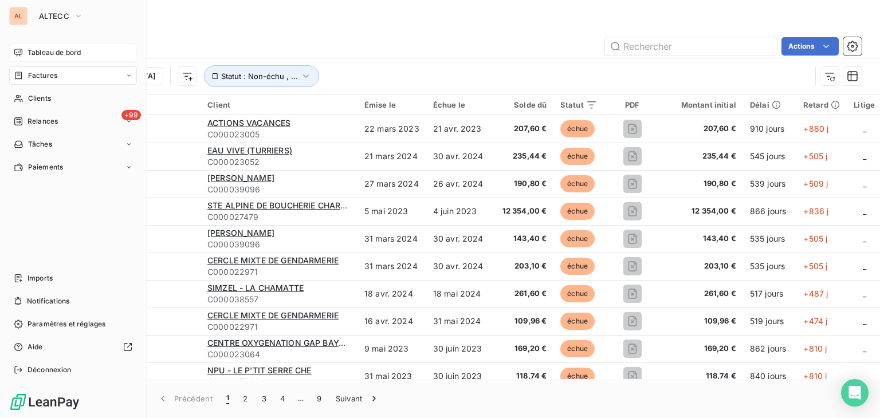
click at [48, 55] on span "Tableau de bord" at bounding box center [53, 53] width 53 height 10
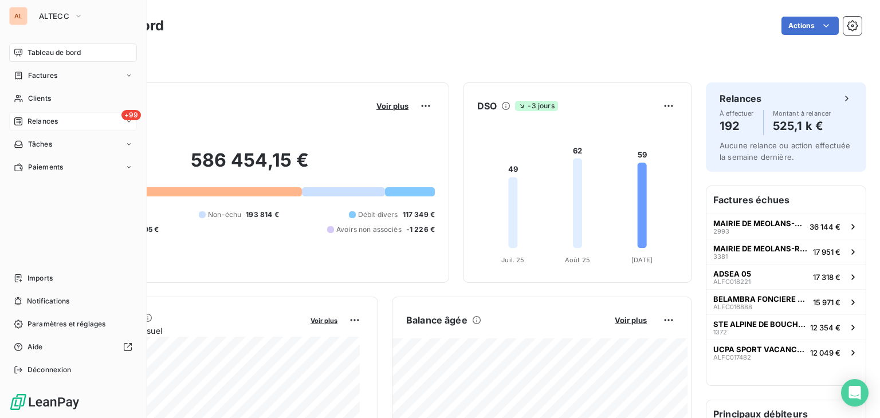
click at [25, 118] on div "Relances" at bounding box center [36, 121] width 44 height 10
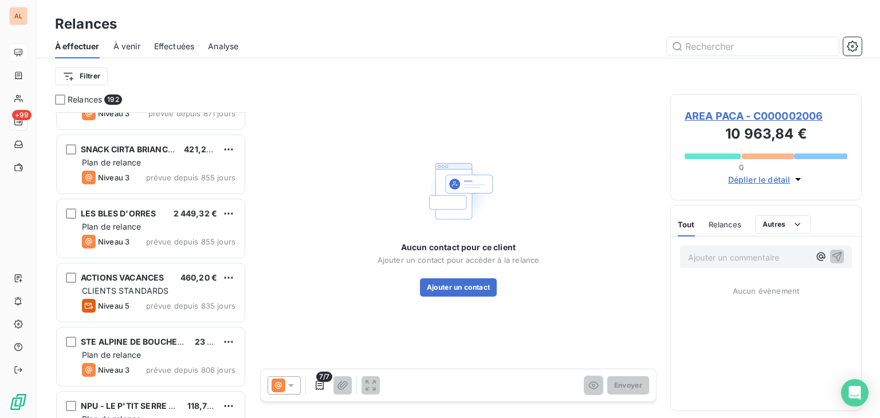
scroll to position [458, 0]
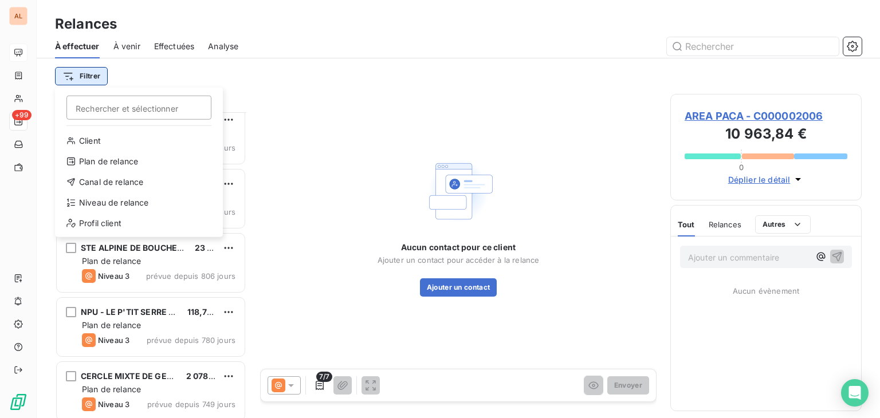
click at [94, 75] on html "AL +99 Relances À effectuer À venir Effectuées Analyse Filtrer Rechercher et sé…" at bounding box center [440, 209] width 880 height 418
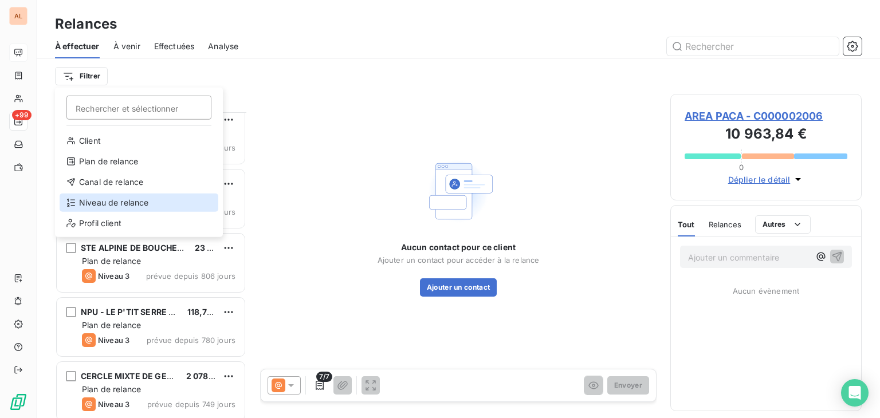
click at [118, 209] on div "Niveau de relance" at bounding box center [139, 203] width 159 height 18
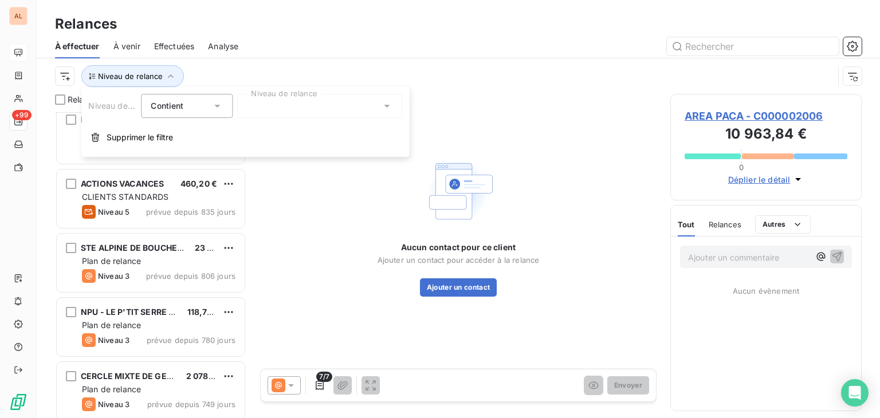
click at [180, 110] on span "Contient" at bounding box center [167, 106] width 33 height 10
click at [280, 115] on div at bounding box center [319, 106] width 165 height 24
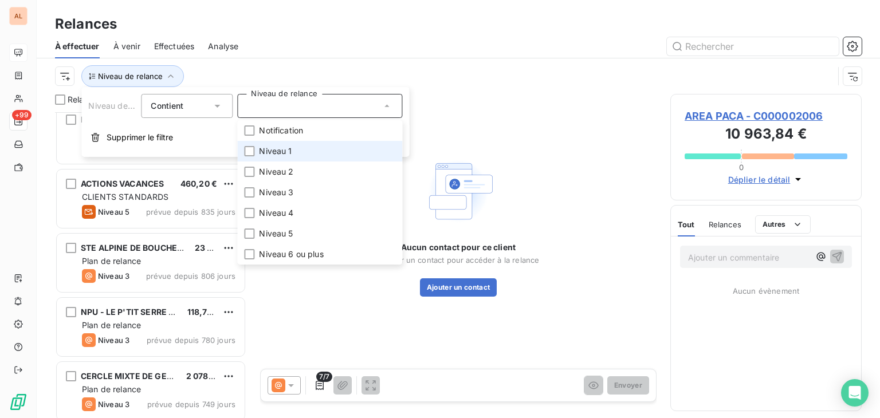
click at [278, 150] on span "Niveau 1" at bounding box center [275, 150] width 33 height 11
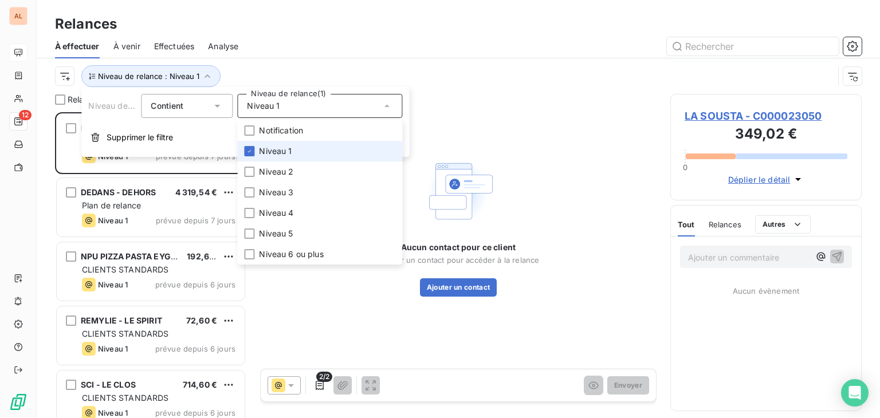
scroll to position [297, 182]
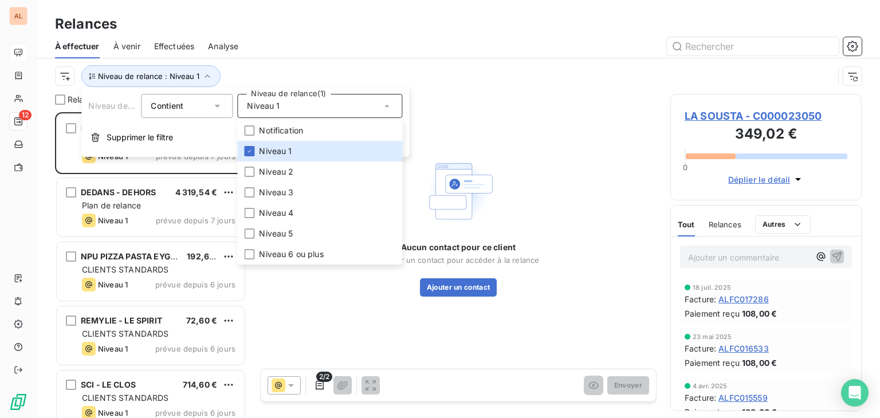
click at [479, 66] on div "Niveau de relance : Niveau 1" at bounding box center [444, 76] width 778 height 22
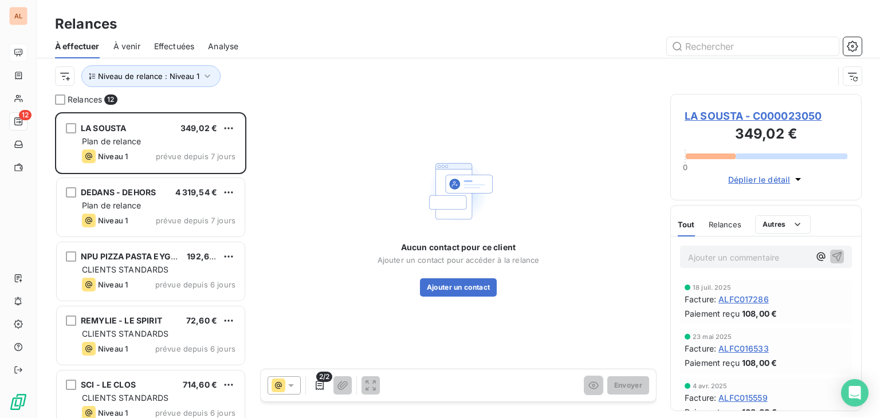
click at [724, 117] on span "LA SOUSTA - C000023050" at bounding box center [765, 115] width 163 height 15
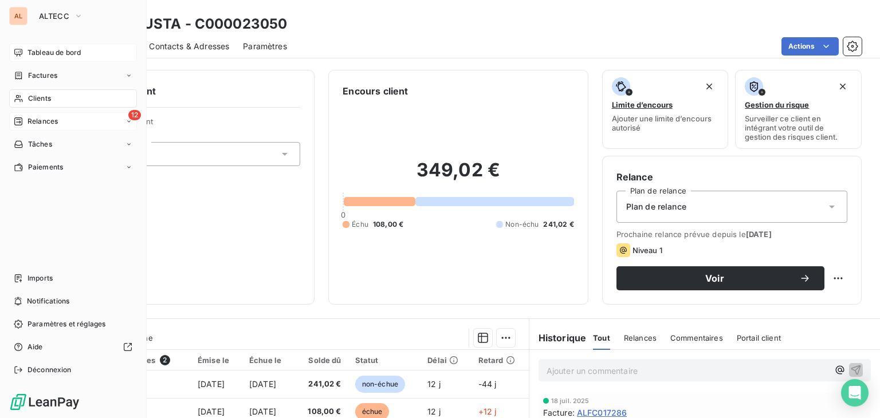
click at [34, 120] on span "Relances" at bounding box center [42, 121] width 30 height 10
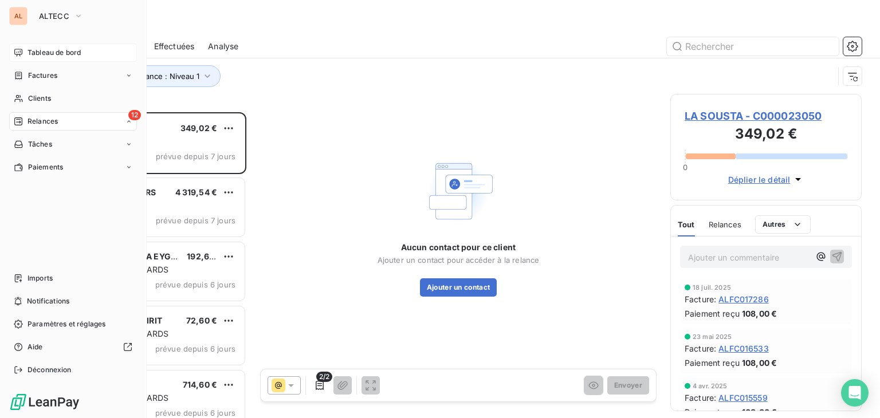
scroll to position [297, 182]
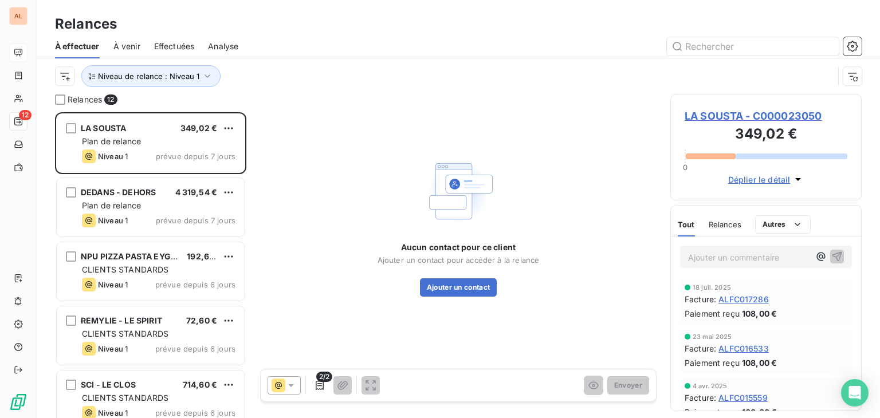
click at [298, 124] on div "Aucun contact pour ce client Ajouter un contact pour accéder à la relance Ajout…" at bounding box center [458, 225] width 396 height 263
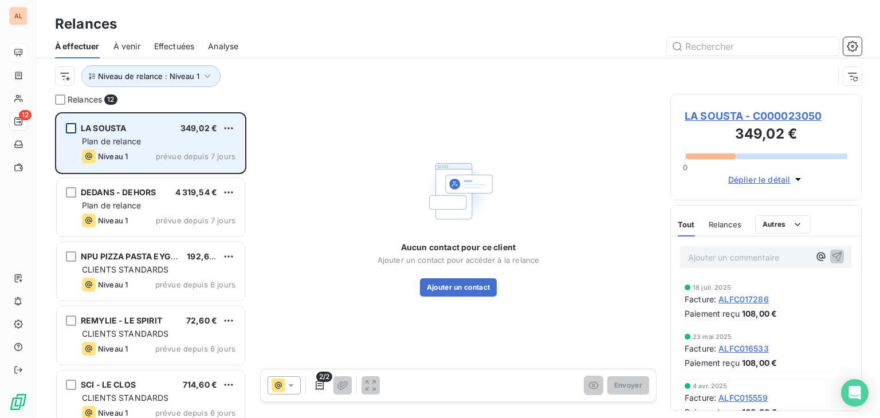
click at [71, 127] on div "grid" at bounding box center [71, 128] width 10 height 10
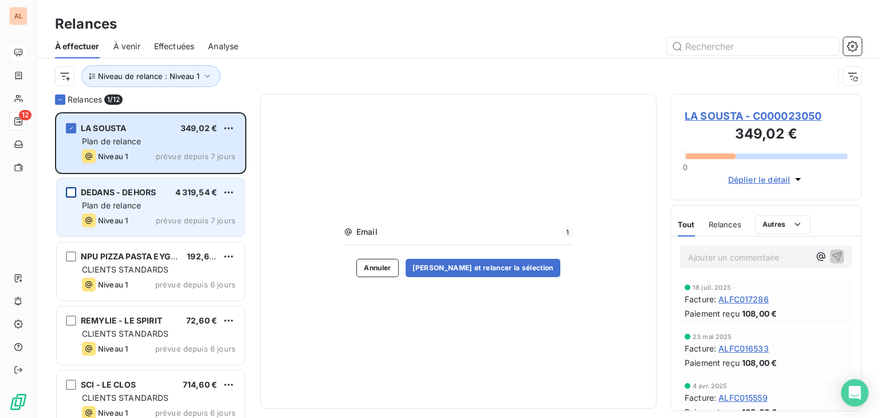
click at [71, 195] on div "grid" at bounding box center [71, 192] width 10 height 10
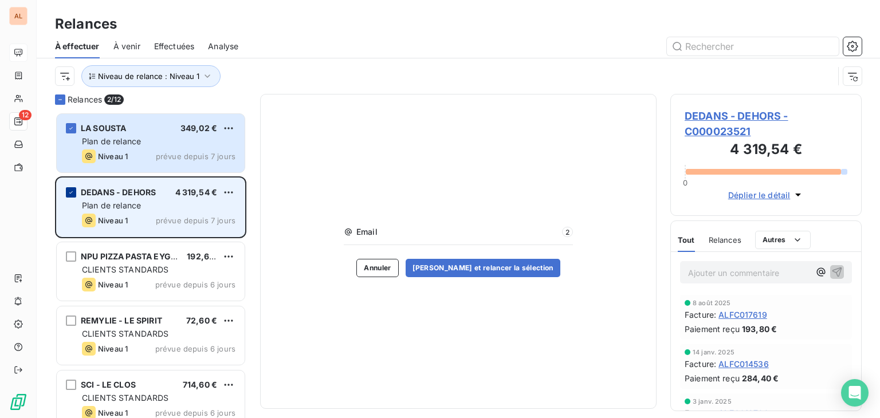
click at [71, 195] on icon "grid" at bounding box center [71, 192] width 7 height 7
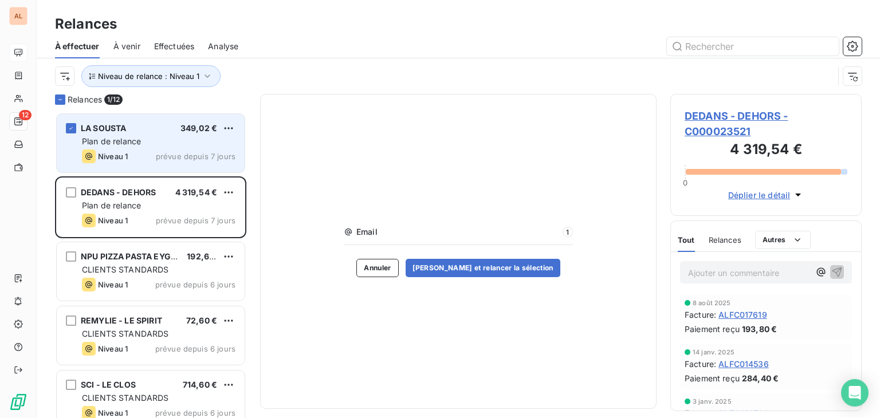
click at [99, 135] on div "LA SOUSTA 349,02 € Plan de relance Niveau 1 prévue depuis 7 jours" at bounding box center [151, 143] width 188 height 58
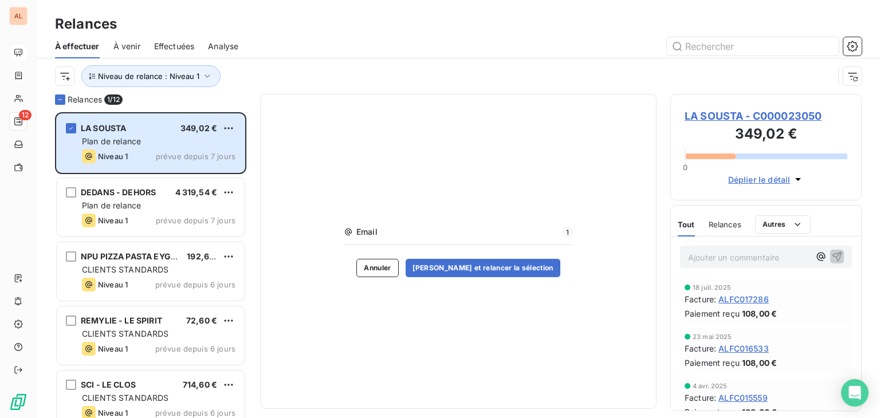
scroll to position [57, 0]
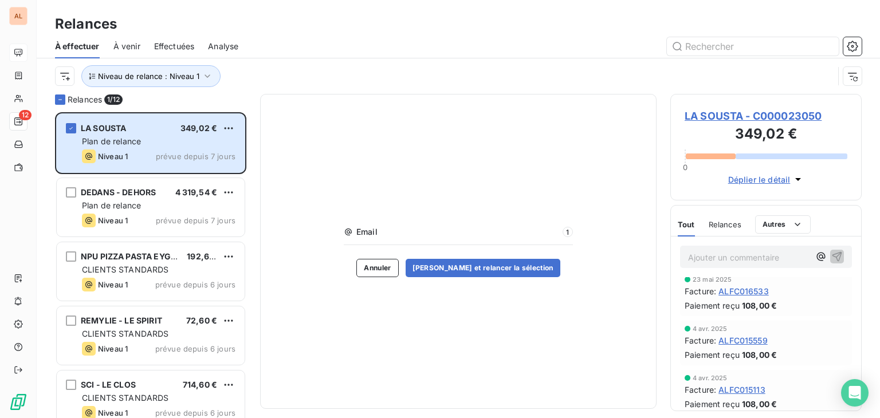
click at [728, 228] on span "Relances" at bounding box center [724, 224] width 33 height 9
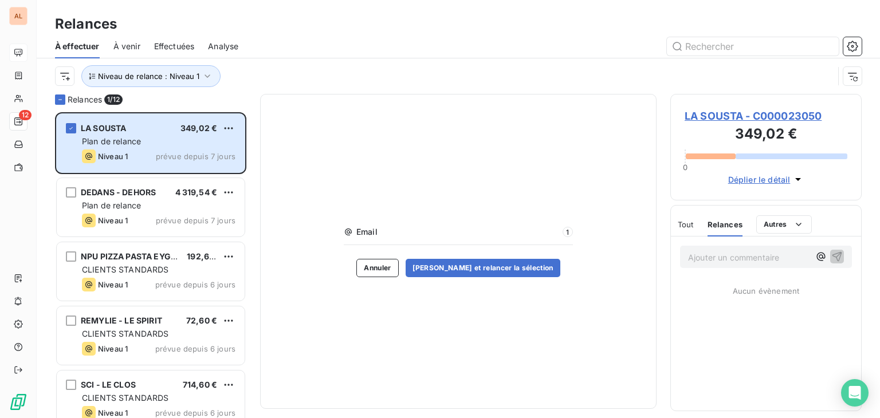
click at [685, 226] on span "Tout" at bounding box center [685, 224] width 16 height 9
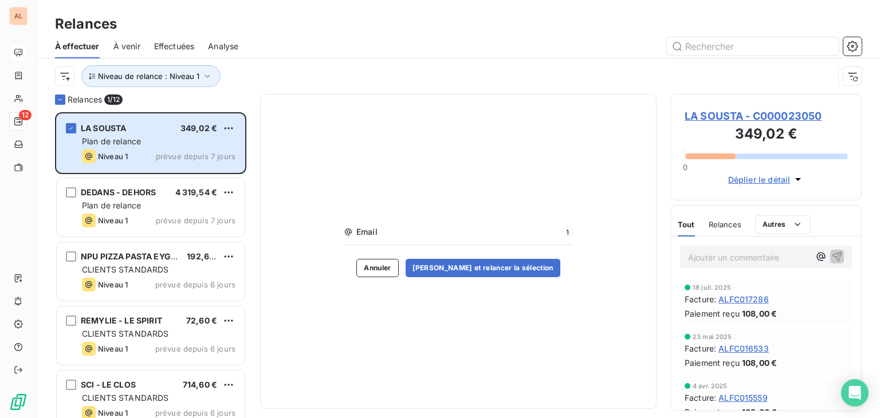
click at [746, 174] on span "Déplier le détail" at bounding box center [759, 180] width 62 height 12
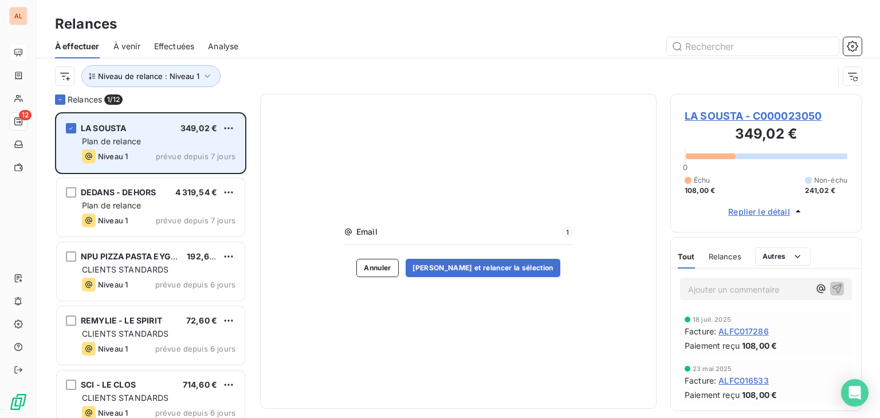
click at [135, 133] on div "LA SOUSTA 349,02 € Plan de relance Niveau 1 prévue depuis 7 jours" at bounding box center [151, 143] width 188 height 58
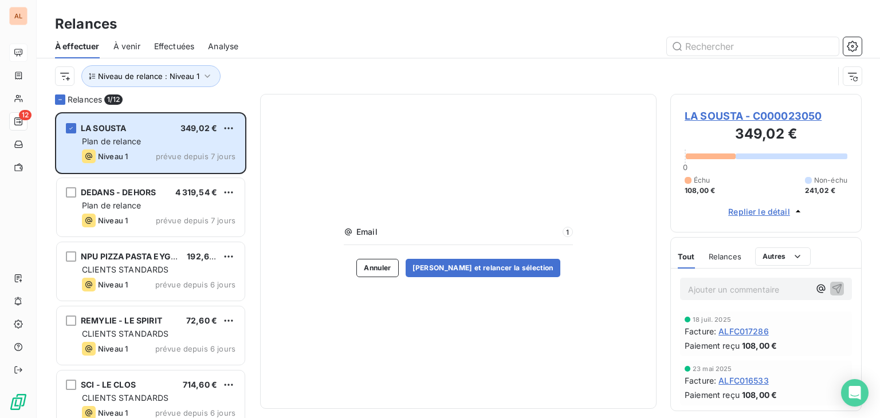
click at [365, 235] on span "Email" at bounding box center [457, 231] width 203 height 11
click at [373, 234] on span "Email" at bounding box center [457, 231] width 203 height 11
click at [373, 232] on span "Email" at bounding box center [457, 231] width 203 height 11
click at [429, 234] on span "Email" at bounding box center [457, 231] width 203 height 11
click at [366, 238] on div "Email 1" at bounding box center [458, 235] width 229 height 19
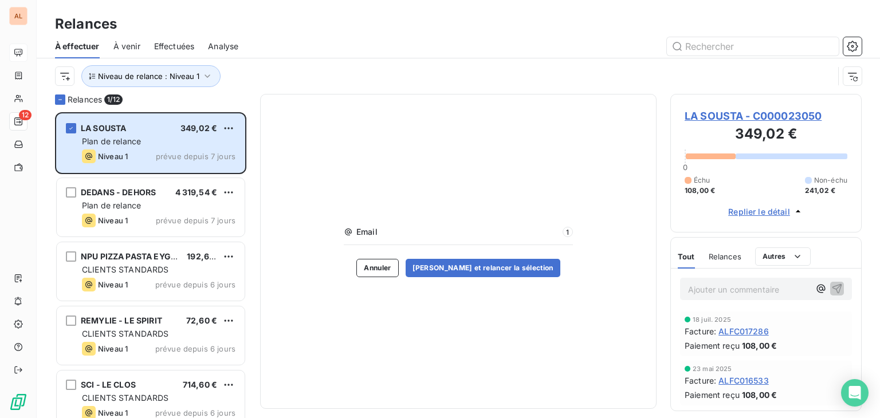
click at [351, 236] on icon at bounding box center [348, 231] width 9 height 9
click at [348, 231] on icon at bounding box center [348, 231] width 9 height 9
click at [371, 231] on span "Email" at bounding box center [457, 231] width 203 height 11
click at [372, 231] on span "Email" at bounding box center [457, 231] width 203 height 11
click at [437, 241] on div "Email 1" at bounding box center [458, 235] width 229 height 19
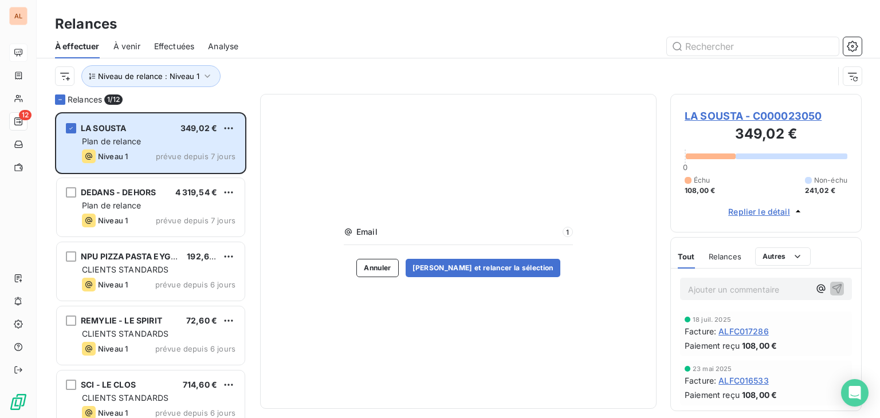
click at [437, 241] on div "Email 1" at bounding box center [458, 235] width 229 height 19
click at [570, 233] on span "1" at bounding box center [567, 232] width 10 height 10
click at [780, 117] on span "LA SOUSTA - C000023050" at bounding box center [765, 115] width 163 height 15
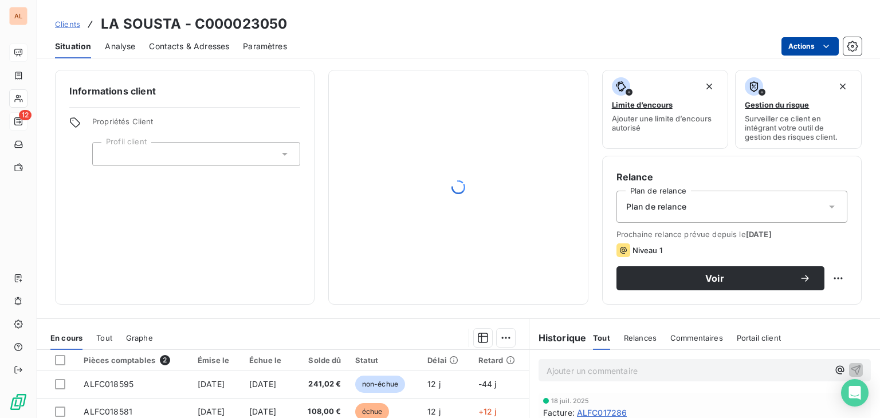
click at [797, 51] on html "AL 12 Clients LA SOUSTA - C000023050 Situation Analyse Contacts & Adresses Para…" at bounding box center [440, 209] width 880 height 418
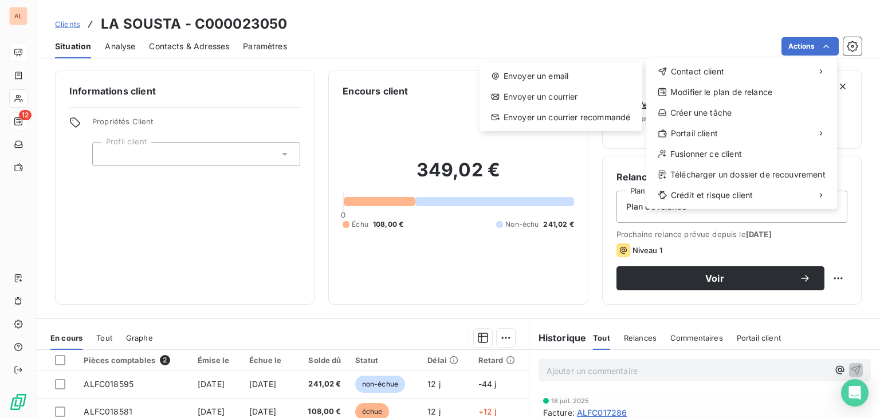
click at [389, 42] on html "AL 12 Clients LA SOUSTA - C000023050 Situation Analyse Contacts & Adresses Para…" at bounding box center [440, 209] width 880 height 418
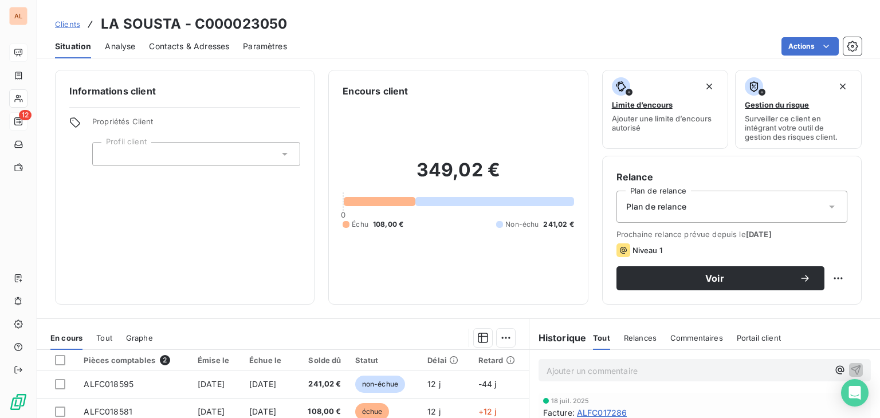
click at [186, 49] on span "Contacts & Adresses" at bounding box center [189, 46] width 80 height 11
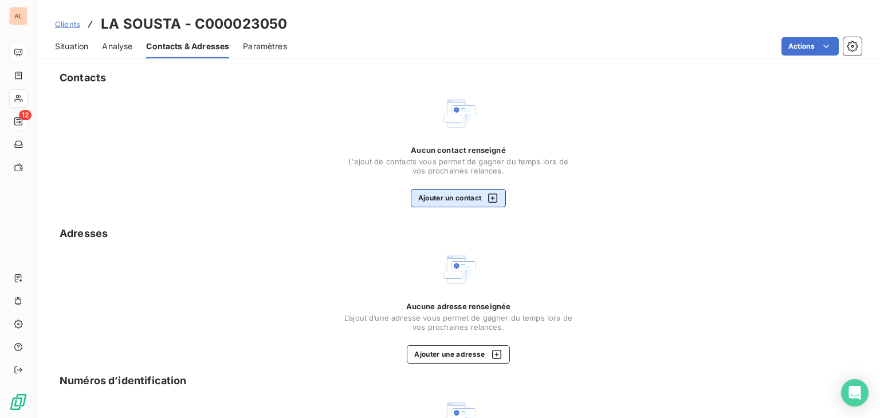
click at [430, 196] on button "Ajouter un contact" at bounding box center [459, 198] width 96 height 18
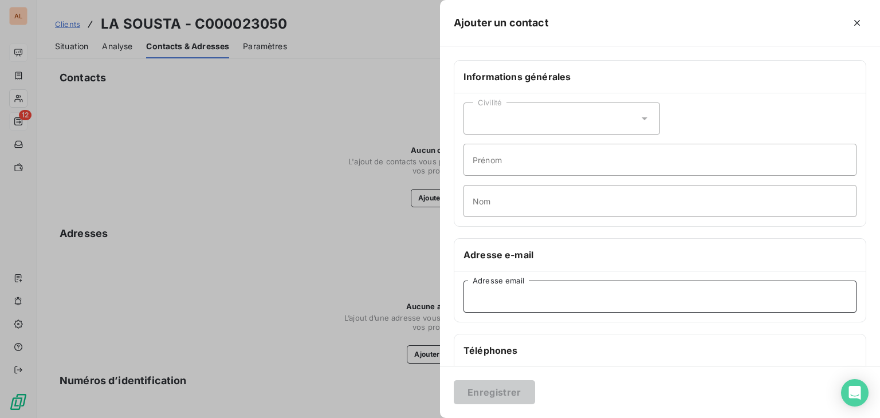
click at [514, 310] on input "Adresse email" at bounding box center [659, 297] width 393 height 32
type input "[PERSON_NAME][EMAIL_ADDRESS][DOMAIN_NAME]"
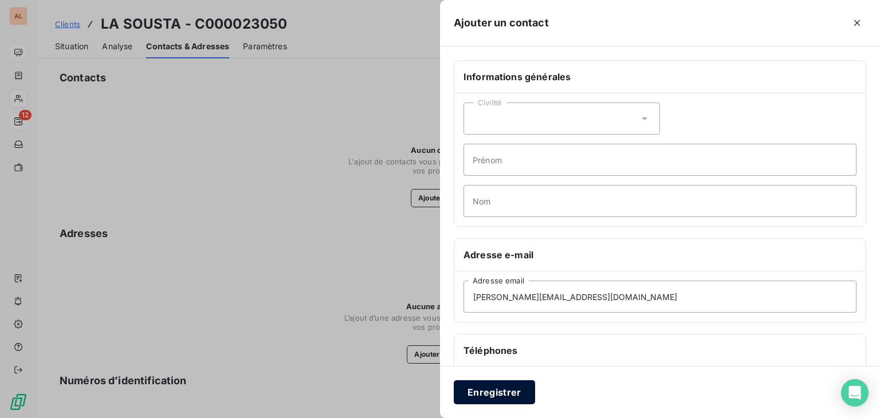
click at [501, 385] on button "Enregistrer" at bounding box center [494, 392] width 81 height 24
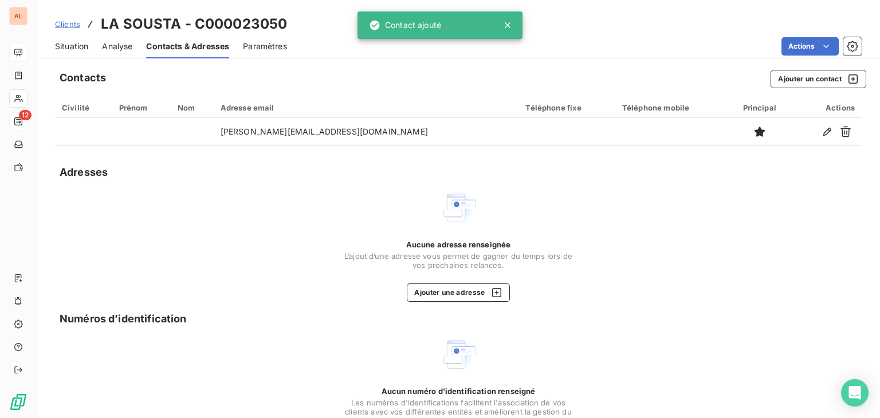
click at [198, 215] on div "Aucune adresse renseignée L’ajout d’une adresse vous permet de gagner du temps …" at bounding box center [458, 246] width 806 height 112
click at [73, 50] on span "Situation" at bounding box center [71, 46] width 33 height 11
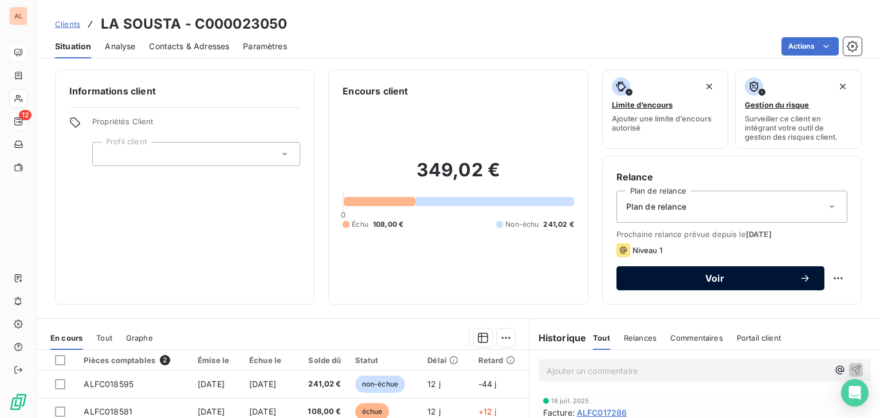
click at [718, 278] on span "Voir" at bounding box center [714, 278] width 169 height 9
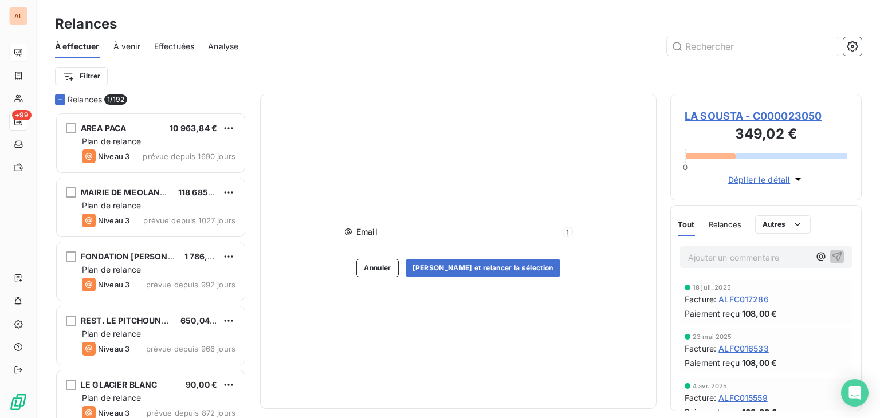
scroll to position [297, 182]
click at [92, 85] on html "AL +99 Relances À effectuer À venir Effectuées Analyse Filtrer Relances 1/ 192 …" at bounding box center [440, 209] width 880 height 418
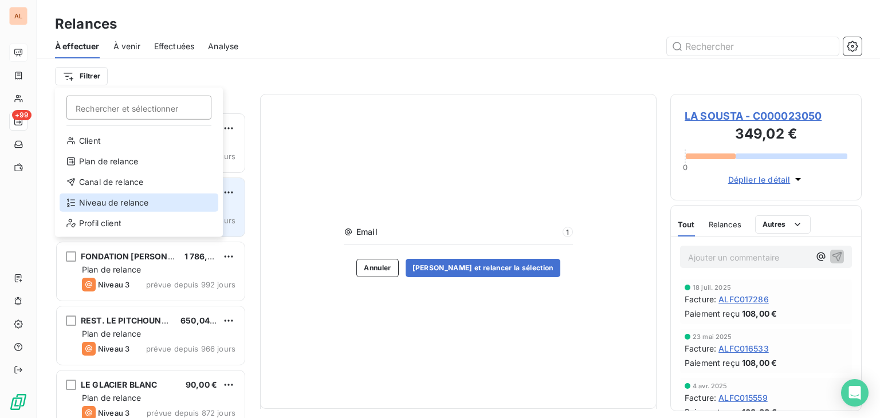
click at [112, 201] on div "Niveau de relance" at bounding box center [139, 203] width 159 height 18
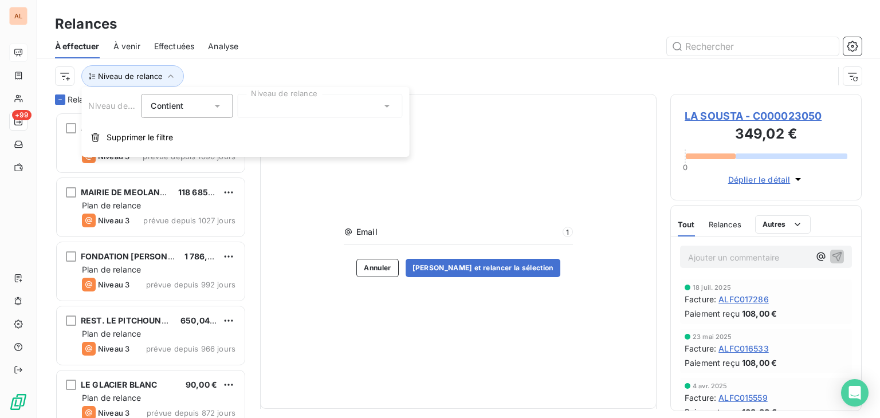
click at [179, 101] on span "Contient" at bounding box center [167, 106] width 33 height 10
click at [273, 111] on div at bounding box center [319, 106] width 165 height 24
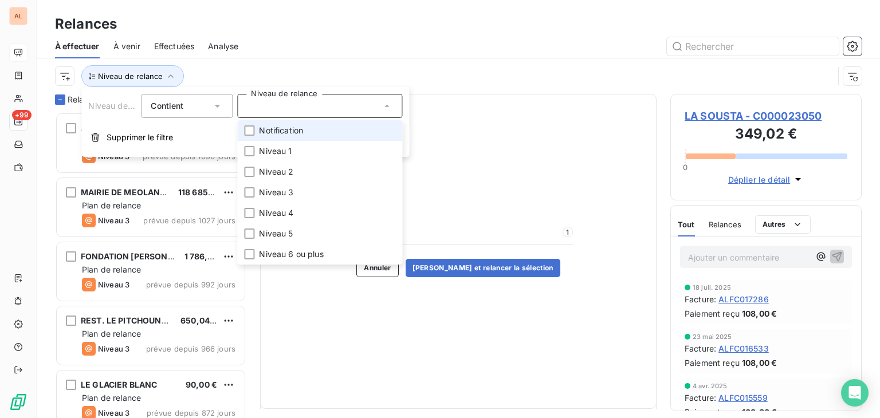
click at [273, 111] on div at bounding box center [319, 106] width 165 height 24
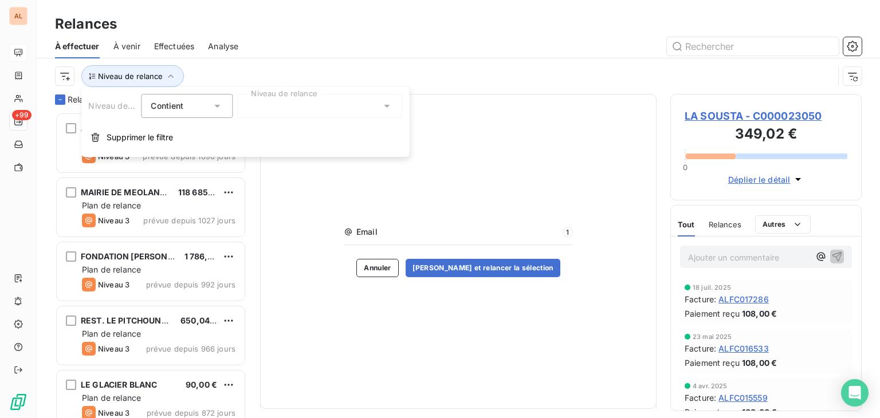
click at [273, 115] on div at bounding box center [319, 106] width 165 height 24
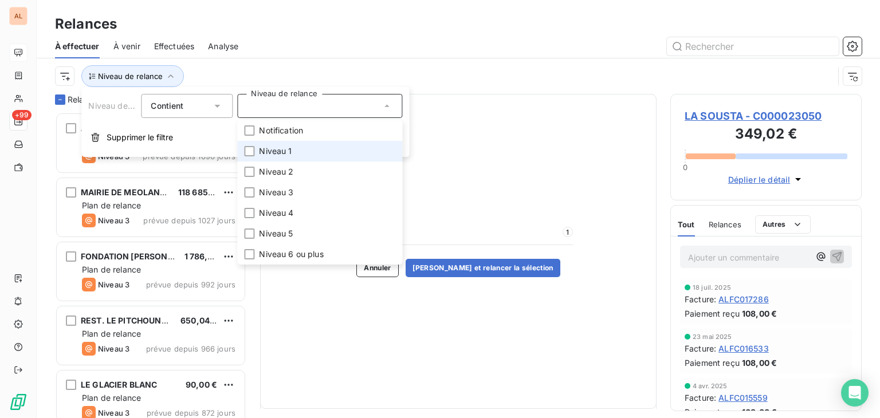
click at [274, 149] on span "Niveau 1" at bounding box center [275, 150] width 33 height 11
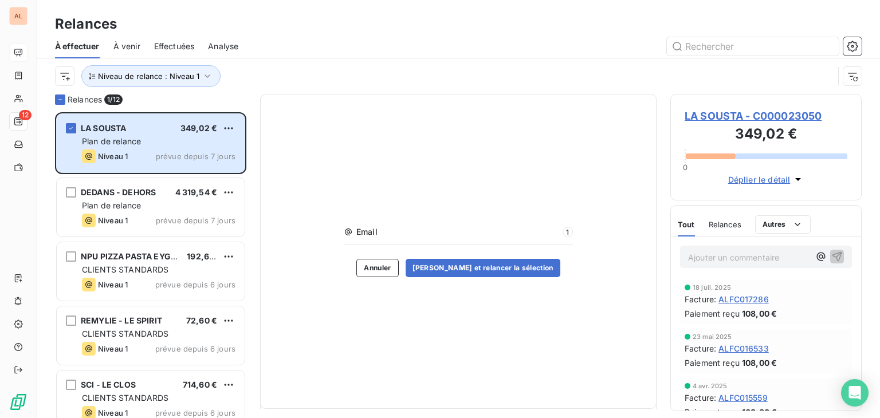
click at [499, 191] on div "Email 1 Annuler Valider et relancer la sélection" at bounding box center [458, 251] width 396 height 315
drag, startPoint x: 405, startPoint y: 233, endPoint x: 391, endPoint y: 231, distance: 14.4
click at [405, 233] on span "Email" at bounding box center [457, 231] width 203 height 11
click at [364, 227] on span "Email" at bounding box center [457, 231] width 203 height 11
click at [357, 233] on span "Email" at bounding box center [457, 231] width 203 height 11
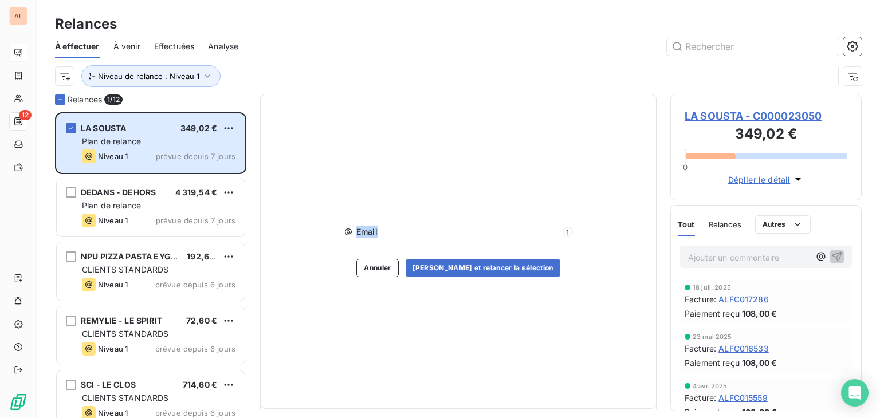
click at [357, 233] on span "Email" at bounding box center [457, 231] width 203 height 11
click at [460, 271] on button "Valider et relancer la sélection" at bounding box center [482, 268] width 155 height 18
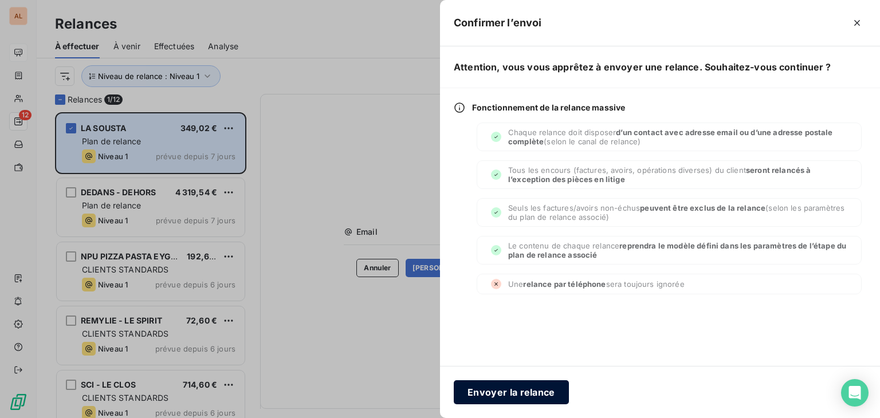
click at [531, 388] on button "Envoyer la relance" at bounding box center [511, 392] width 115 height 24
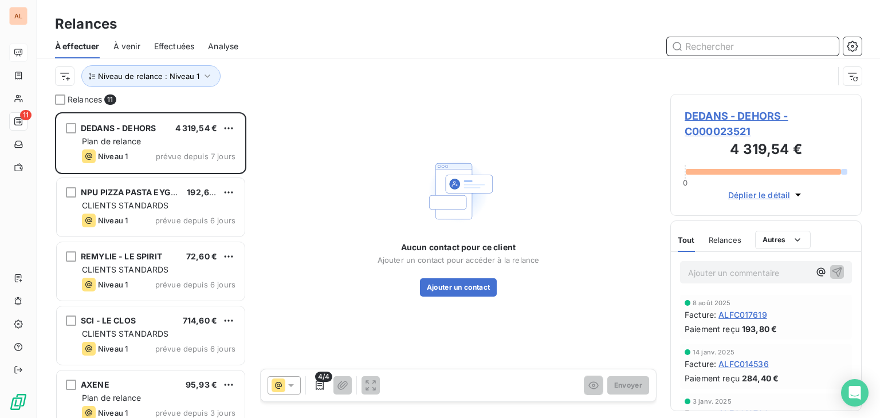
click at [708, 52] on input "text" at bounding box center [753, 46] width 172 height 18
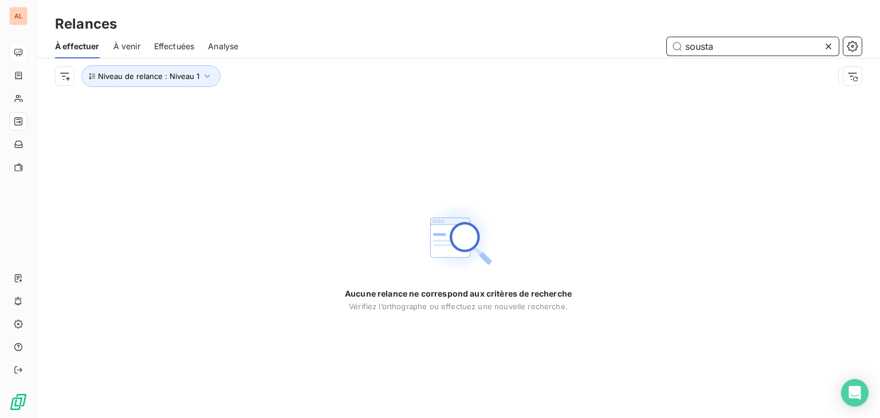
type input "sousta"
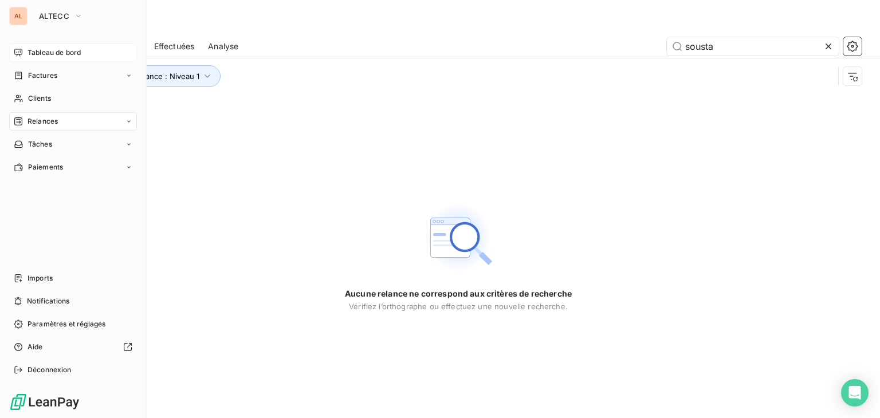
click at [48, 49] on span "Tableau de bord" at bounding box center [53, 53] width 53 height 10
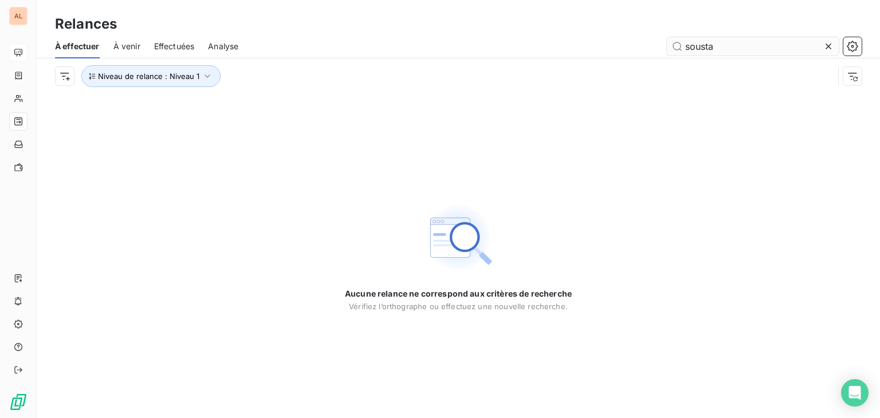
click at [719, 48] on input "sousta" at bounding box center [753, 46] width 172 height 18
click at [204, 77] on icon "button" at bounding box center [207, 75] width 11 height 11
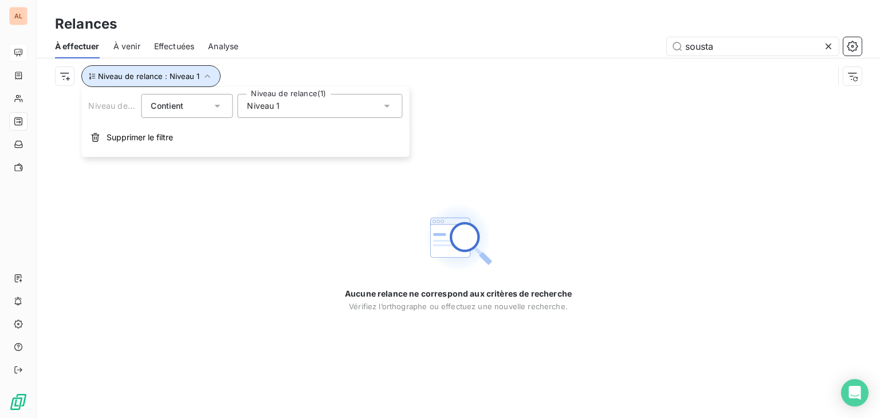
click at [204, 77] on icon "button" at bounding box center [207, 75] width 11 height 11
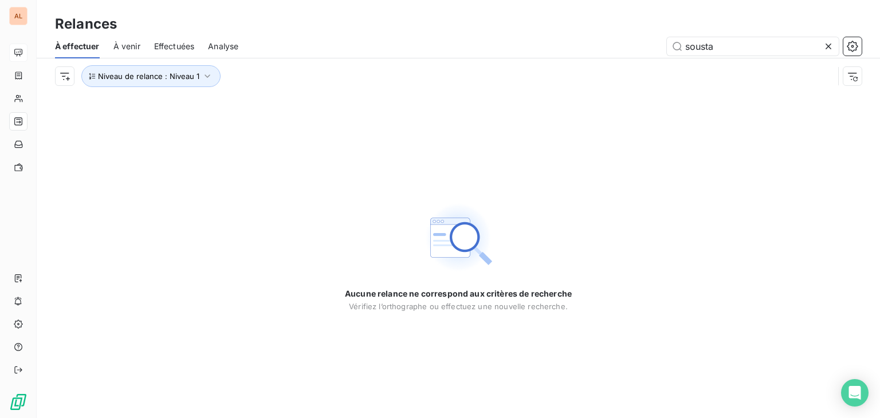
click at [830, 51] on icon at bounding box center [827, 46] width 11 height 11
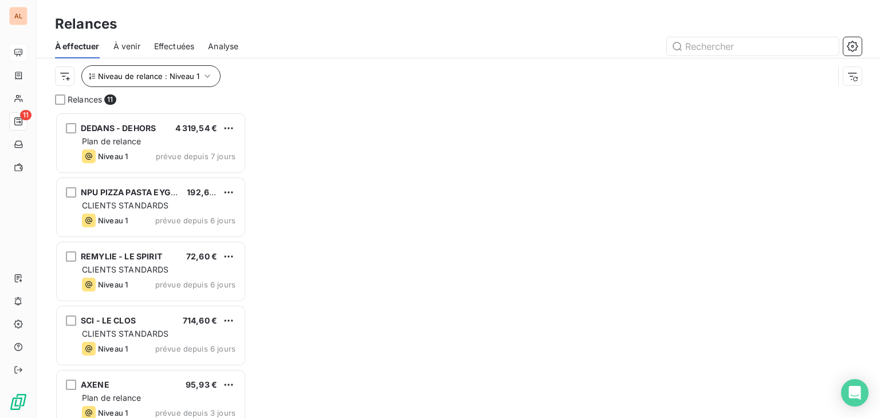
scroll to position [297, 182]
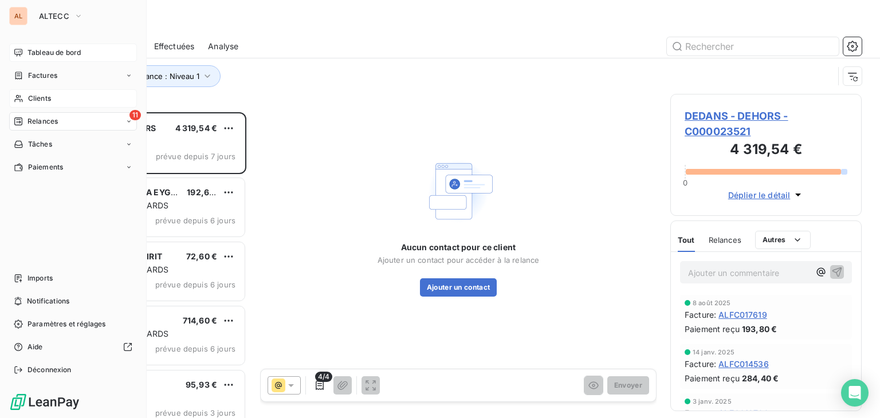
click at [39, 97] on span "Clients" at bounding box center [39, 98] width 23 height 10
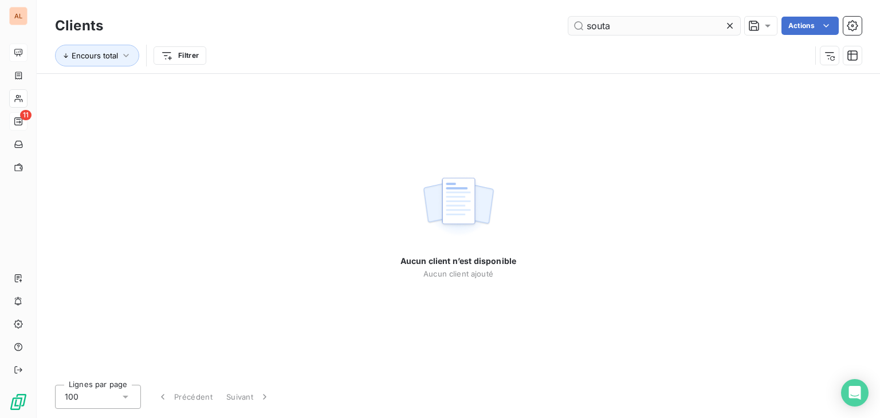
click at [602, 24] on input "souta" at bounding box center [654, 26] width 172 height 18
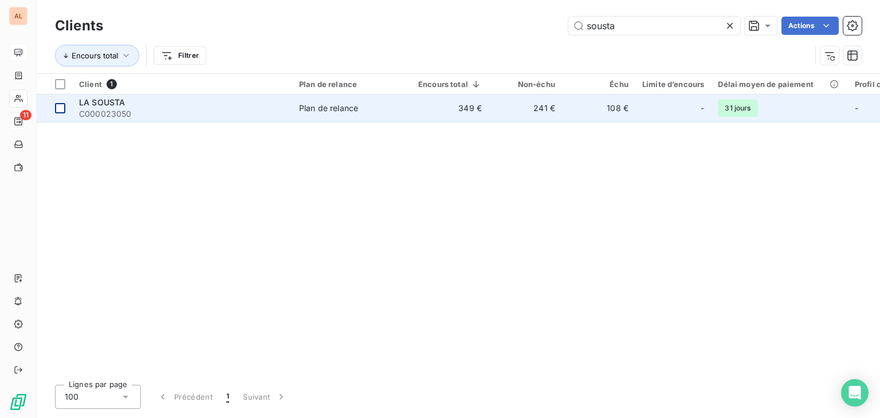
type input "sousta"
click at [59, 111] on div at bounding box center [60, 108] width 10 height 10
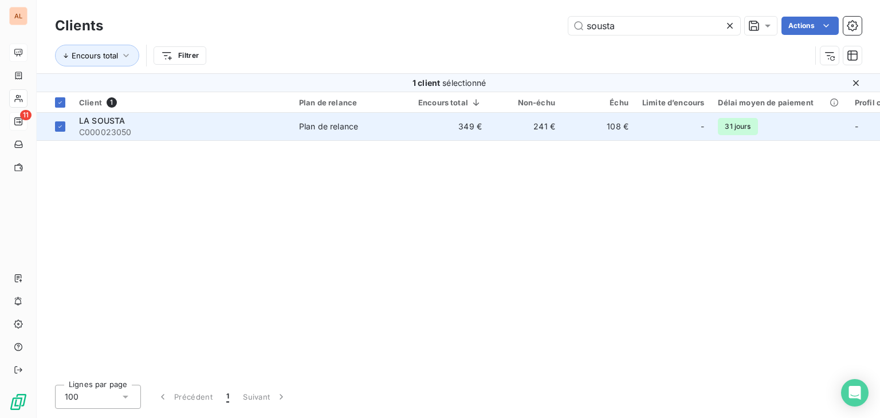
click at [107, 121] on span "LA SOUSTA" at bounding box center [102, 121] width 46 height 10
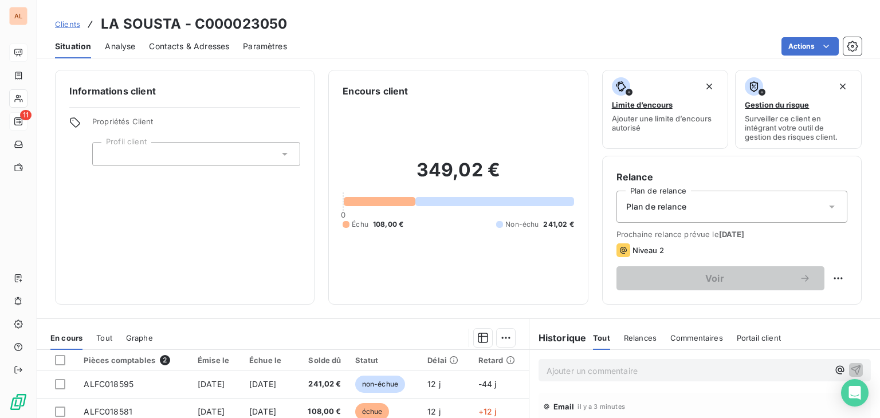
click at [202, 52] on div "Contacts & Adresses" at bounding box center [189, 46] width 80 height 24
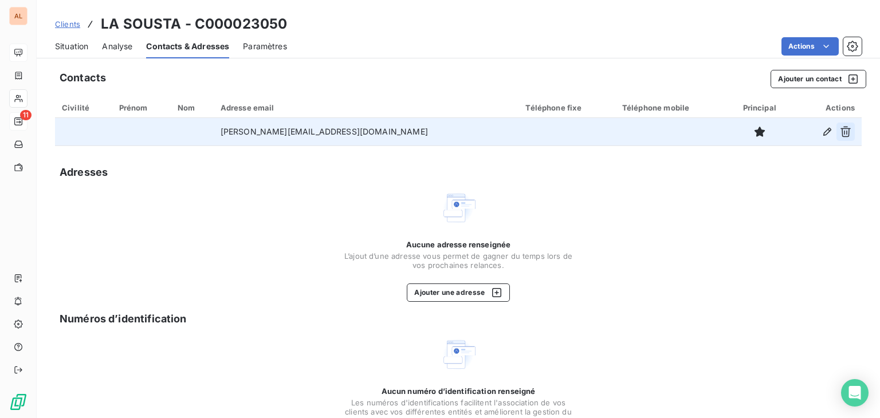
click at [840, 132] on icon "button" at bounding box center [845, 131] width 11 height 11
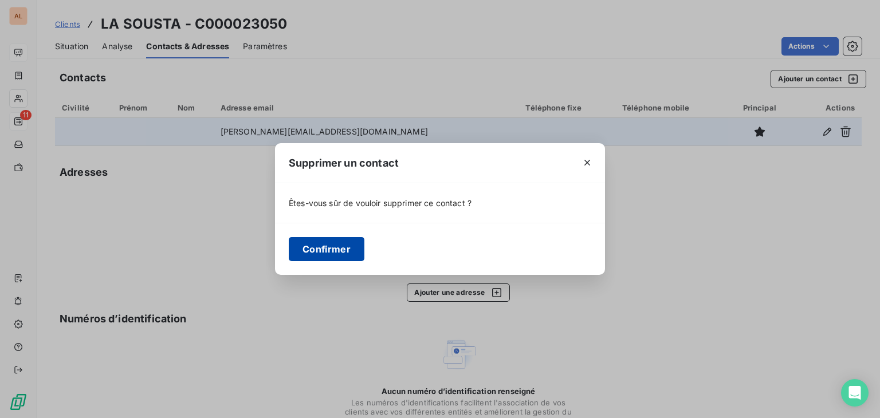
click at [320, 245] on button "Confirmer" at bounding box center [327, 249] width 76 height 24
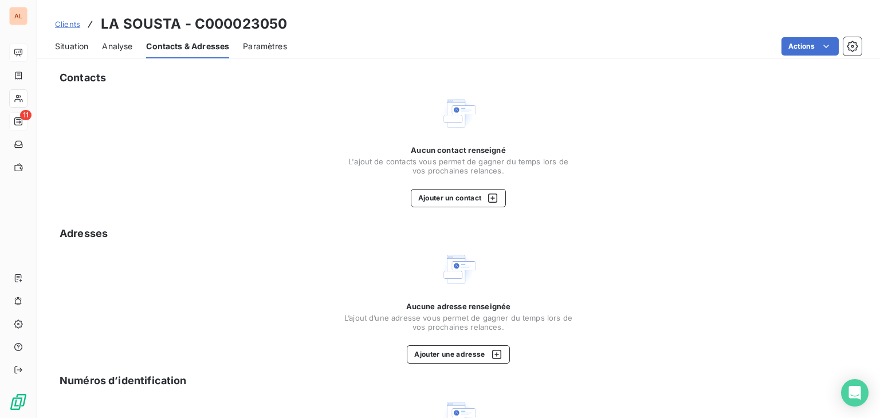
click at [84, 43] on span "Situation" at bounding box center [71, 46] width 33 height 11
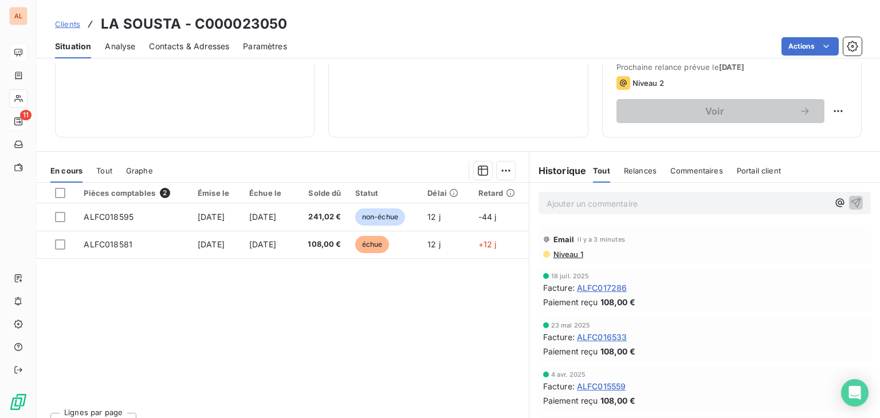
scroll to position [172, 0]
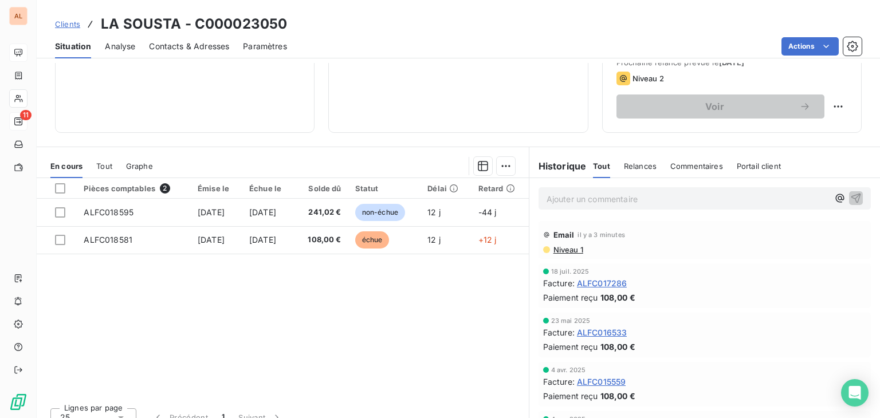
click at [560, 247] on span "Niveau 1" at bounding box center [567, 249] width 31 height 9
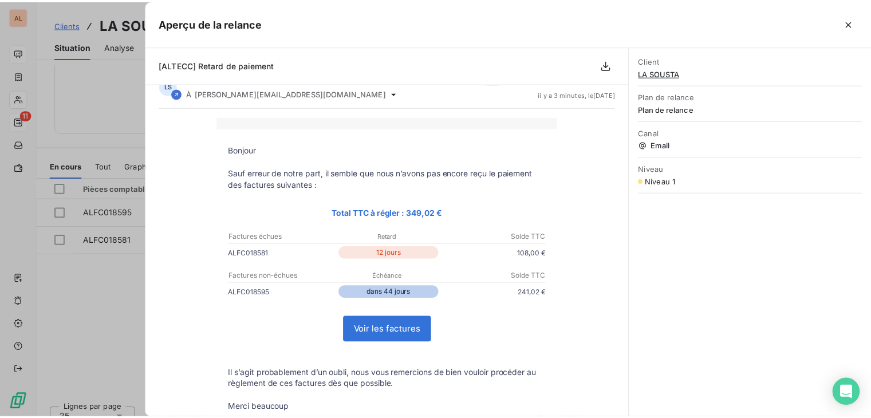
scroll to position [0, 0]
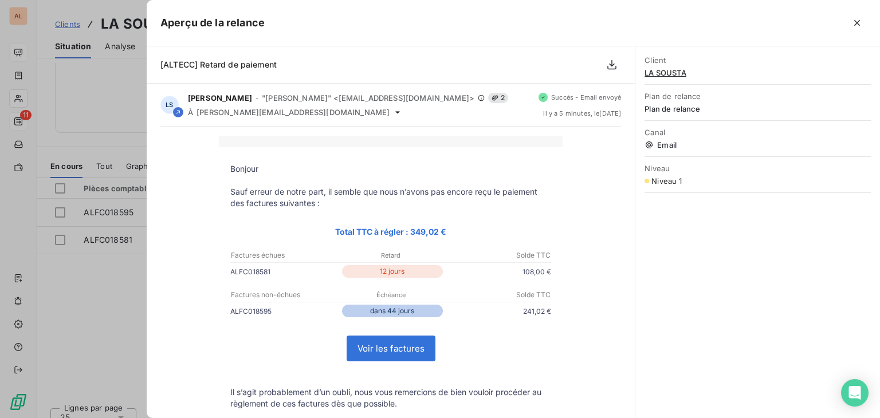
click at [140, 292] on div at bounding box center [440, 209] width 880 height 418
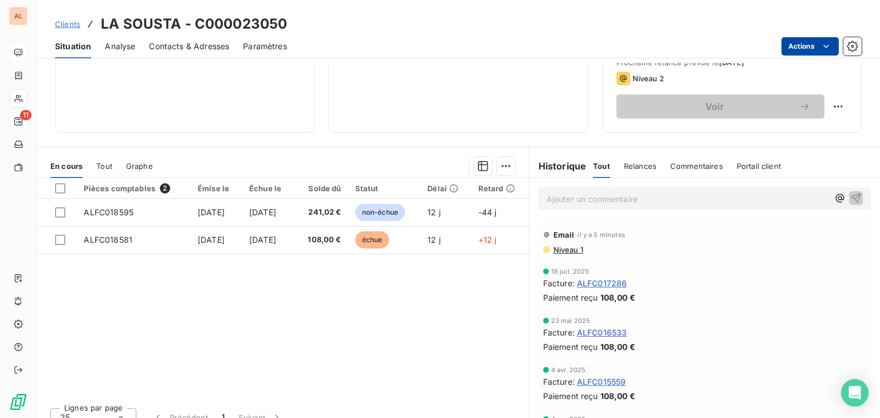
click at [799, 46] on html "AL 11 Clients LA SOUSTA - C000023050 Situation Analyse Contacts & Adresses Para…" at bounding box center [440, 209] width 880 height 418
click at [846, 49] on icon "button" at bounding box center [851, 46] width 11 height 11
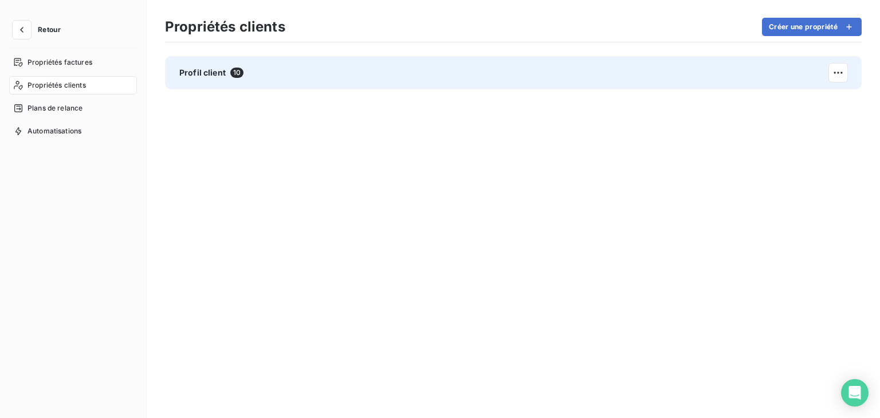
click at [291, 81] on div "Profil client 10" at bounding box center [513, 72] width 696 height 33
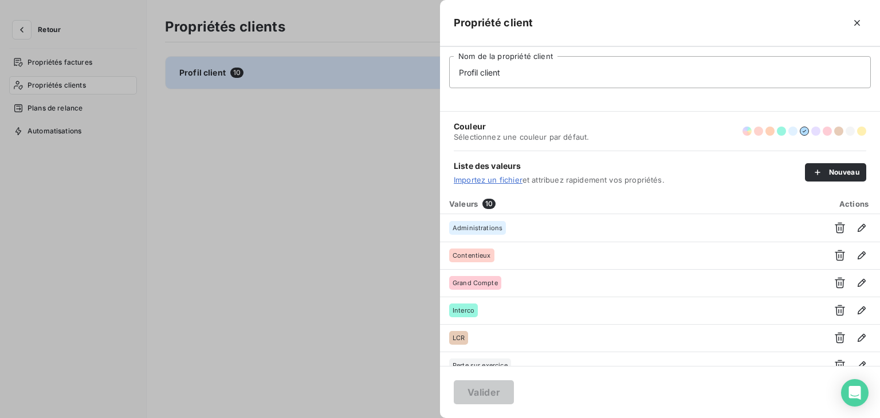
click at [255, 139] on div at bounding box center [440, 209] width 880 height 418
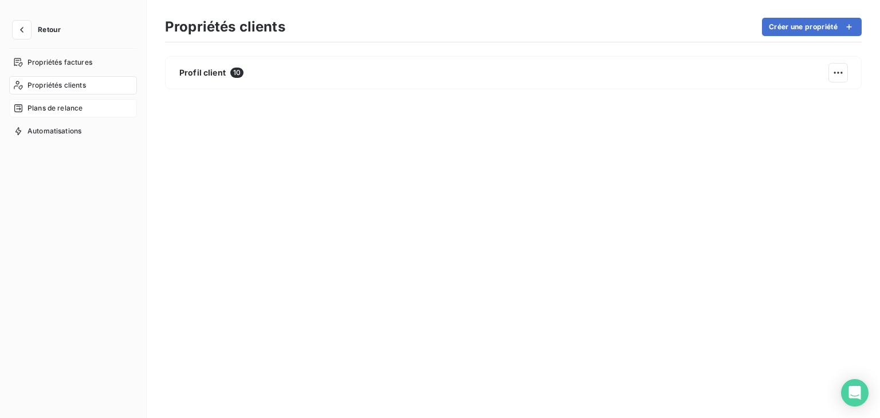
click at [62, 108] on span "Plans de relance" at bounding box center [54, 108] width 55 height 10
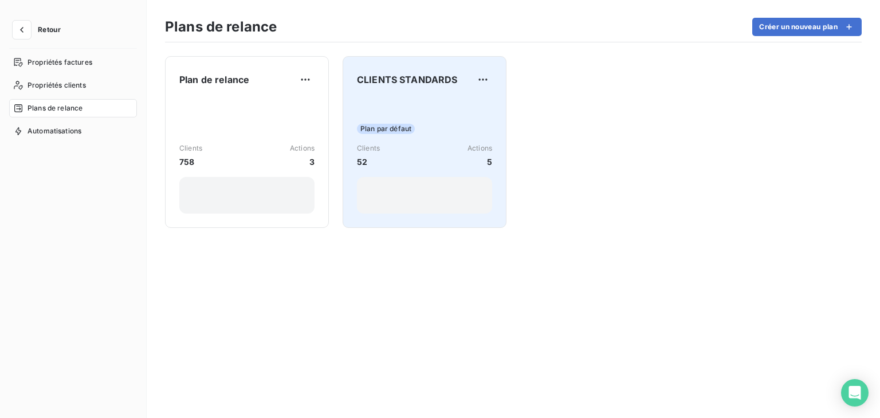
click at [381, 86] on div "CLIENTS STANDARDS" at bounding box center [424, 79] width 135 height 18
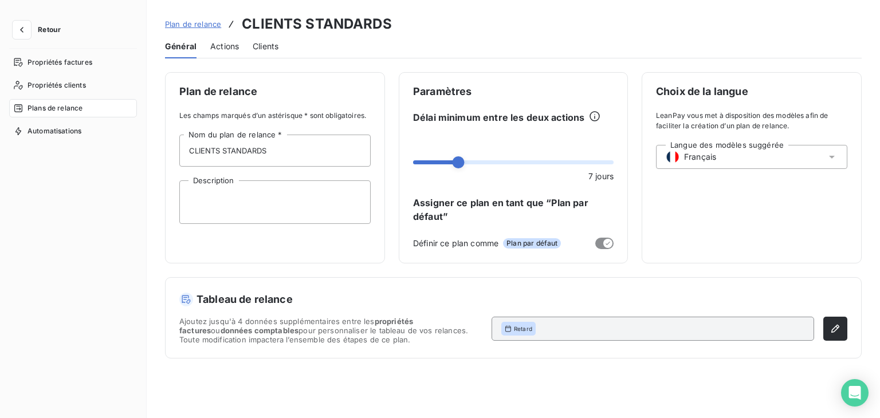
click at [212, 45] on span "Actions" at bounding box center [224, 46] width 29 height 11
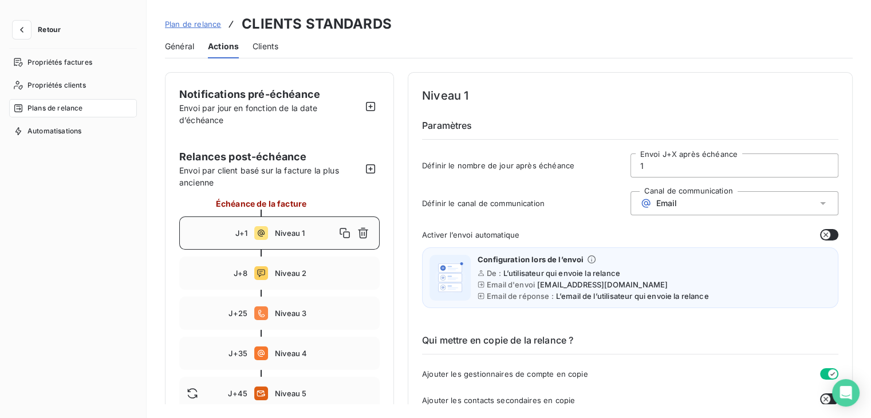
click at [826, 233] on button "button" at bounding box center [829, 234] width 18 height 11
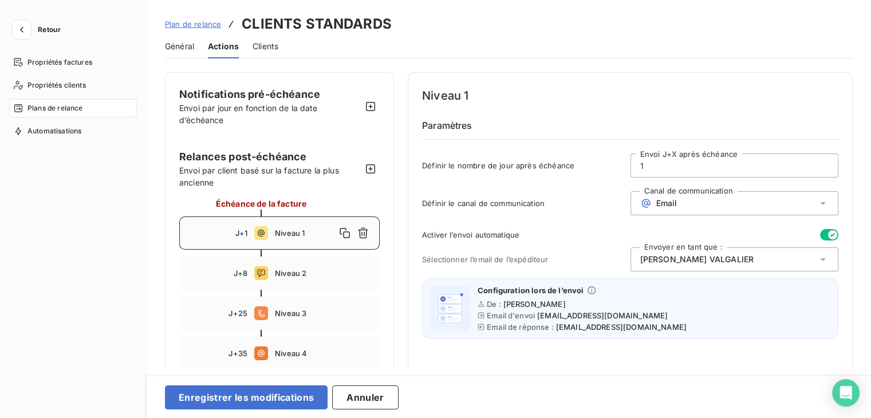
click at [820, 233] on button "button" at bounding box center [829, 234] width 18 height 11
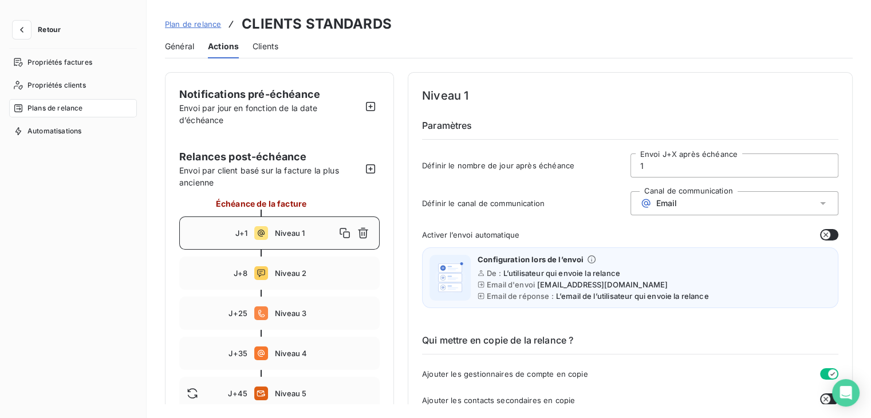
click at [277, 44] on span "Clients" at bounding box center [266, 46] width 26 height 11
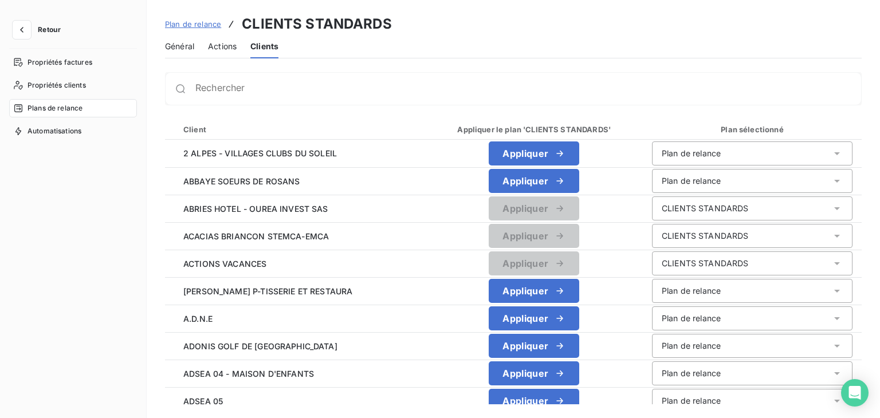
click at [234, 41] on span "Actions" at bounding box center [222, 46] width 29 height 11
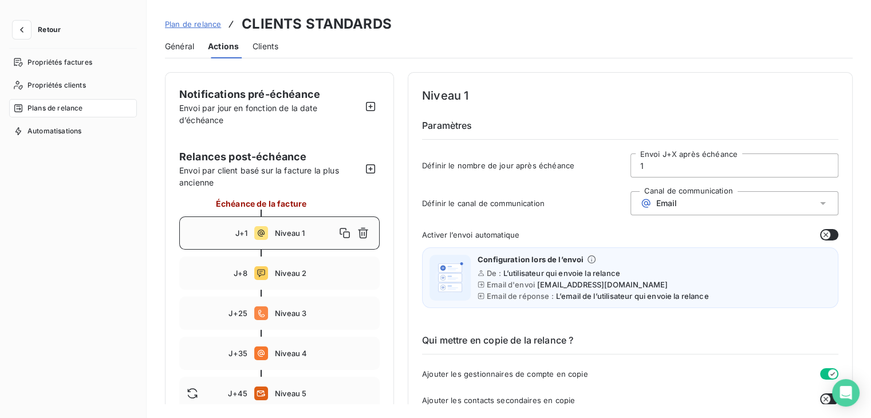
click at [188, 44] on span "Général" at bounding box center [179, 46] width 29 height 11
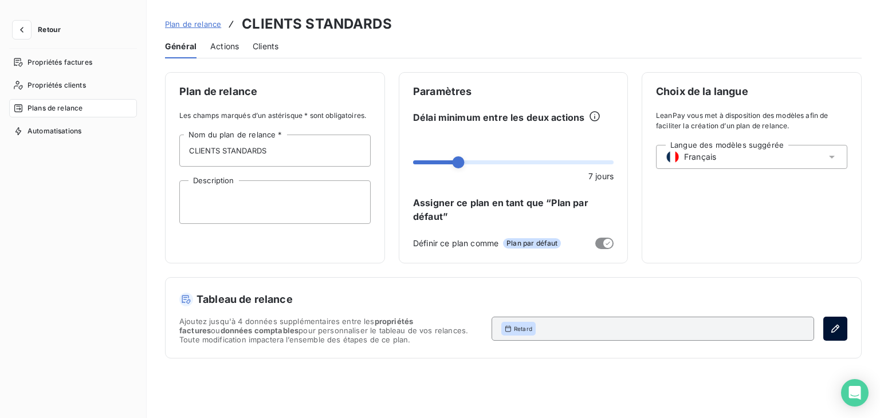
click at [829, 330] on icon "button" at bounding box center [834, 328] width 11 height 11
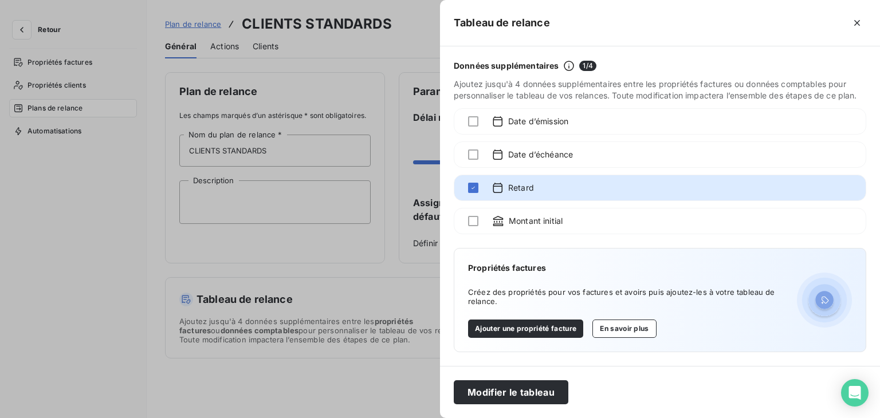
click at [325, 258] on div at bounding box center [440, 209] width 880 height 418
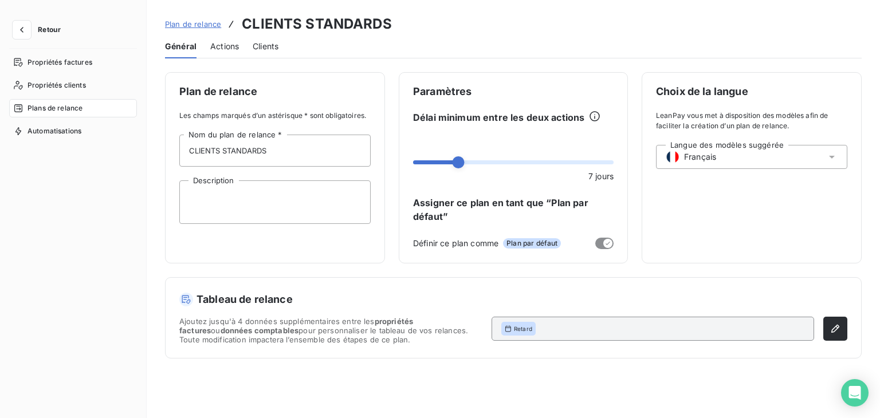
click at [219, 49] on span "Actions" at bounding box center [224, 46] width 29 height 11
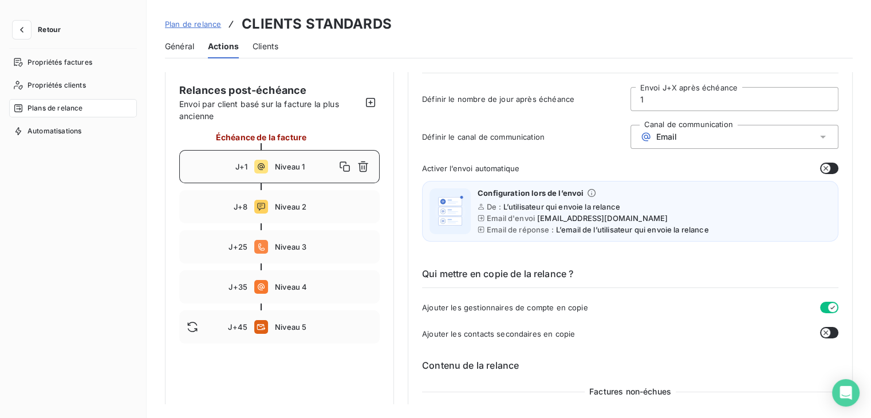
scroll to position [57, 0]
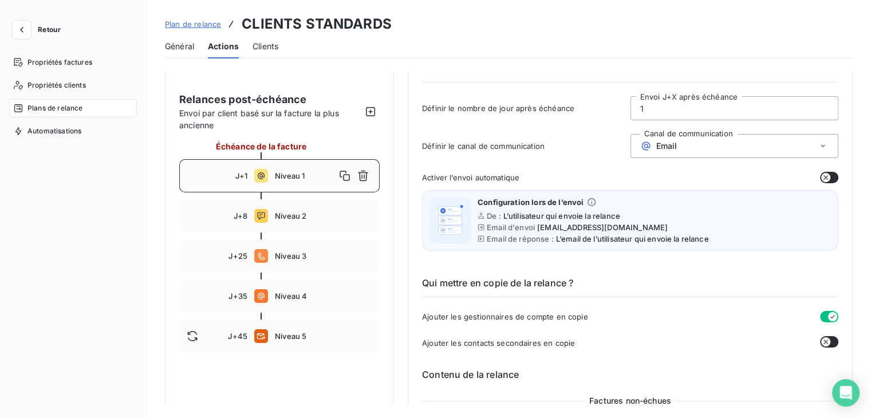
click at [309, 180] on span "Niveau 1" at bounding box center [305, 175] width 61 height 9
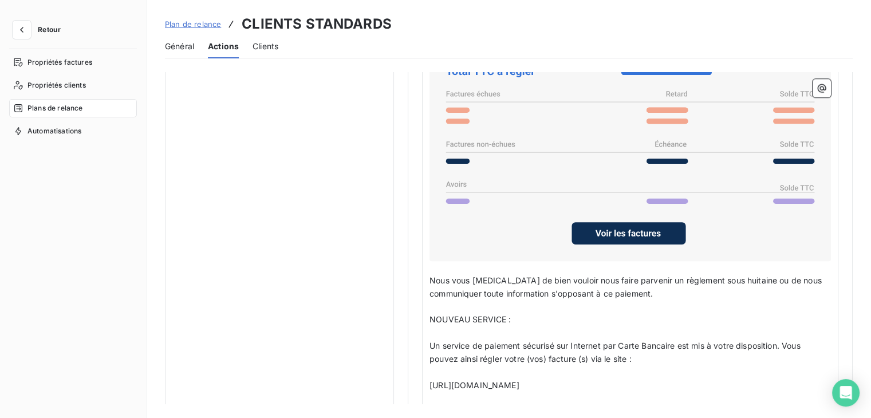
scroll to position [916, 0]
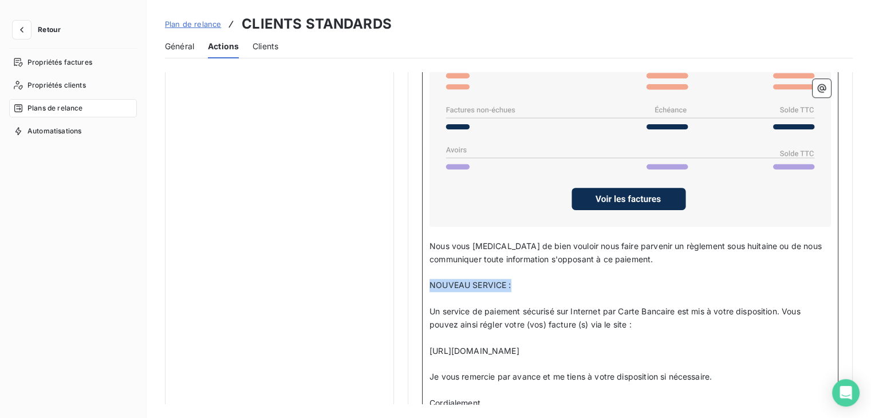
drag, startPoint x: 519, startPoint y: 283, endPoint x: 430, endPoint y: 280, distance: 88.8
click at [430, 280] on p "NOUVEAU SERVICE :" at bounding box center [630, 285] width 401 height 13
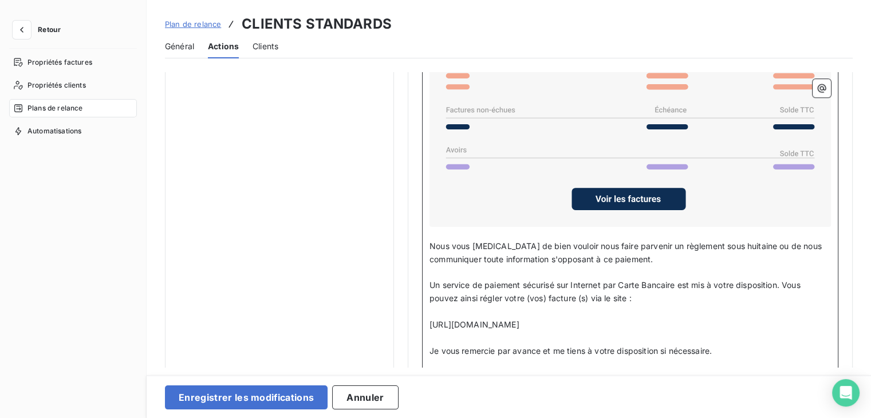
click at [466, 293] on span "Un service de paiement sécurisé sur Internet par Carte Bancaire est mis à votre…" at bounding box center [616, 291] width 373 height 23
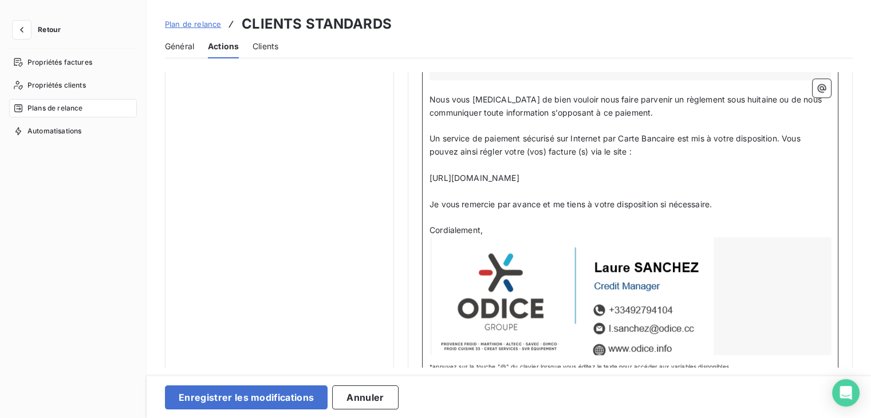
scroll to position [1084, 0]
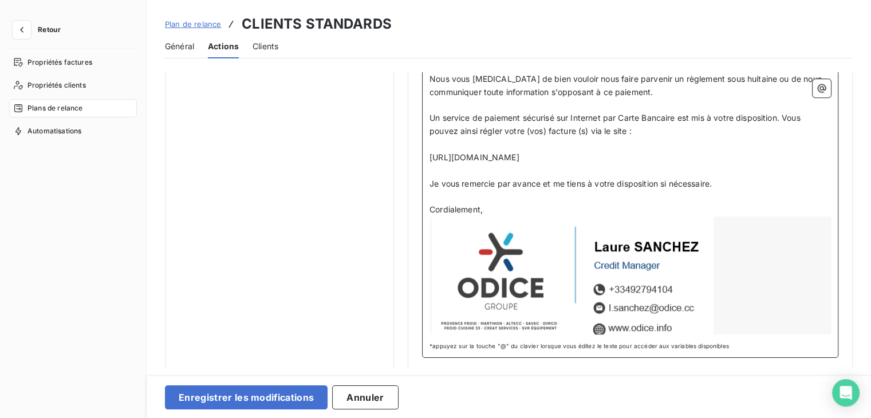
click at [590, 259] on div at bounding box center [630, 275] width 401 height 118
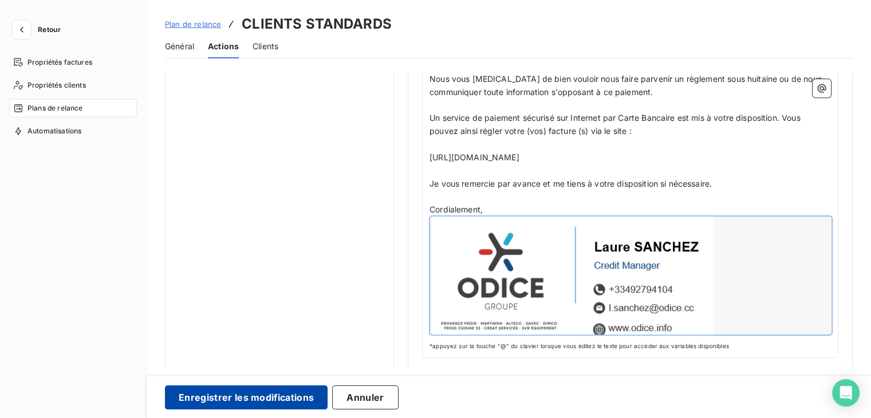
click at [284, 393] on button "Enregistrer les modifications" at bounding box center [246, 397] width 163 height 24
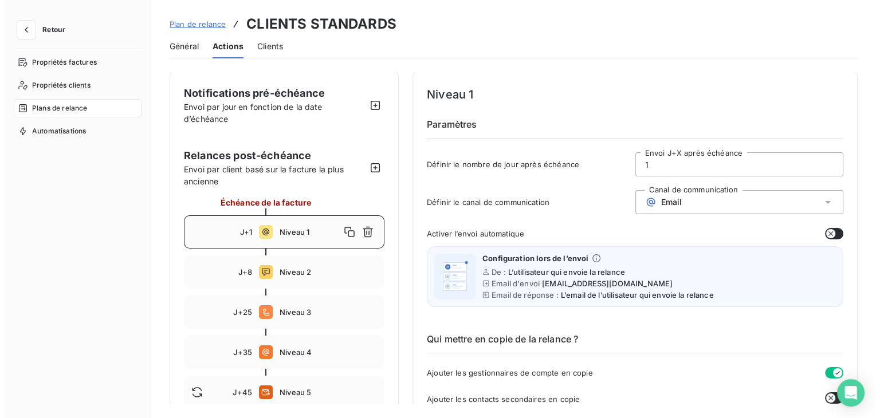
scroll to position [0, 0]
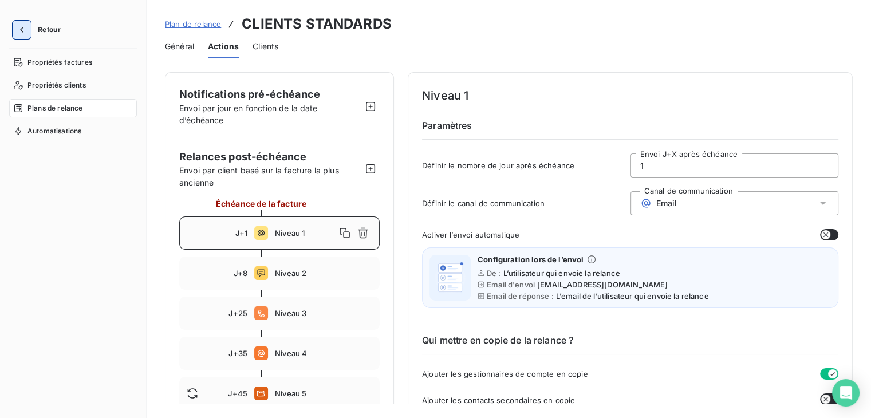
click at [25, 29] on icon "button" at bounding box center [21, 29] width 11 height 11
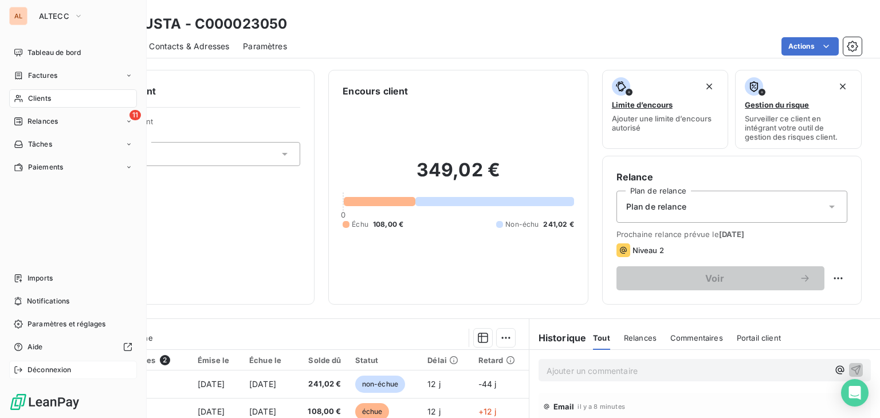
click at [23, 371] on div "Déconnexion" at bounding box center [73, 370] width 128 height 18
